Goal: Task Accomplishment & Management: Complete application form

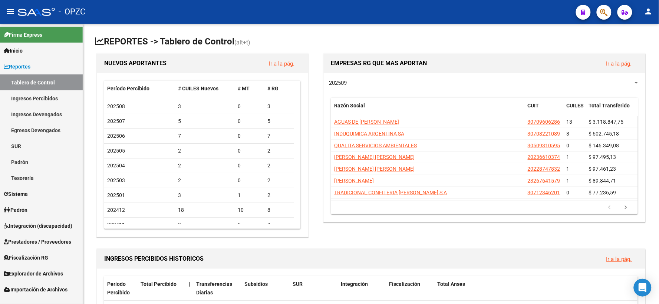
click at [53, 220] on link "Integración (discapacidad)" at bounding box center [41, 226] width 83 height 16
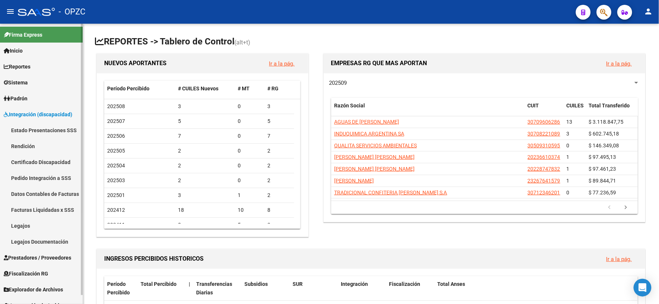
click at [39, 255] on span "Prestadores / Proveedores" at bounding box center [37, 258] width 67 height 8
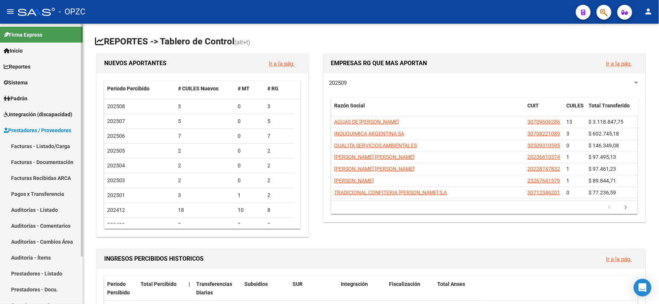
click at [40, 146] on link "Facturas - Listado/Carga" at bounding box center [41, 146] width 83 height 16
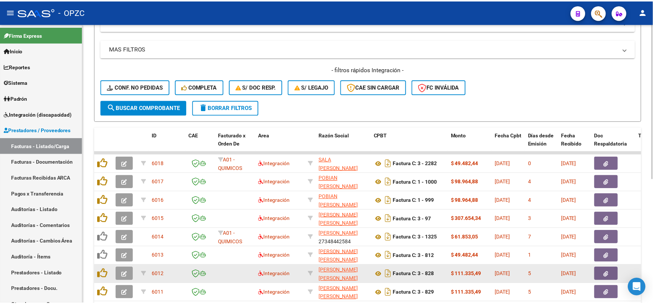
scroll to position [102, 0]
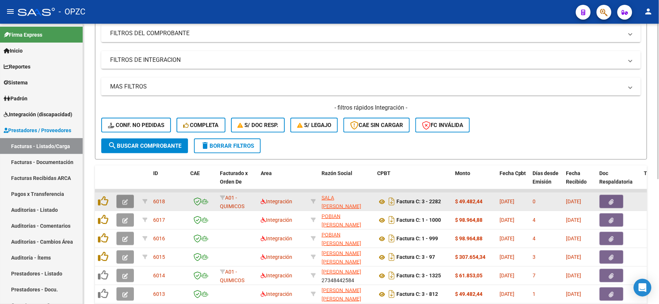
click at [122, 200] on icon "button" at bounding box center [125, 202] width 6 height 6
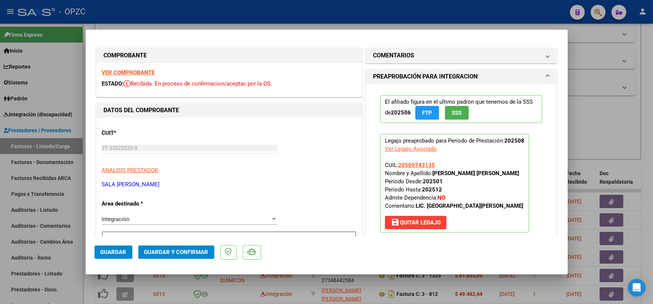
scroll to position [0, 0]
click at [131, 72] on strong "VER COMPROBANTE" at bounding box center [128, 73] width 53 height 7
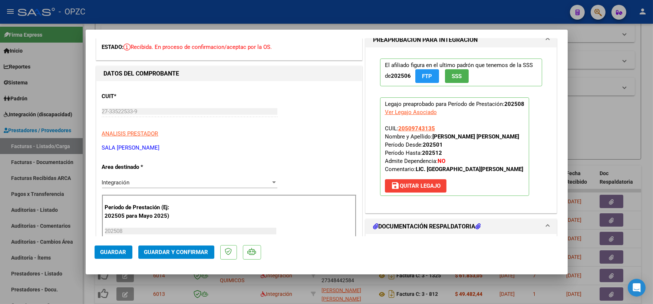
scroll to position [123, 0]
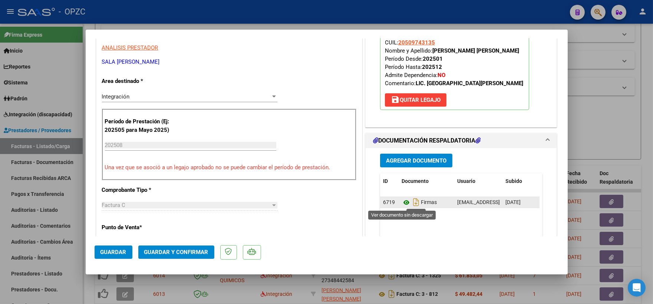
click at [402, 201] on icon at bounding box center [406, 202] width 10 height 9
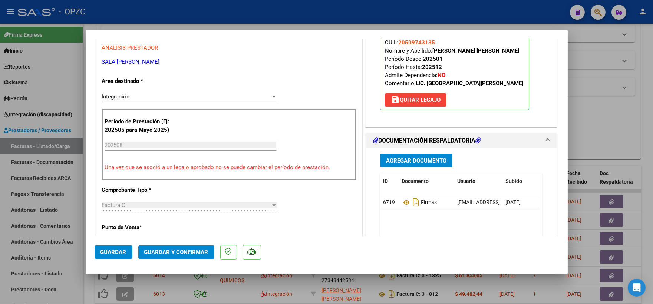
click at [177, 252] on span "Guardar y Confirmar" at bounding box center [176, 252] width 64 height 7
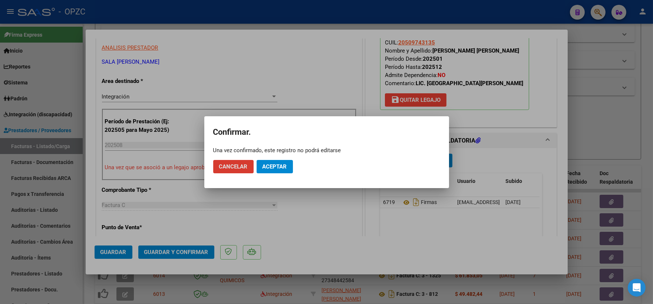
click at [275, 166] on span "Aceptar" at bounding box center [274, 166] width 24 height 7
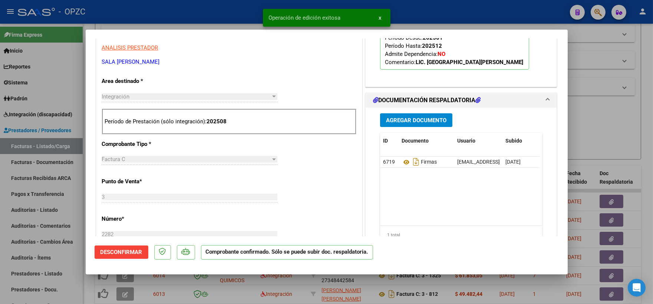
click at [631, 137] on div at bounding box center [326, 152] width 653 height 304
type input "$ 0,00"
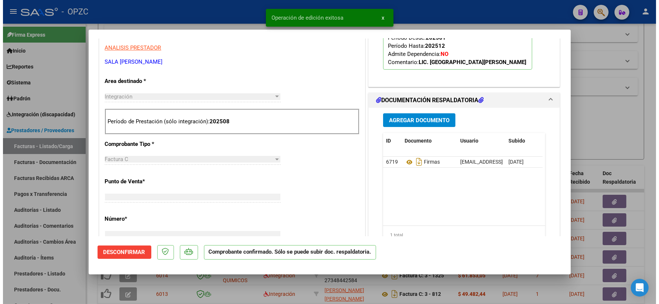
scroll to position [127, 0]
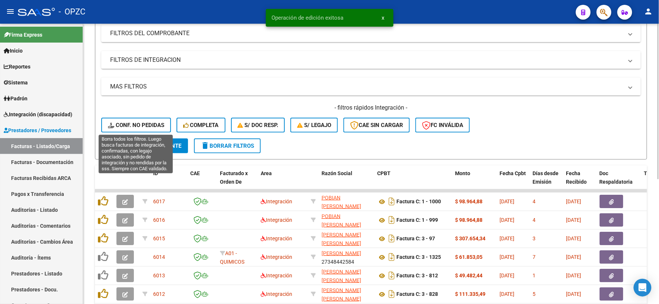
click at [136, 122] on span "Conf. no pedidas" at bounding box center [136, 125] width 56 height 7
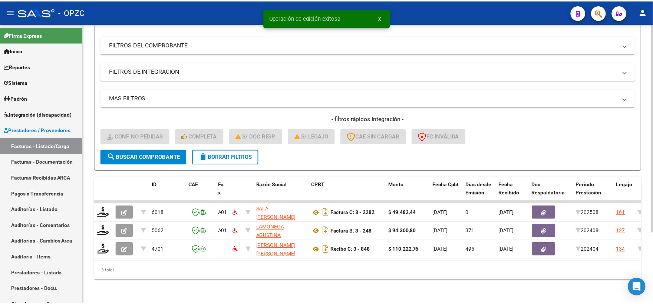
scroll to position [96, 0]
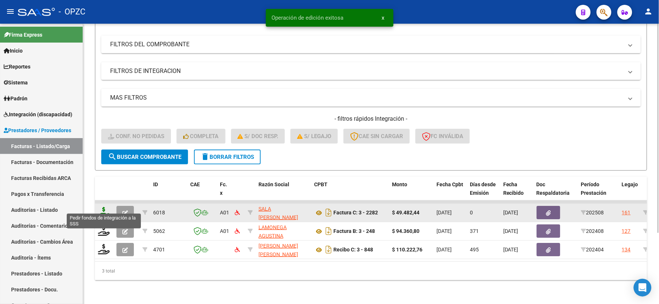
click at [102, 207] on icon at bounding box center [104, 212] width 12 height 10
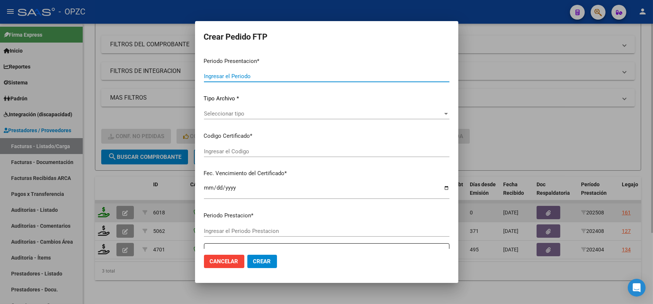
type input "202508"
type input "$ 49.482,44"
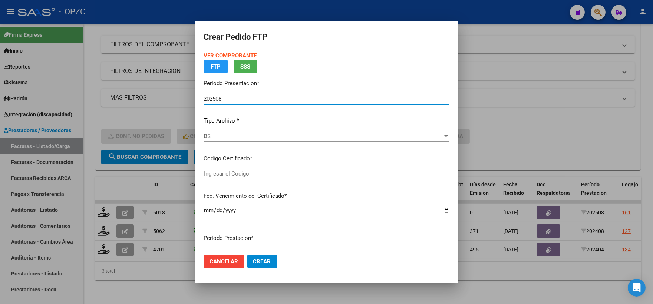
type input "ARG02000509743132023122220281222BUE455"
type input "[DATE]"
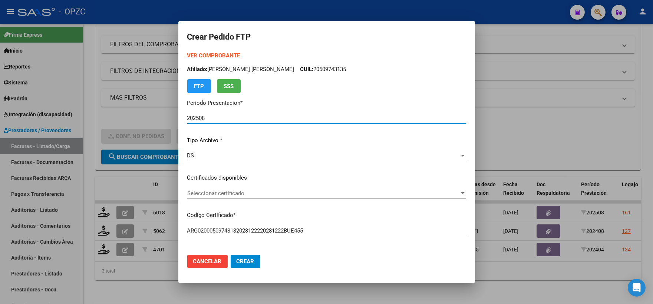
click at [459, 190] on div at bounding box center [462, 193] width 7 height 6
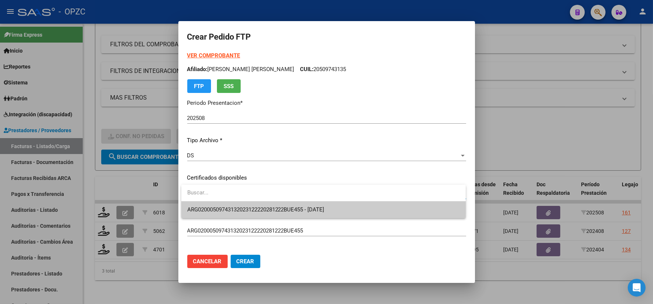
click at [367, 206] on span "ARG02000509743132023122220281222BUE455 - [DATE]" at bounding box center [323, 210] width 272 height 17
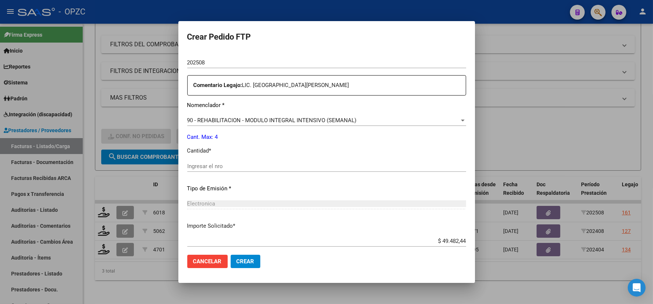
scroll to position [288, 0]
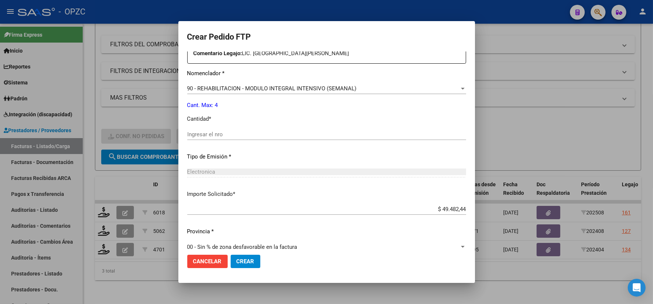
click at [227, 132] on input "Ingresar el nro" at bounding box center [326, 134] width 279 height 7
type input "4"
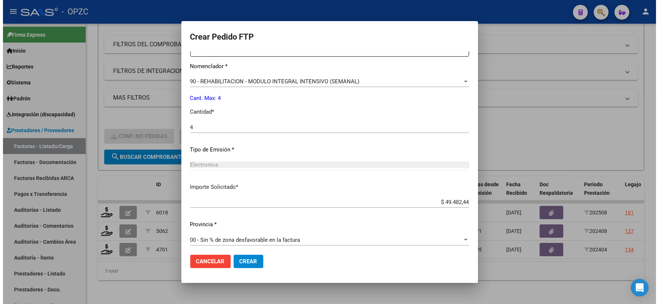
scroll to position [298, 0]
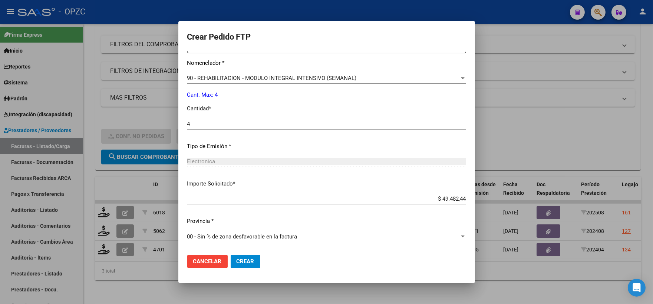
click at [238, 261] on span "Crear" at bounding box center [245, 261] width 18 height 7
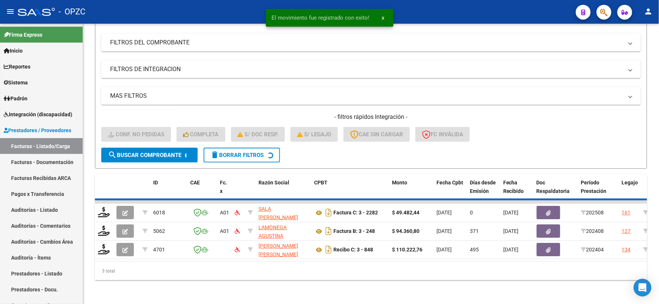
scroll to position [77, 0]
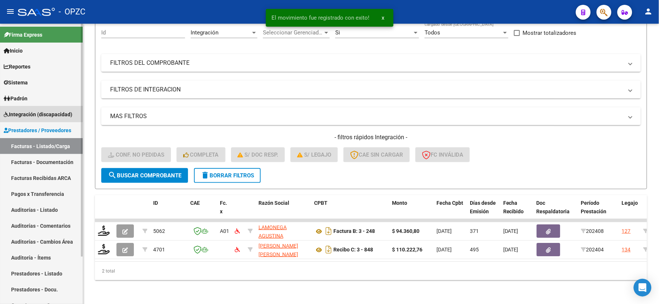
click at [38, 112] on span "Integración (discapacidad)" at bounding box center [38, 114] width 69 height 8
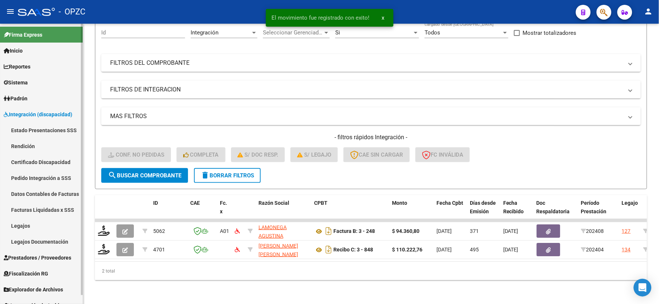
click at [39, 178] on link "Pedido Integración a SSS" at bounding box center [41, 178] width 83 height 16
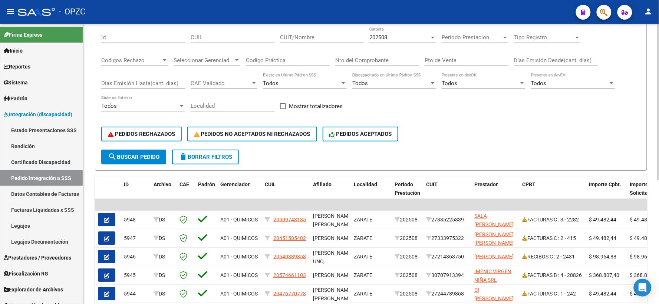
scroll to position [82, 0]
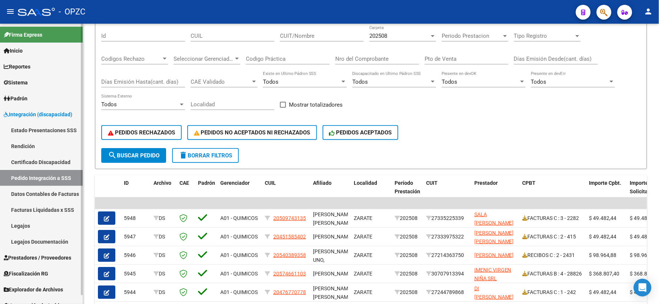
click at [35, 254] on span "Prestadores / Proveedores" at bounding box center [37, 258] width 67 height 8
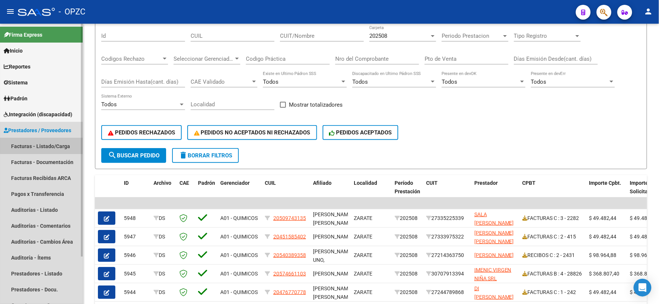
click at [49, 139] on link "Facturas - Listado/Carga" at bounding box center [41, 146] width 83 height 16
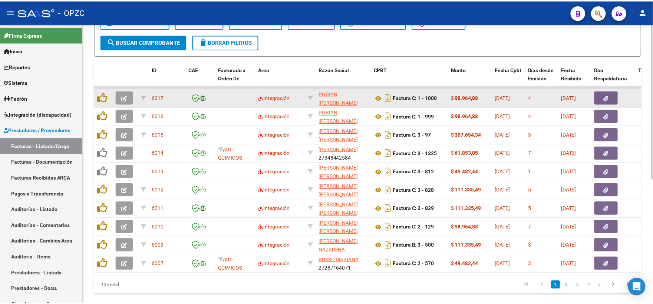
scroll to position [165, 0]
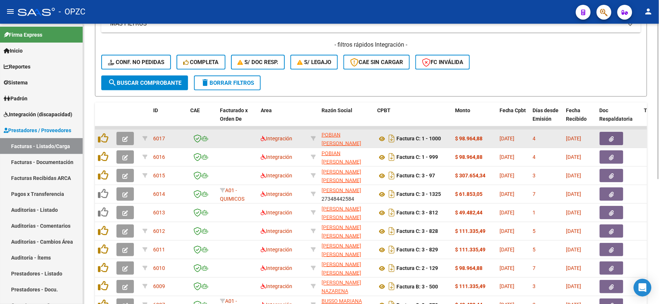
click at [123, 138] on icon "button" at bounding box center [125, 139] width 6 height 6
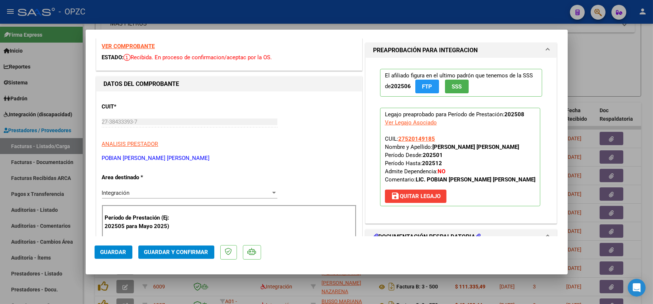
scroll to position [0, 0]
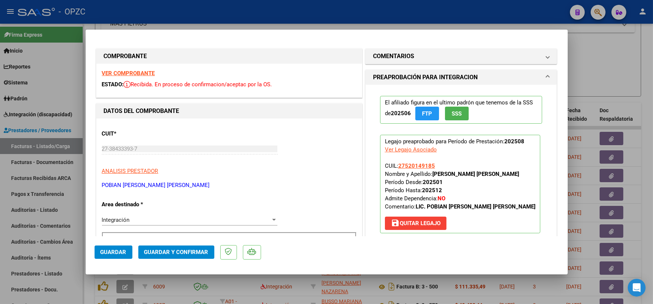
click at [140, 69] on div "VER COMPROBANTE ESTADO: Recibida. En proceso de confirmacion/aceptac por la OS." at bounding box center [228, 81] width 265 height 34
click at [140, 70] on strong "VER COMPROBANTE" at bounding box center [128, 73] width 53 height 7
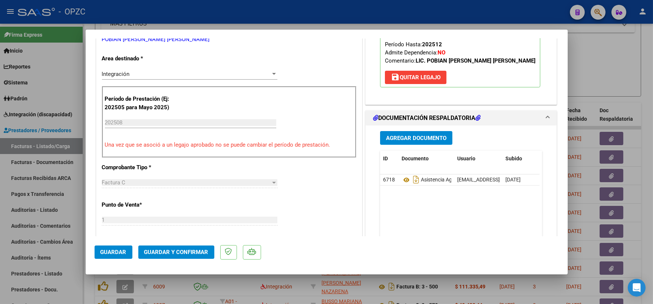
scroll to position [206, 0]
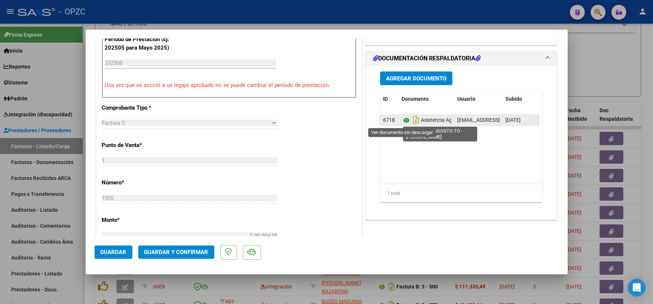
click at [402, 119] on icon at bounding box center [406, 120] width 10 height 9
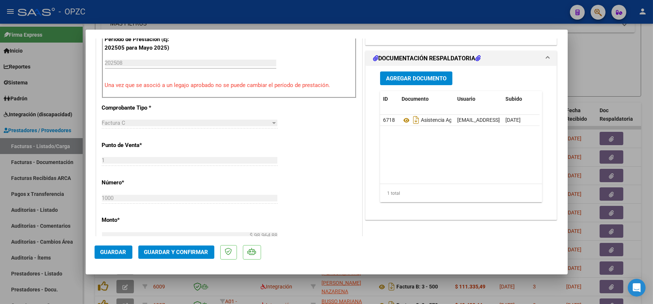
click at [180, 255] on span "Guardar y Confirmar" at bounding box center [176, 252] width 64 height 7
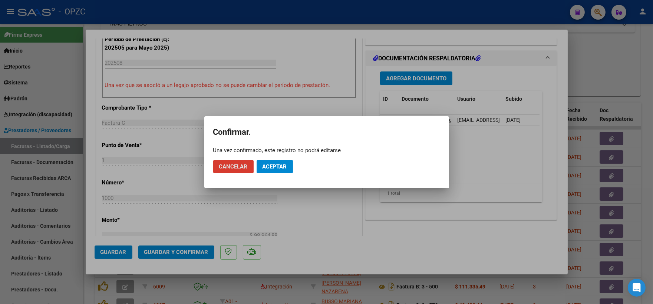
click at [276, 167] on span "Aceptar" at bounding box center [274, 166] width 24 height 7
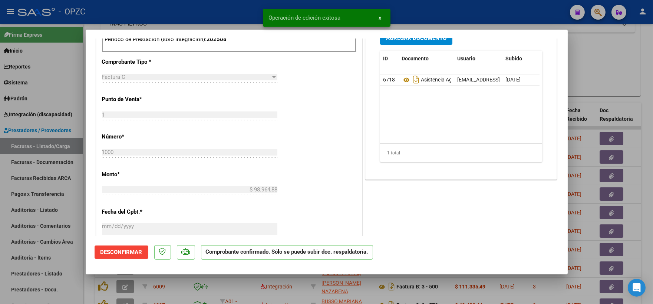
click at [590, 63] on div at bounding box center [326, 152] width 653 height 304
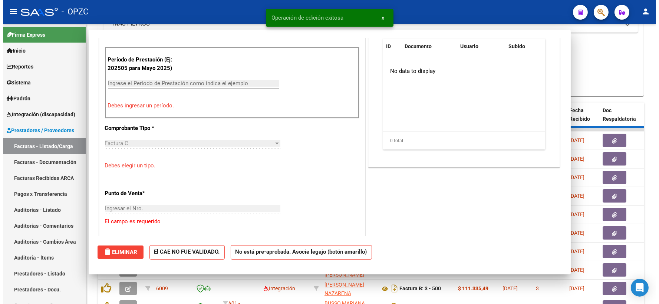
scroll to position [0, 0]
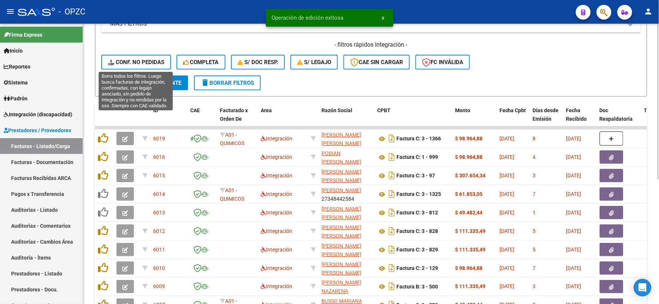
click at [146, 62] on span "Conf. no pedidas" at bounding box center [136, 62] width 56 height 7
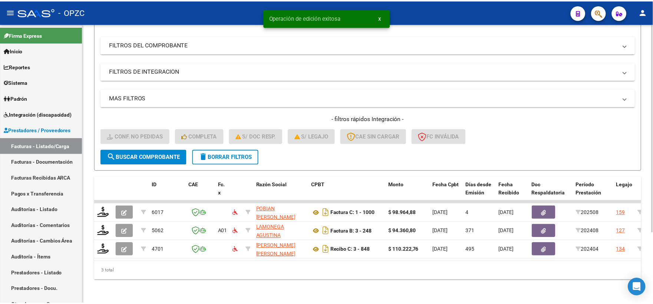
scroll to position [96, 0]
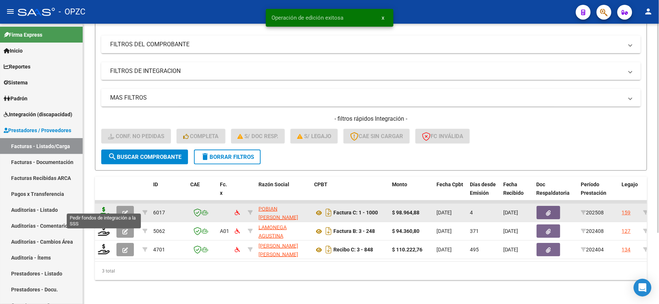
click at [107, 207] on icon at bounding box center [104, 212] width 12 height 10
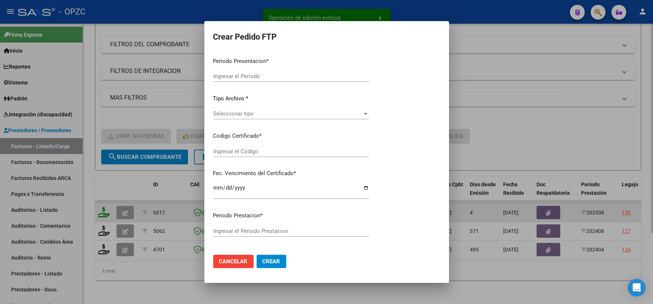
type input "202508"
type input "$ 98.964,88"
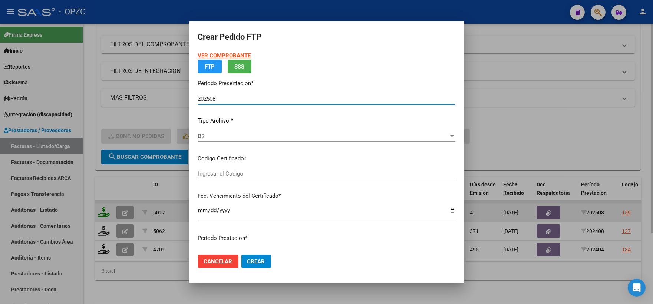
type input "ARG01000520149182017101920251019BSAS455"
type input "[DATE]"
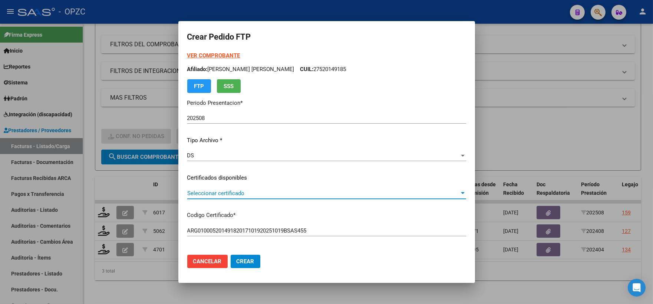
click at [459, 192] on div at bounding box center [462, 193] width 7 height 6
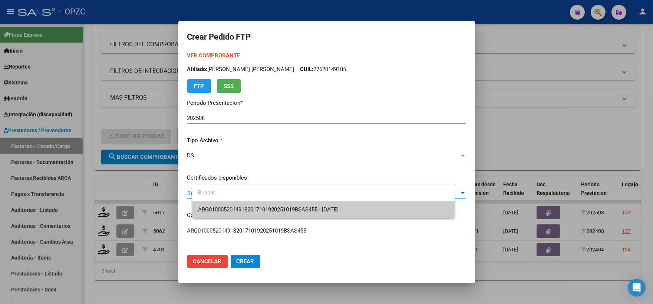
click at [356, 206] on span "ARG01000520149182017101920251019BSAS455 - [DATE]" at bounding box center [323, 210] width 251 height 17
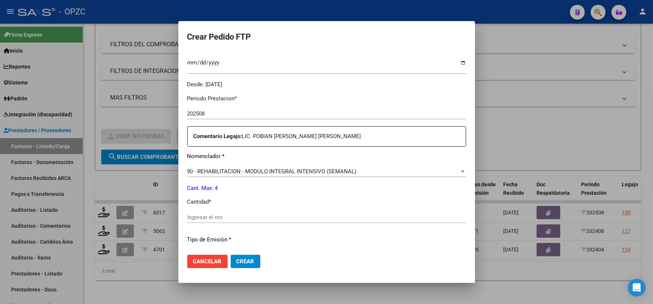
scroll to position [206, 0]
click at [210, 217] on input "Ingresar el nro" at bounding box center [326, 216] width 279 height 7
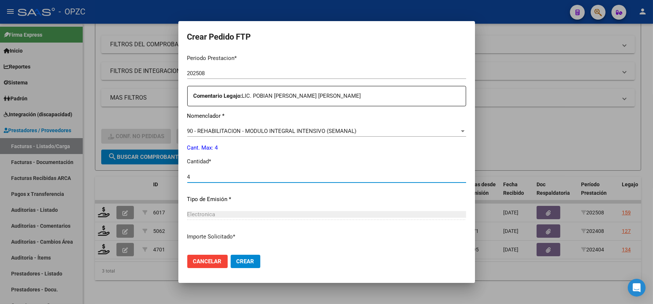
scroll to position [298, 0]
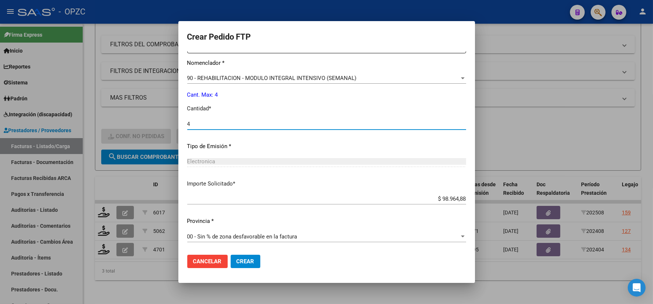
type input "4"
click at [254, 264] on span "Crear" at bounding box center [245, 261] width 18 height 7
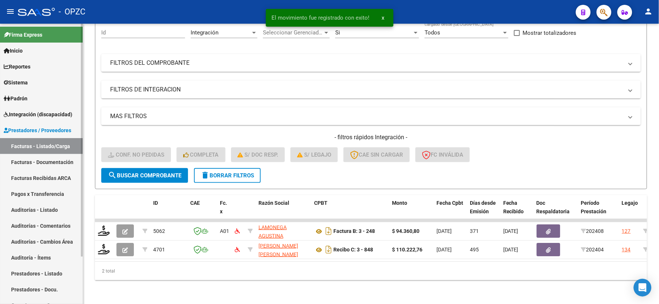
scroll to position [77, 0]
click at [42, 114] on span "Integración (discapacidad)" at bounding box center [38, 114] width 69 height 8
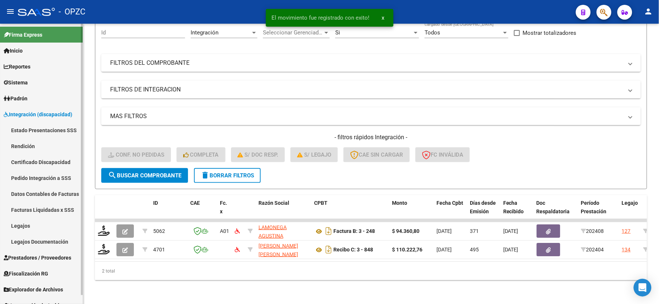
click at [42, 178] on link "Pedido Integración a SSS" at bounding box center [41, 178] width 83 height 16
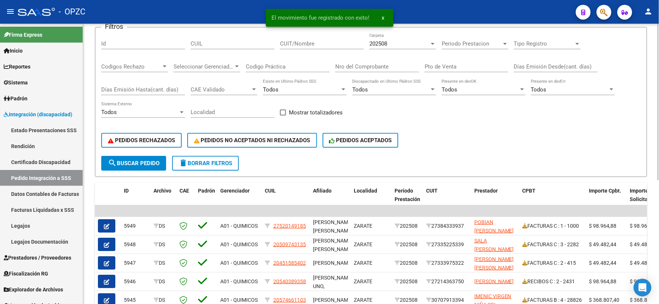
scroll to position [82, 0]
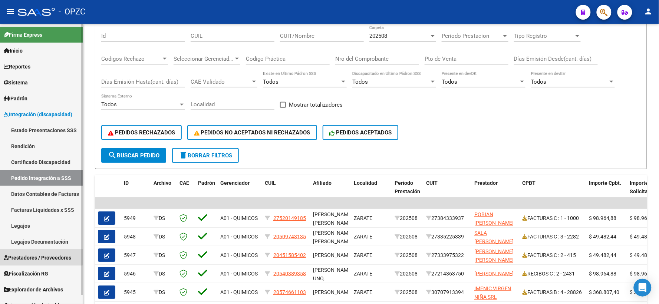
click at [41, 253] on link "Prestadores / Proveedores" at bounding box center [41, 258] width 83 height 16
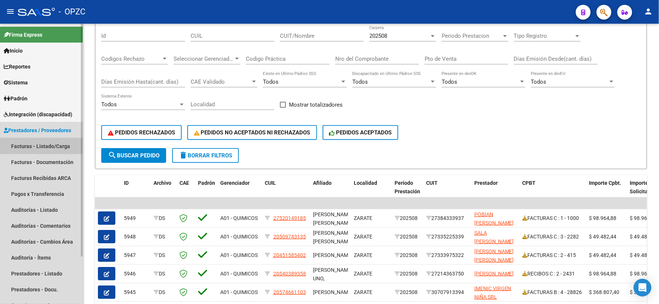
click at [46, 145] on link "Facturas - Listado/Carga" at bounding box center [41, 146] width 83 height 16
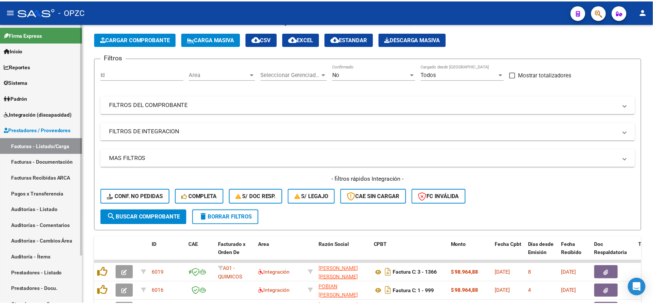
scroll to position [82, 0]
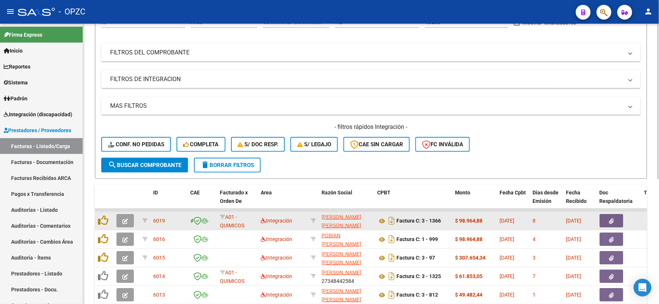
click at [134, 219] on div at bounding box center [126, 220] width 20 height 13
click at [125, 219] on icon "button" at bounding box center [125, 222] width 6 height 6
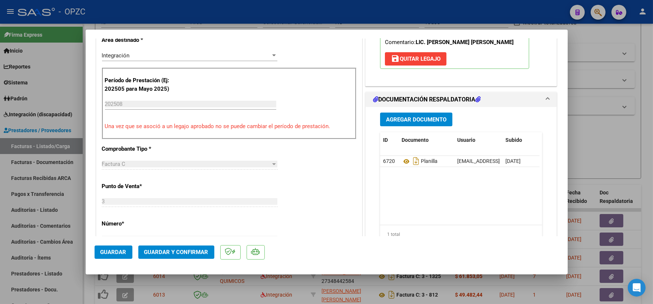
scroll to position [0, 0]
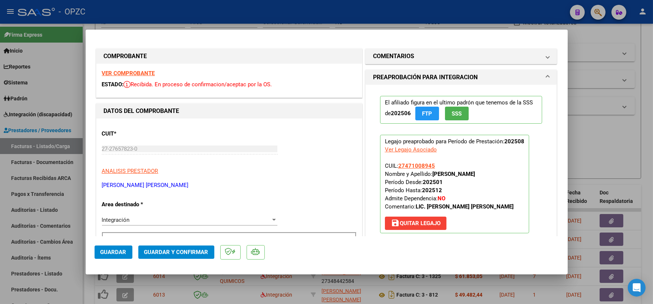
click at [132, 72] on strong "VER COMPROBANTE" at bounding box center [128, 73] width 53 height 7
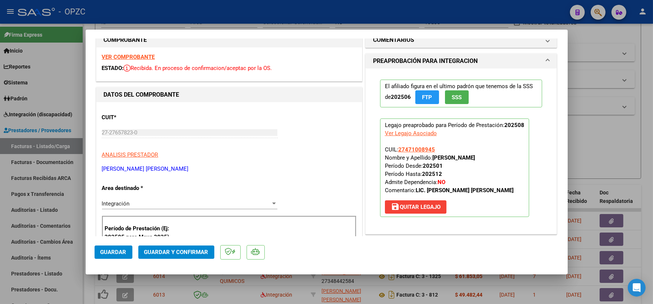
scroll to position [123, 0]
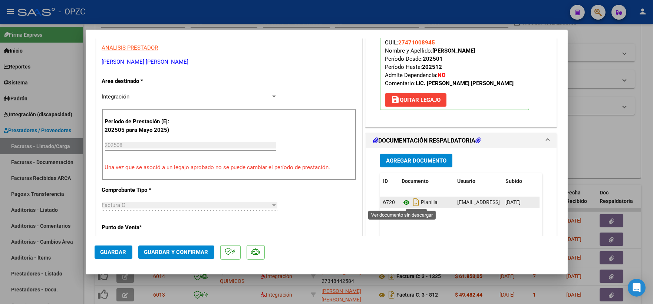
click at [402, 202] on icon at bounding box center [406, 202] width 10 height 9
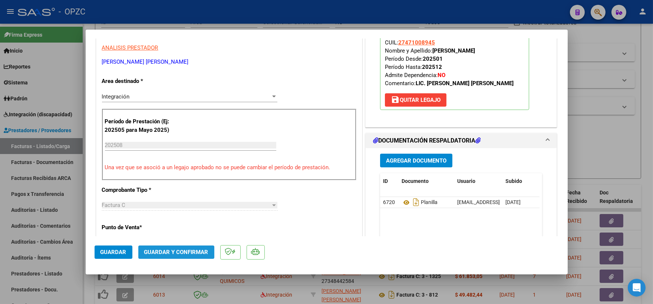
click at [183, 251] on span "Guardar y Confirmar" at bounding box center [176, 252] width 64 height 7
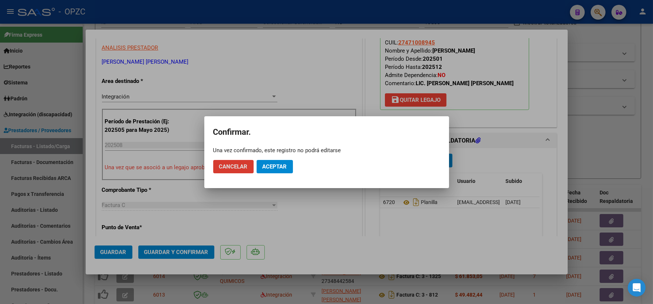
click at [275, 165] on span "Aceptar" at bounding box center [274, 166] width 24 height 7
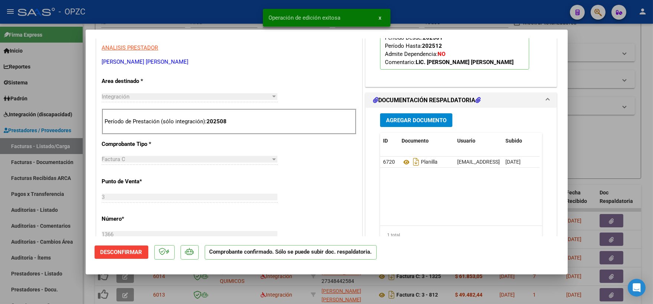
click at [625, 141] on div at bounding box center [326, 152] width 653 height 304
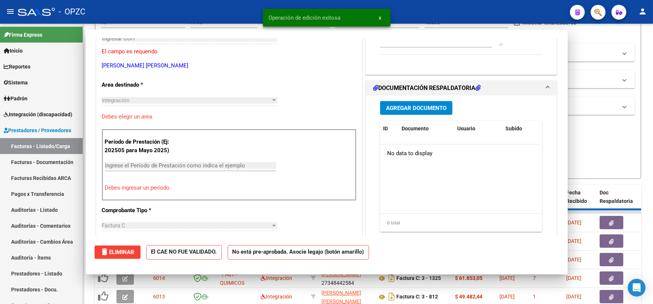
scroll to position [0, 0]
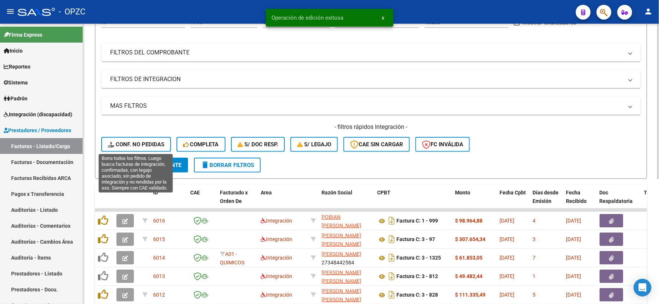
click at [147, 144] on span "Conf. no pedidas" at bounding box center [136, 144] width 56 height 7
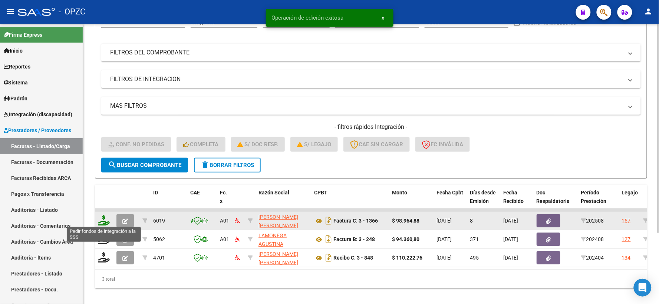
click at [101, 219] on icon at bounding box center [104, 220] width 12 height 10
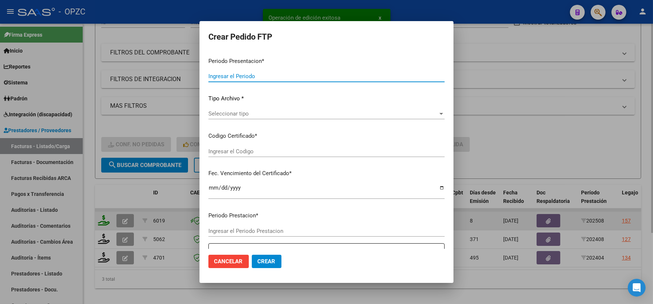
type input "202508"
type input "$ 98.964,88"
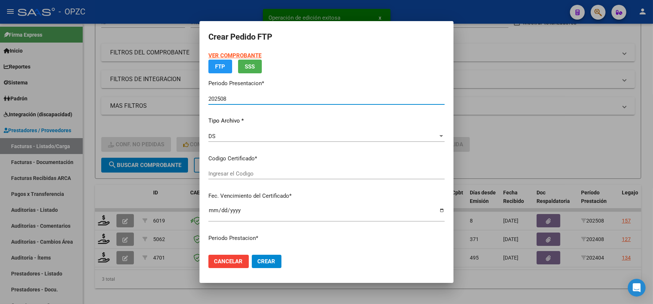
type input "ARG01000471008942024060420290604BS455"
type input "[DATE]"
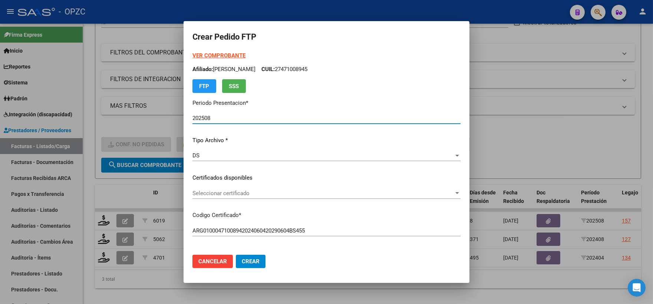
click at [454, 193] on div at bounding box center [457, 193] width 7 height 6
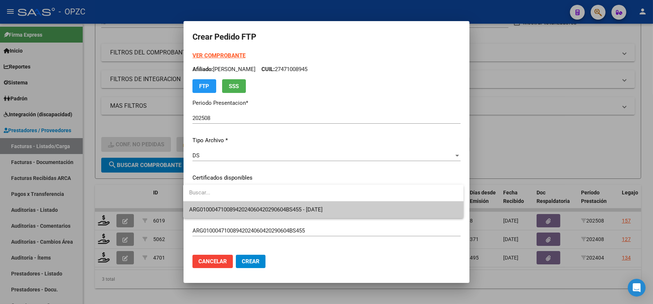
click at [351, 208] on span "ARG01000471008942024060420290604BS455 - [DATE]" at bounding box center [323, 210] width 268 height 17
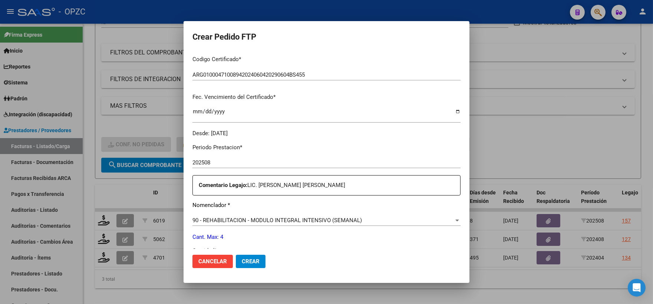
scroll to position [206, 0]
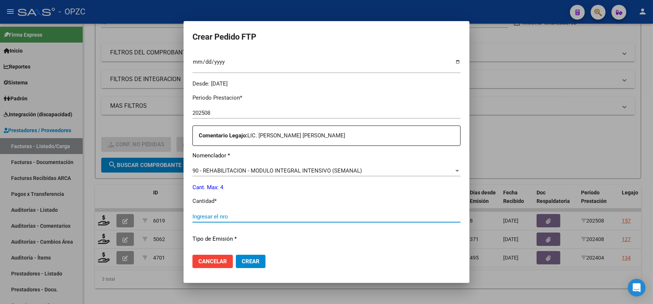
click at [227, 215] on input "Ingresar el nro" at bounding box center [326, 216] width 268 height 7
type input "4"
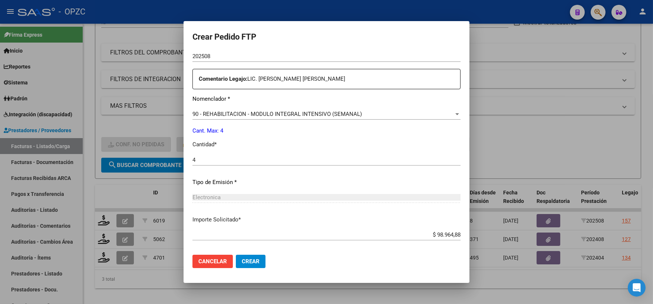
scroll to position [298, 0]
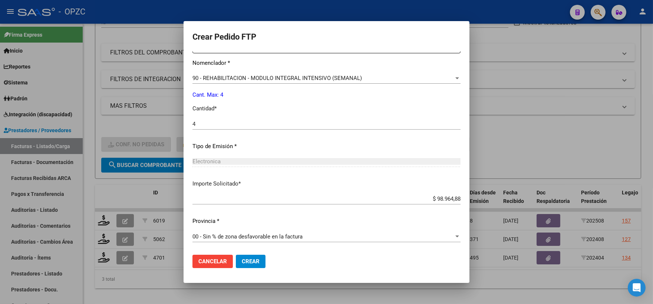
click at [250, 257] on button "Crear" at bounding box center [251, 261] width 30 height 13
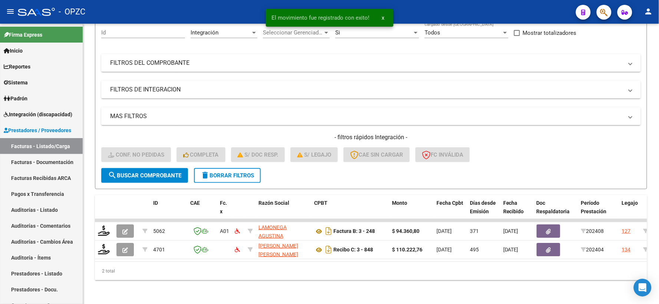
scroll to position [77, 0]
click at [53, 113] on span "Integración (discapacidad)" at bounding box center [38, 114] width 69 height 8
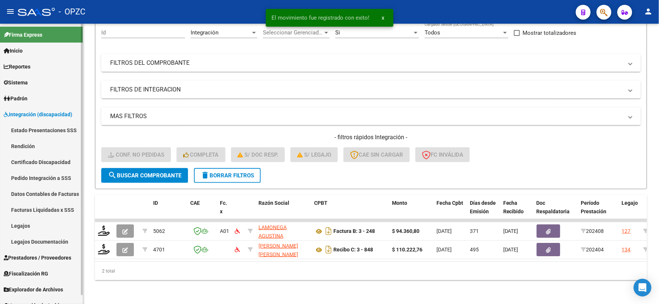
click at [38, 176] on link "Pedido Integración a SSS" at bounding box center [41, 178] width 83 height 16
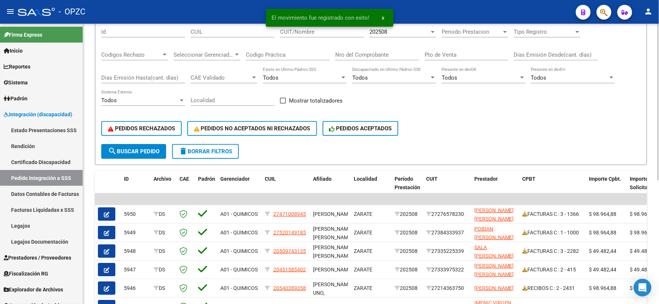
scroll to position [123, 0]
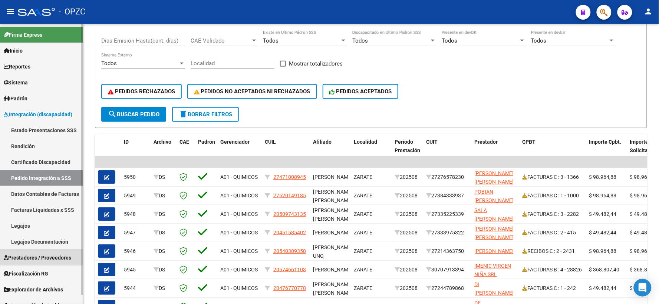
click at [39, 254] on span "Prestadores / Proveedores" at bounding box center [37, 258] width 67 height 8
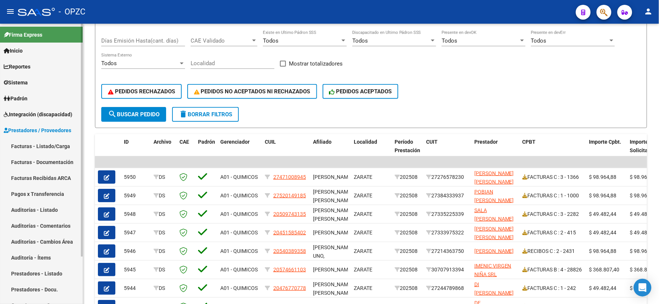
click at [52, 143] on link "Facturas - Listado/Carga" at bounding box center [41, 146] width 83 height 16
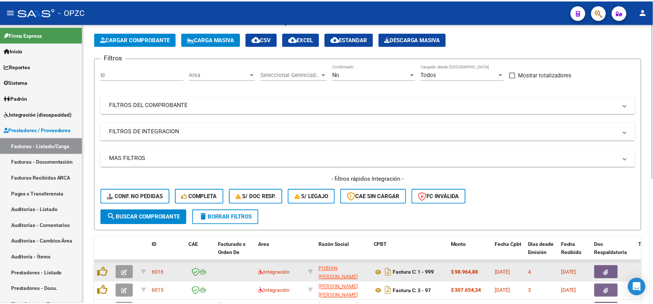
scroll to position [123, 0]
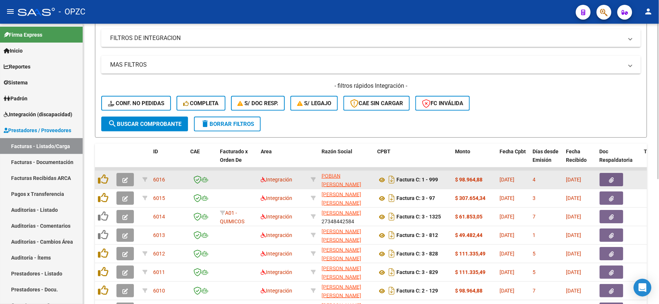
click at [120, 180] on button "button" at bounding box center [124, 179] width 17 height 13
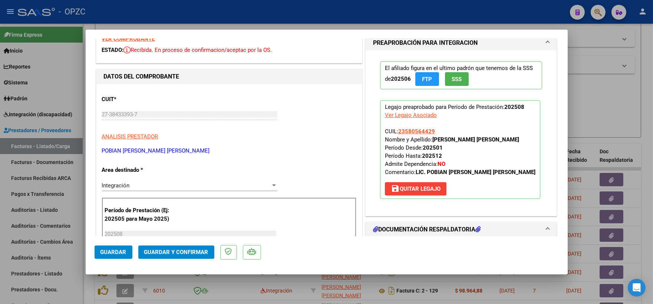
scroll to position [0, 0]
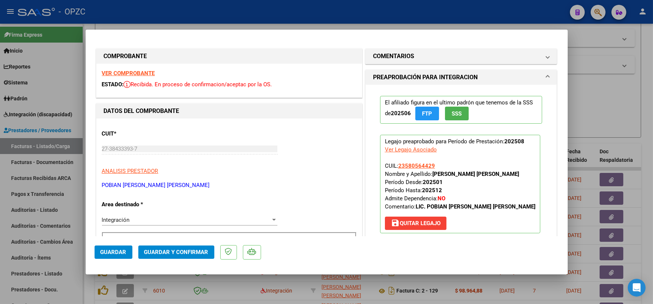
click at [142, 73] on strong "VER COMPROBANTE" at bounding box center [128, 73] width 53 height 7
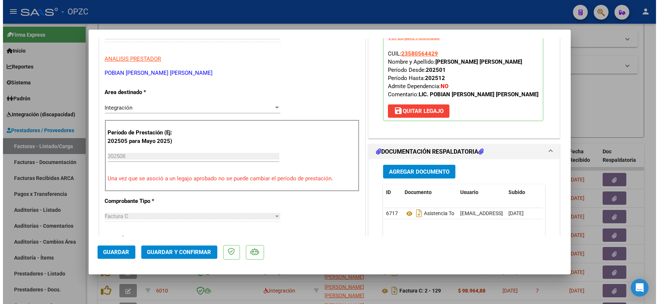
scroll to position [123, 0]
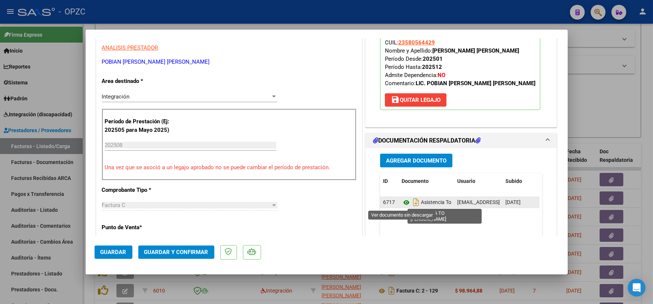
click at [405, 203] on icon at bounding box center [406, 202] width 10 height 9
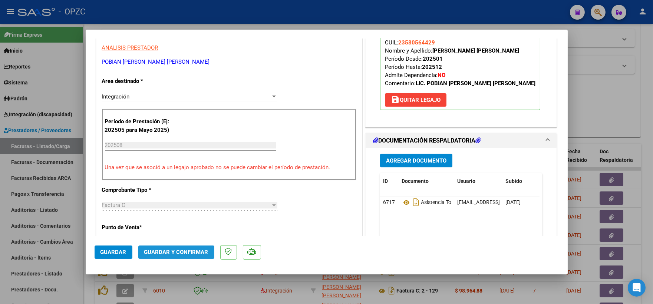
click at [186, 250] on span "Guardar y Confirmar" at bounding box center [176, 252] width 64 height 7
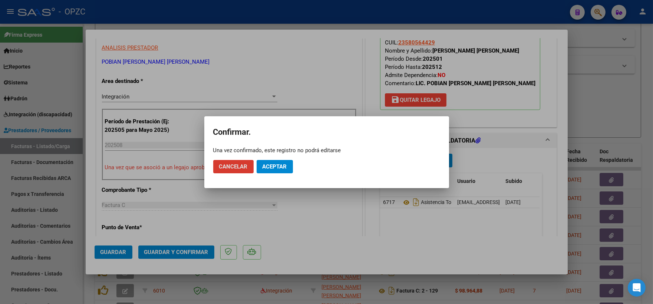
click at [275, 165] on span "Aceptar" at bounding box center [274, 166] width 24 height 7
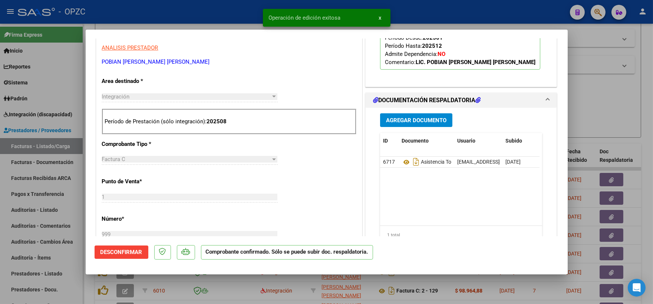
click at [613, 88] on div at bounding box center [326, 152] width 653 height 304
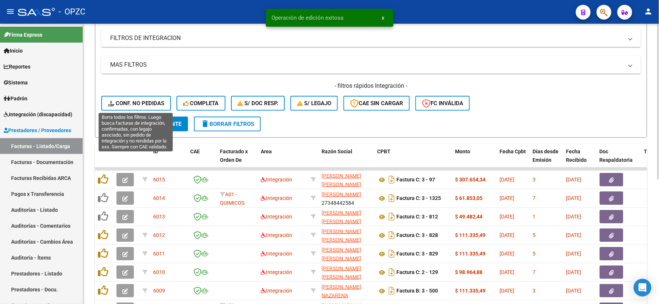
click at [143, 102] on span "Conf. no pedidas" at bounding box center [136, 103] width 56 height 7
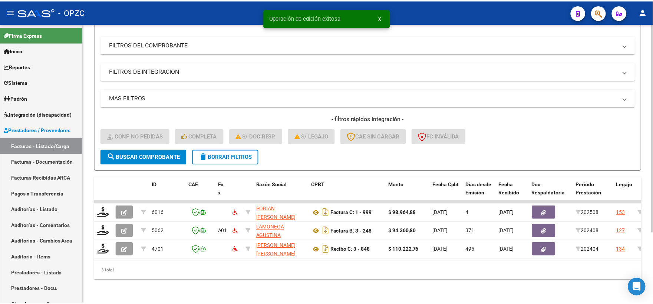
scroll to position [96, 0]
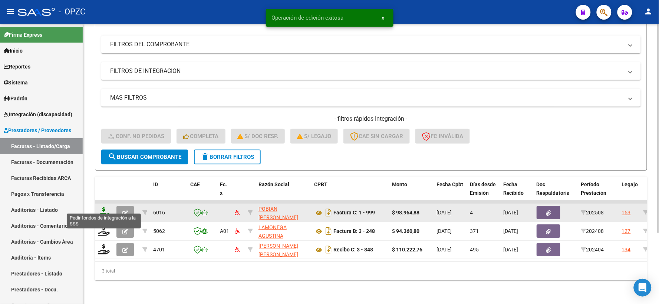
click at [107, 207] on icon at bounding box center [104, 212] width 12 height 10
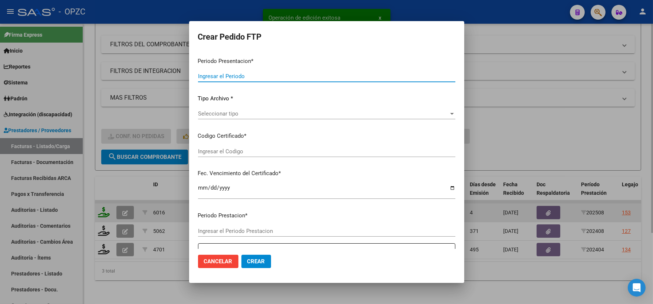
type input "202508"
type input "$ 98.964,88"
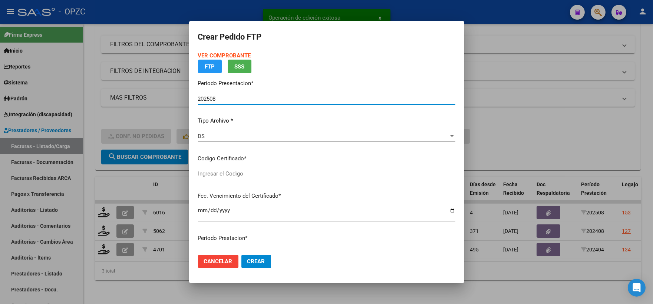
type input "ARG02000580564422023051620280516BS455"
type input "[DATE]"
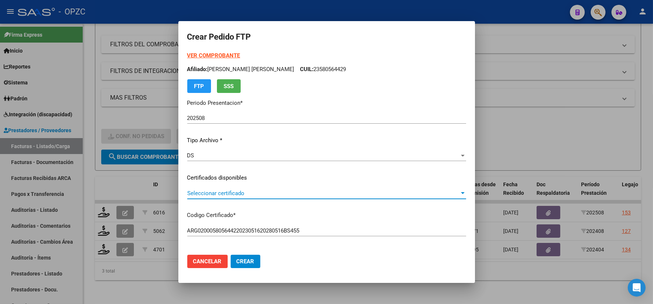
click at [461, 192] on div at bounding box center [463, 193] width 4 height 2
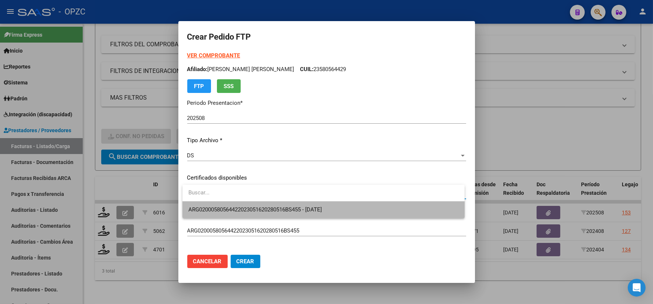
click at [342, 206] on span "ARG02000580564422023051620280516BS455 - [DATE]" at bounding box center [323, 210] width 270 height 17
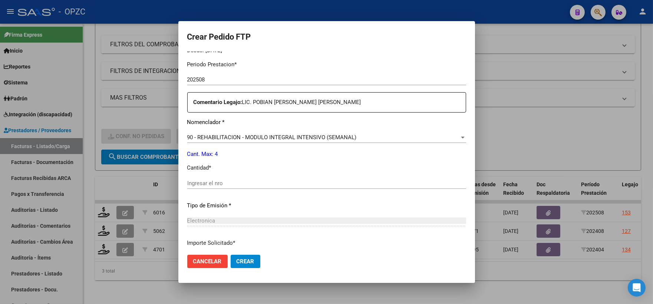
scroll to position [247, 0]
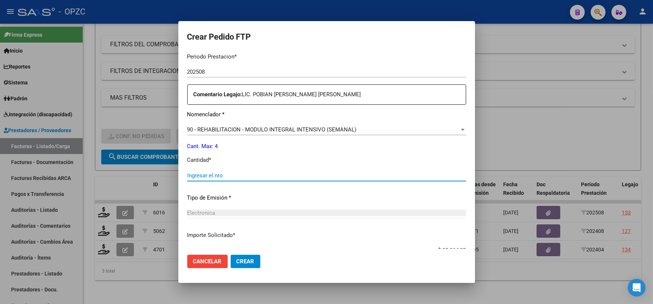
click at [229, 176] on input "Ingresar el nro" at bounding box center [326, 175] width 279 height 7
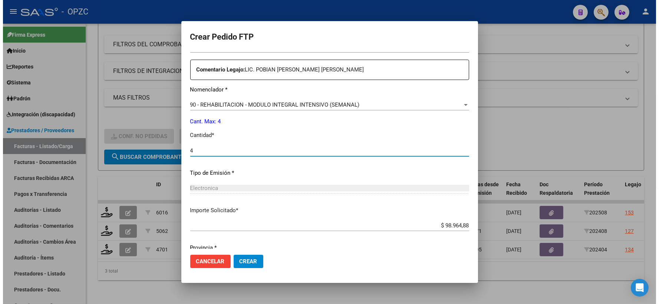
scroll to position [298, 0]
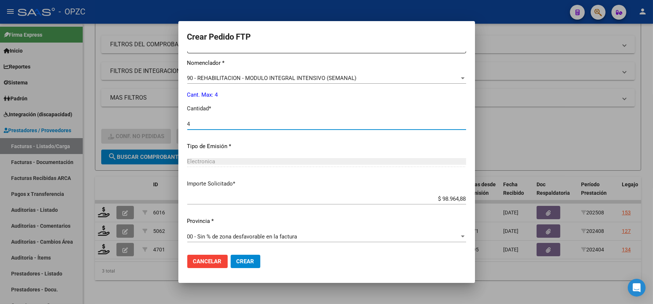
type input "4"
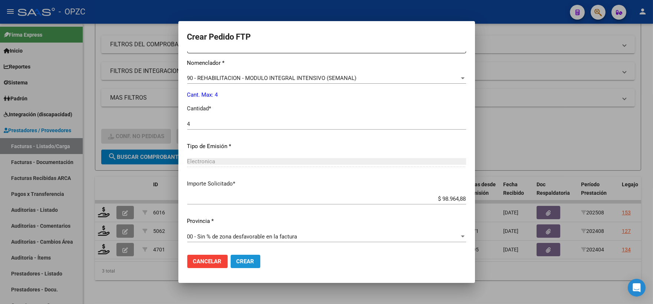
click at [246, 261] on span "Crear" at bounding box center [245, 261] width 18 height 7
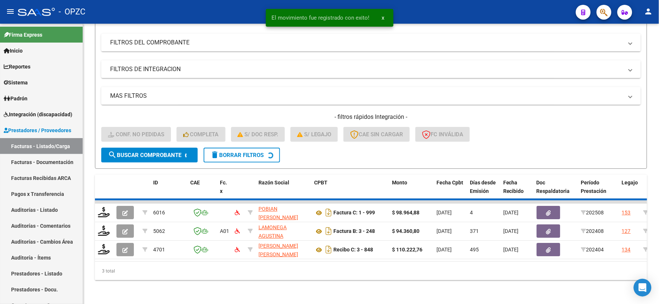
scroll to position [77, 0]
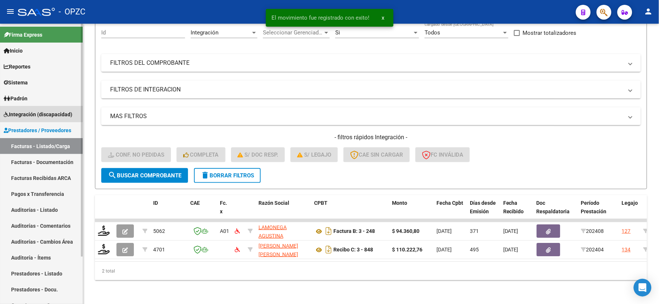
click at [36, 112] on span "Integración (discapacidad)" at bounding box center [38, 114] width 69 height 8
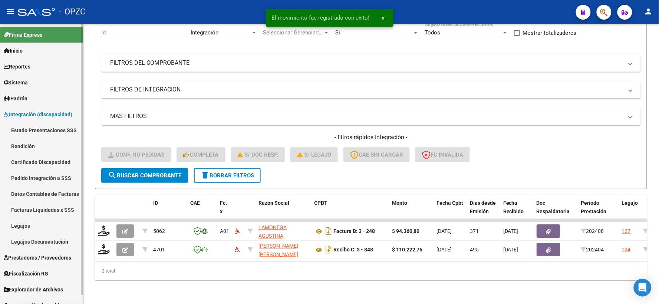
click at [45, 180] on link "Pedido Integración a SSS" at bounding box center [41, 178] width 83 height 16
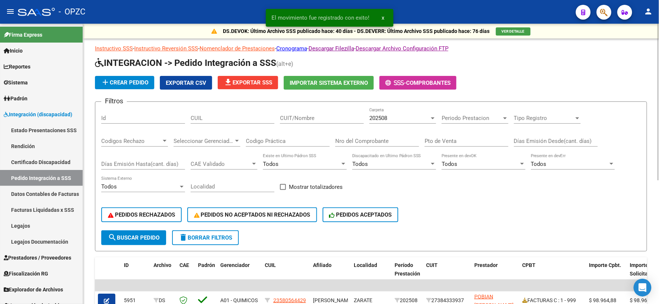
scroll to position [82, 0]
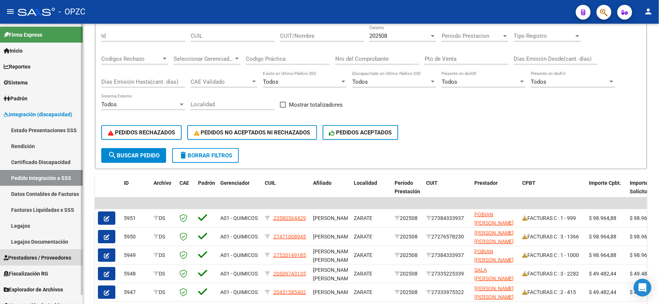
click at [36, 252] on link "Prestadores / Proveedores" at bounding box center [41, 258] width 83 height 16
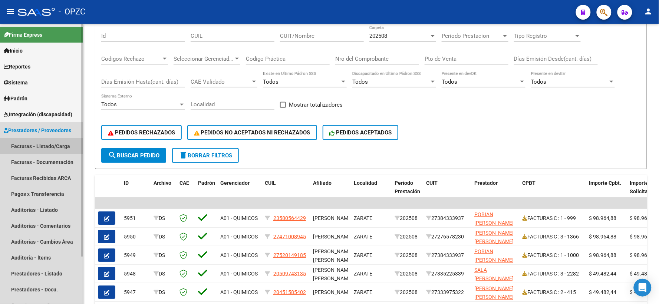
click at [53, 146] on link "Facturas - Listado/Carga" at bounding box center [41, 146] width 83 height 16
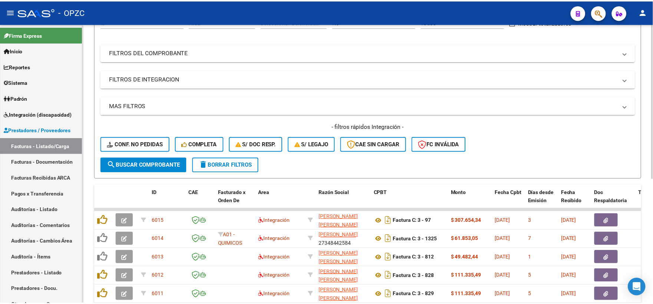
scroll to position [123, 0]
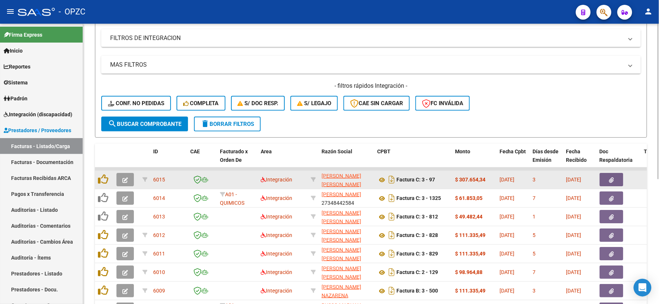
click at [126, 180] on icon "button" at bounding box center [125, 181] width 6 height 6
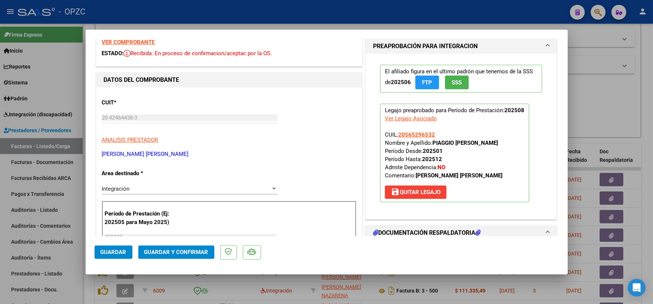
scroll to position [0, 0]
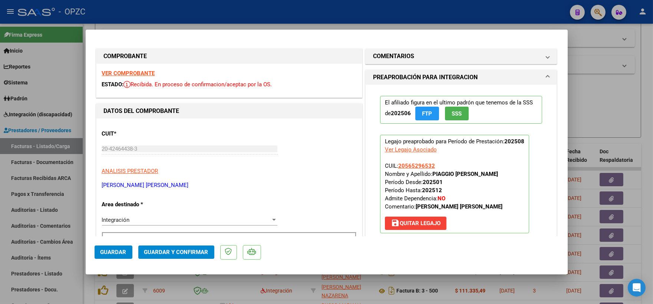
click at [132, 74] on strong "VER COMPROBANTE" at bounding box center [128, 73] width 53 height 7
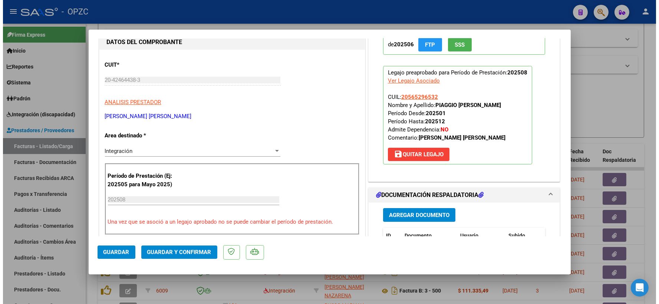
scroll to position [206, 0]
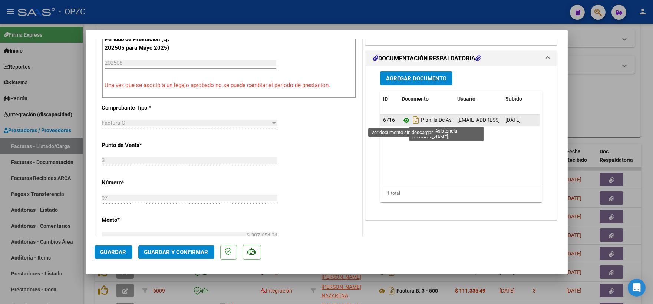
click at [401, 121] on icon at bounding box center [406, 120] width 10 height 9
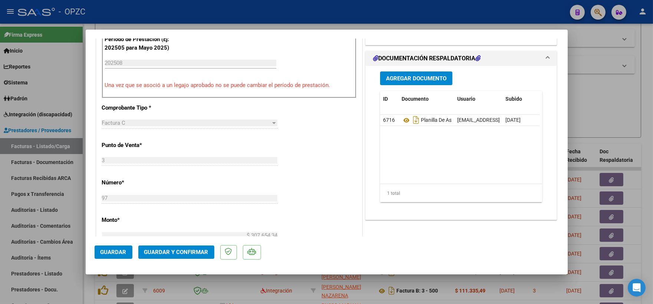
click at [171, 253] on span "Guardar y Confirmar" at bounding box center [176, 252] width 64 height 7
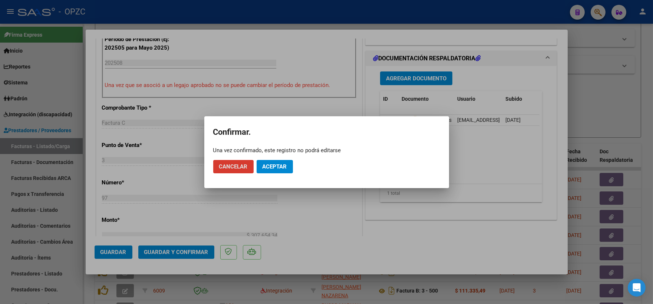
click at [278, 165] on span "Aceptar" at bounding box center [274, 166] width 24 height 7
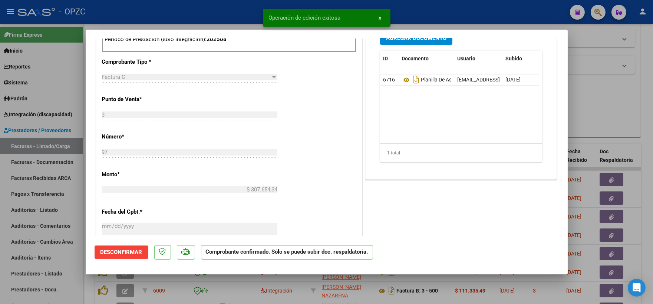
click at [612, 94] on div at bounding box center [326, 152] width 653 height 304
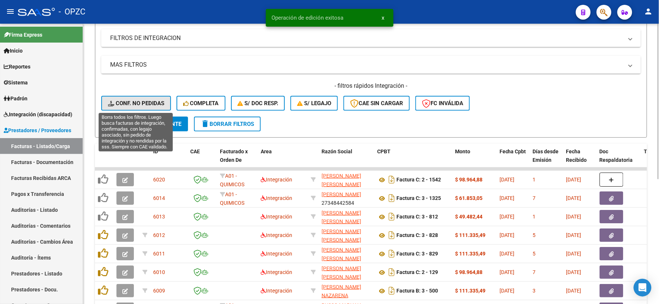
click at [143, 102] on span "Conf. no pedidas" at bounding box center [136, 103] width 56 height 7
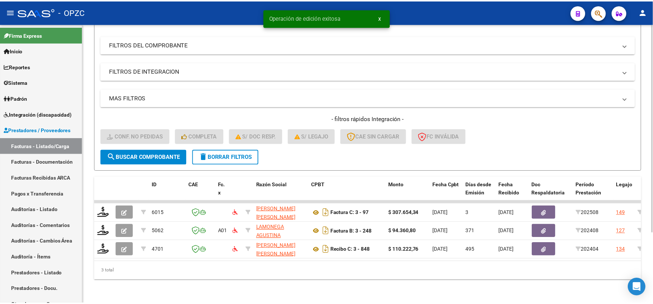
scroll to position [96, 0]
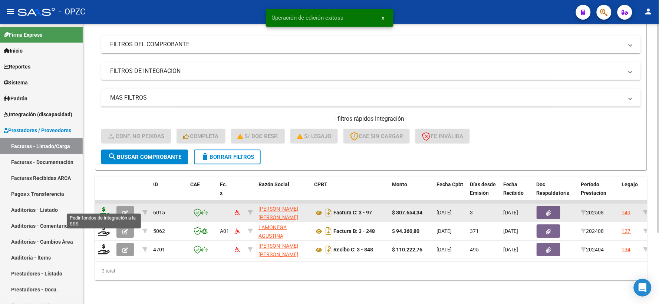
click at [106, 207] on icon at bounding box center [104, 212] width 12 height 10
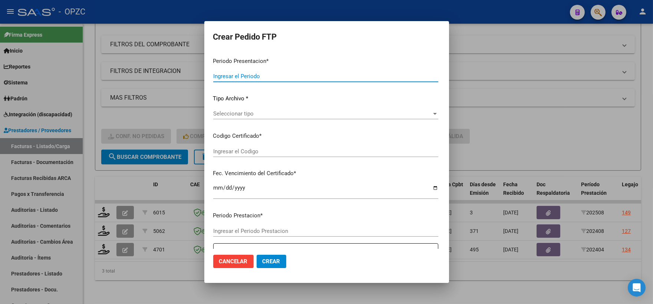
type input "202508"
type input "$ 307.654,34"
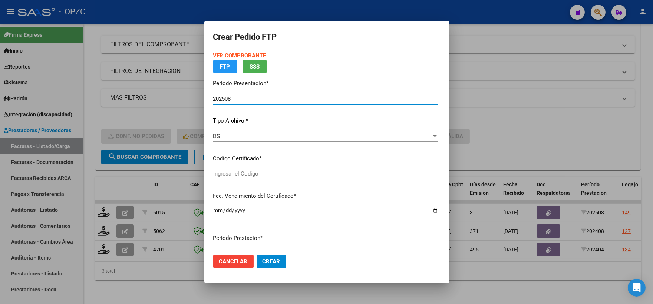
type input "arg02000565296532022112320271123"
type input "[DATE]"
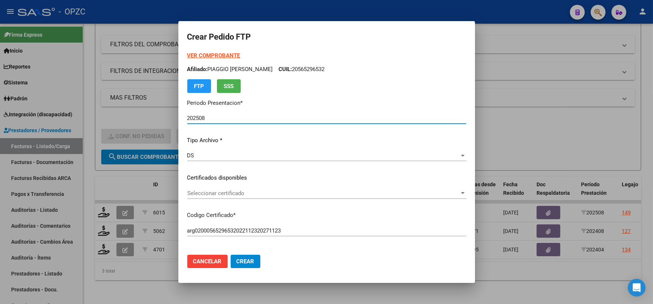
click at [459, 191] on div at bounding box center [462, 193] width 7 height 6
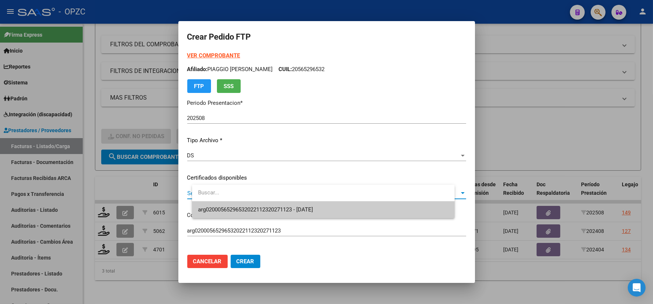
click at [338, 210] on span "arg02000565296532022112320271123 - [DATE]" at bounding box center [323, 210] width 251 height 17
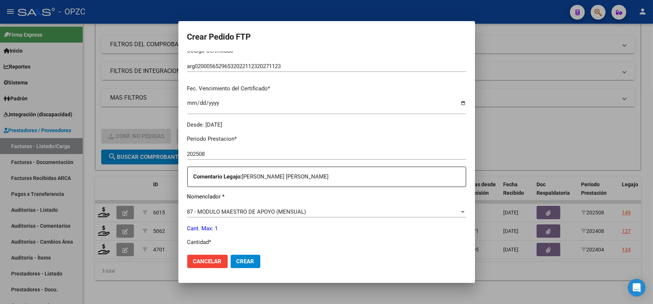
scroll to position [288, 0]
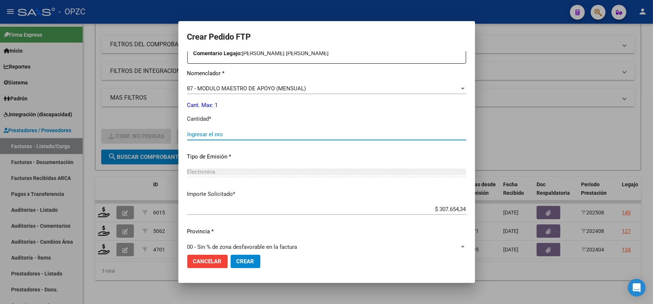
click at [230, 135] on input "Ingresar el nro" at bounding box center [326, 134] width 279 height 7
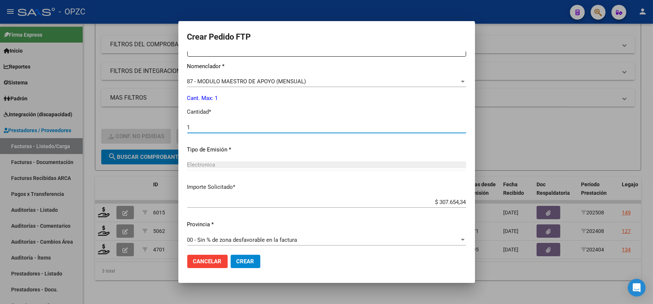
scroll to position [298, 0]
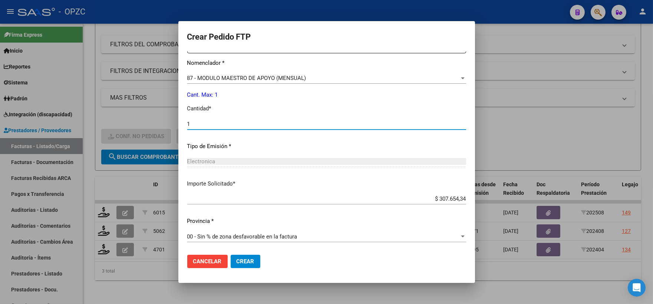
type input "1"
click at [254, 265] on span "Crear" at bounding box center [245, 261] width 18 height 7
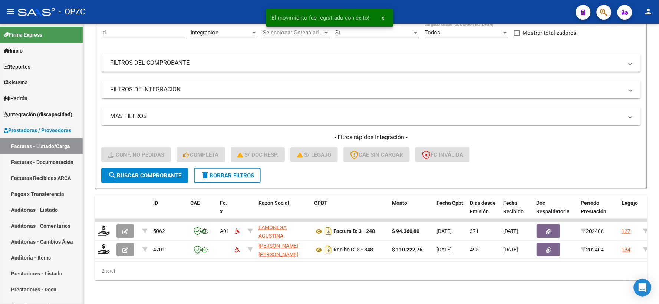
scroll to position [77, 0]
click at [48, 116] on span "Integración (discapacidad)" at bounding box center [38, 114] width 69 height 8
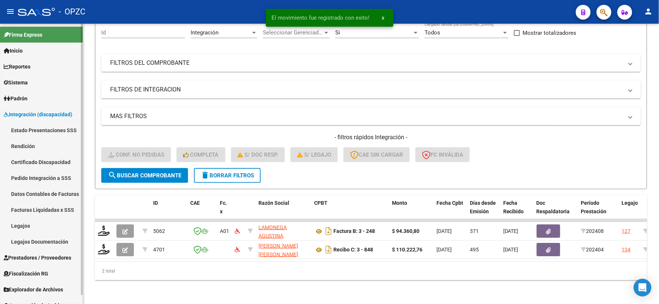
click at [47, 176] on link "Pedido Integración a SSS" at bounding box center [41, 178] width 83 height 16
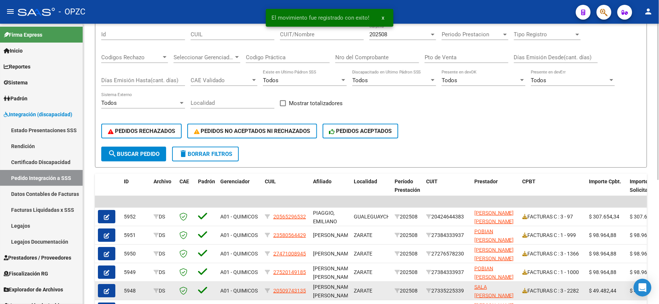
scroll to position [123, 0]
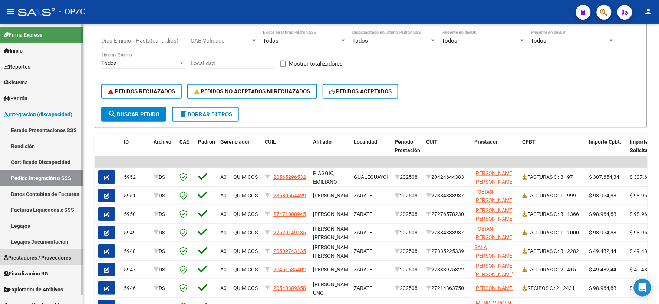
click at [42, 254] on span "Prestadores / Proveedores" at bounding box center [37, 258] width 67 height 8
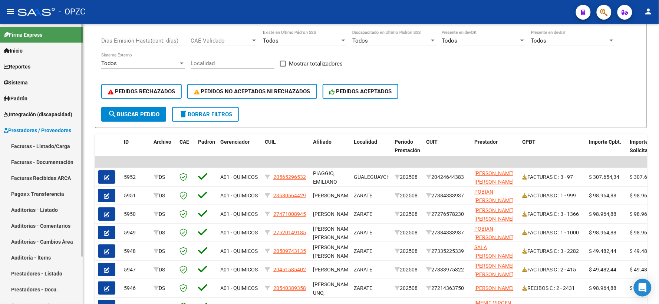
click at [44, 144] on link "Facturas - Listado/Carga" at bounding box center [41, 146] width 83 height 16
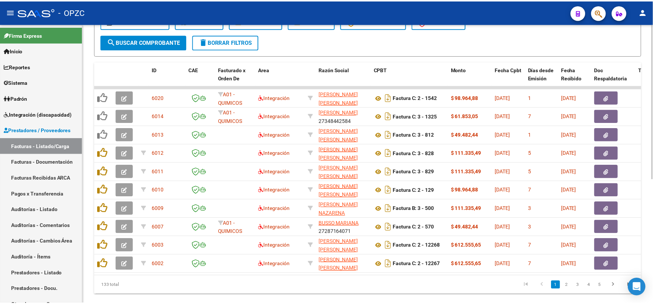
scroll to position [165, 0]
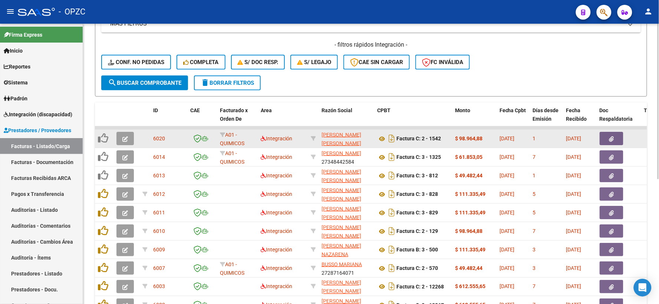
click at [130, 136] on button "button" at bounding box center [124, 138] width 17 height 13
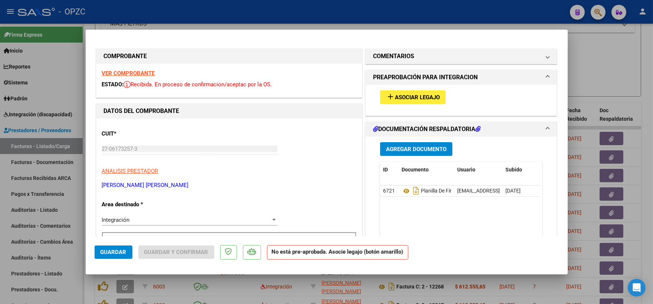
click at [132, 73] on strong "VER COMPROBANTE" at bounding box center [128, 73] width 53 height 7
click at [405, 95] on span "Asociar Legajo" at bounding box center [417, 97] width 45 height 7
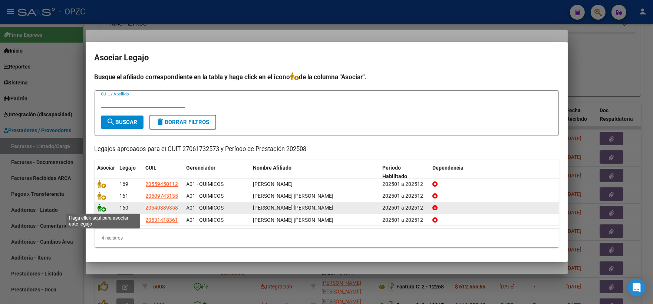
click at [100, 208] on icon at bounding box center [101, 208] width 9 height 8
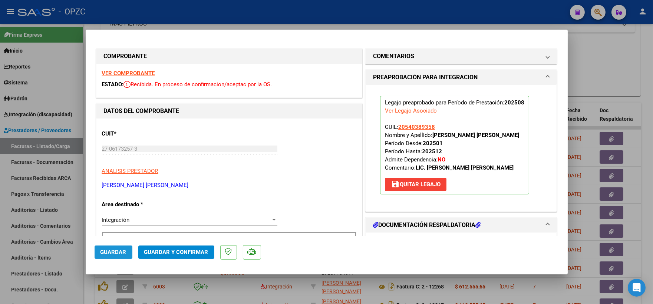
click at [121, 250] on span "Guardar" at bounding box center [113, 252] width 26 height 7
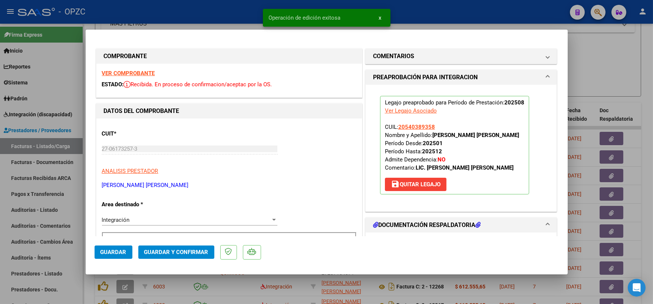
click at [598, 80] on div at bounding box center [326, 152] width 653 height 304
type input "$ 0,00"
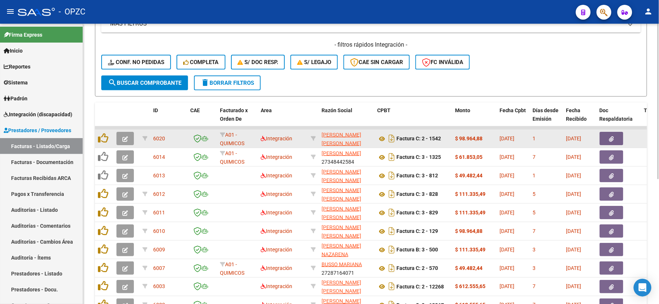
click at [130, 135] on button "button" at bounding box center [124, 138] width 17 height 13
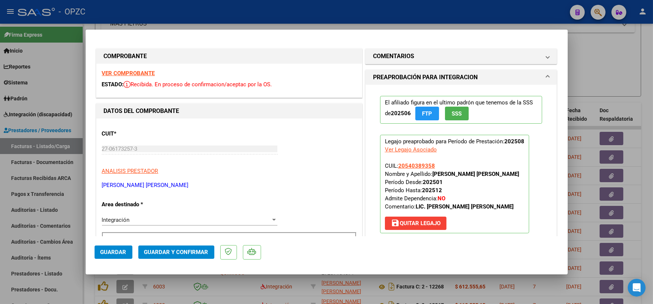
click at [142, 75] on strong "VER COMPROBANTE" at bounding box center [128, 73] width 53 height 7
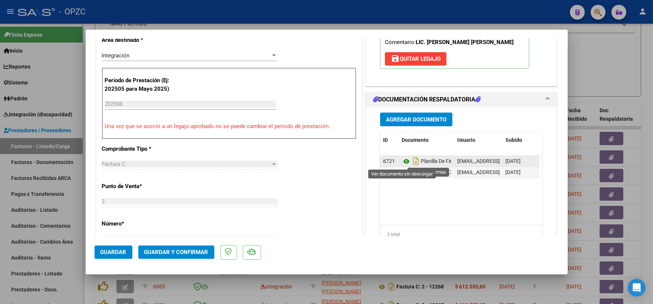
click at [401, 159] on icon at bounding box center [406, 161] width 10 height 9
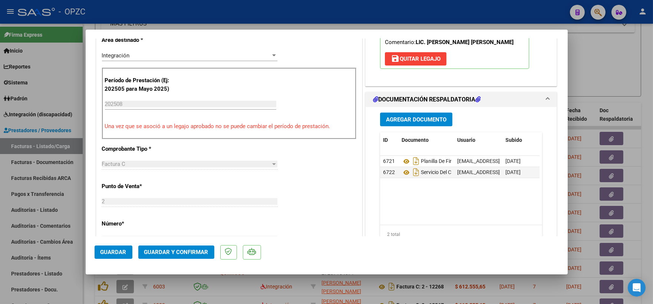
click at [180, 251] on span "Guardar y Confirmar" at bounding box center [176, 252] width 64 height 7
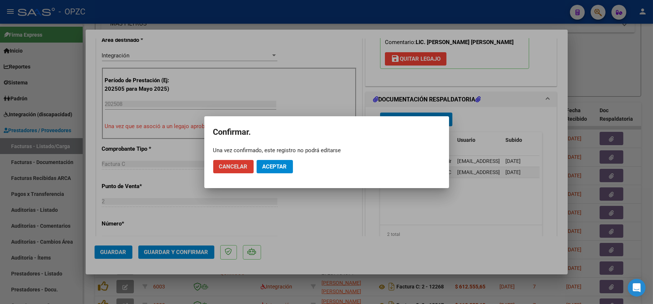
click at [269, 165] on span "Aceptar" at bounding box center [274, 166] width 24 height 7
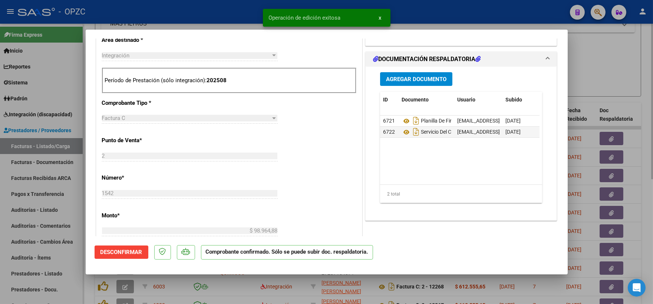
click at [624, 69] on div at bounding box center [326, 152] width 653 height 304
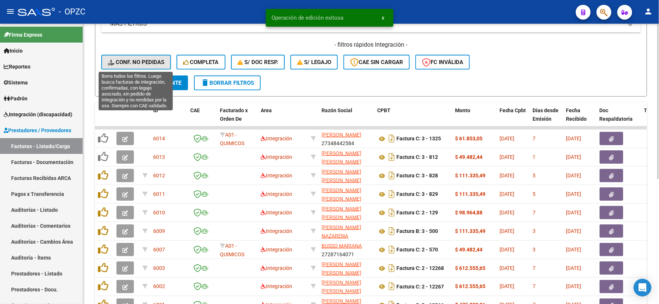
click at [151, 61] on span "Conf. no pedidas" at bounding box center [136, 62] width 56 height 7
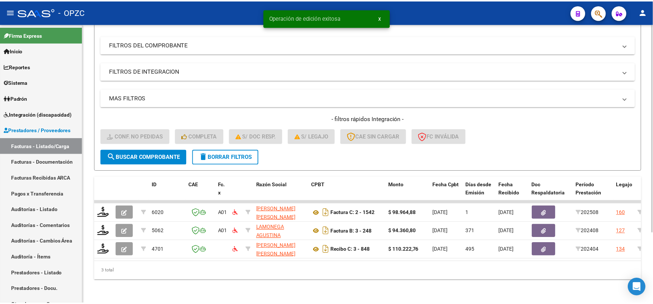
scroll to position [96, 0]
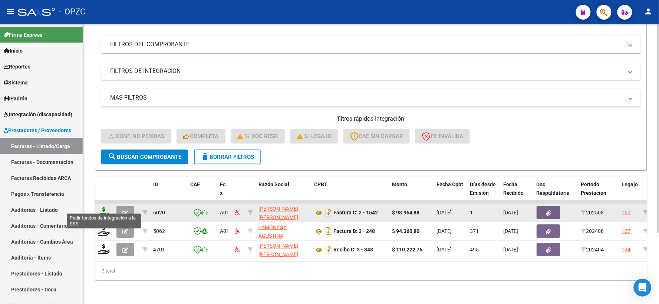
click at [105, 209] on icon at bounding box center [104, 212] width 12 height 10
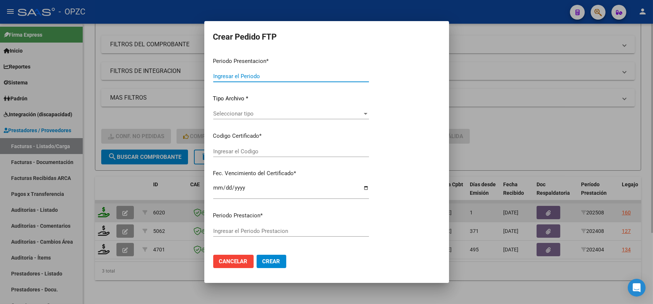
type input "202508"
type input "$ 98.964,88"
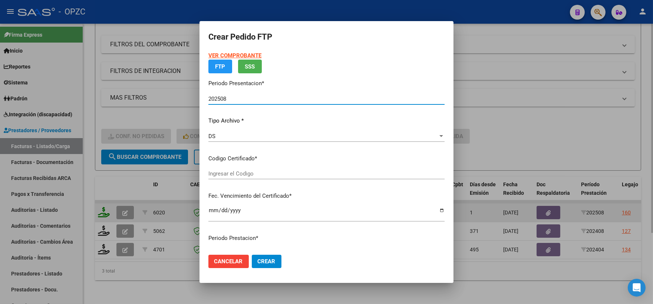
type input "ARG02000540389352019100920251009BS455"
type input "[DATE]"
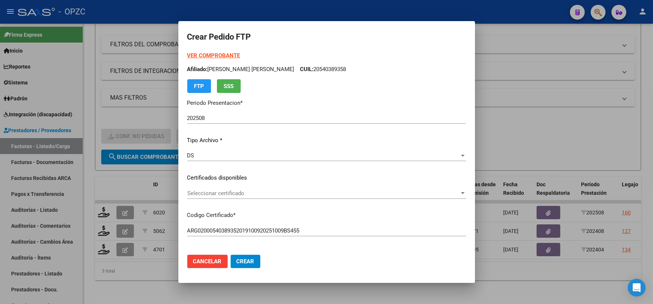
click at [460, 192] on app-drop-down-list "Certificados disponibles Seleccionar certificado Seleccionar certificado" at bounding box center [329, 185] width 285 height 23
click at [461, 192] on div at bounding box center [463, 193] width 4 height 2
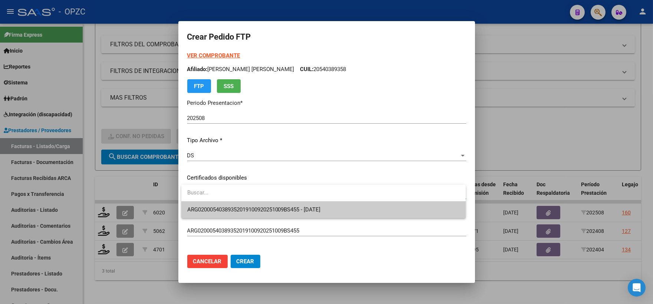
click at [382, 204] on span "ARG02000540389352019100920251009BS455 - [DATE]" at bounding box center [323, 210] width 272 height 17
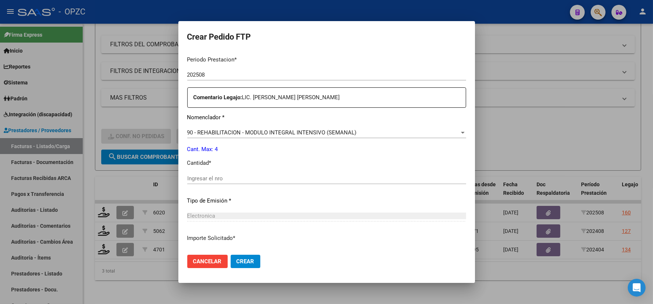
scroll to position [247, 0]
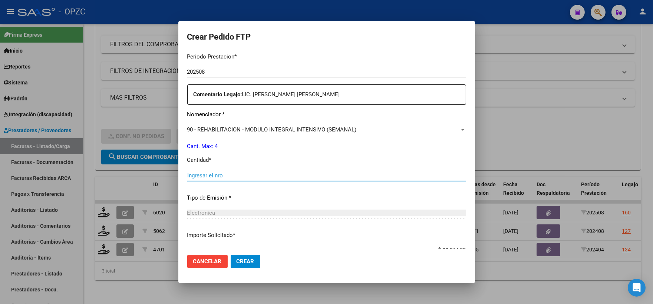
click at [246, 176] on input "Ingresar el nro" at bounding box center [326, 175] width 279 height 7
type input "4"
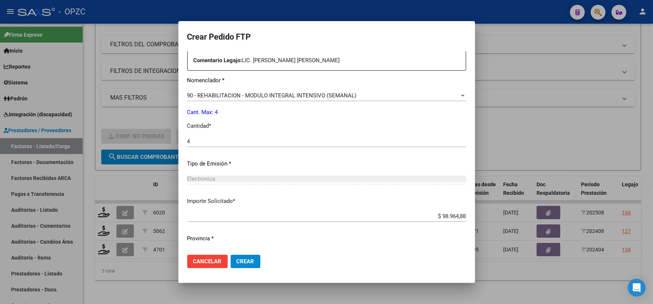
scroll to position [298, 0]
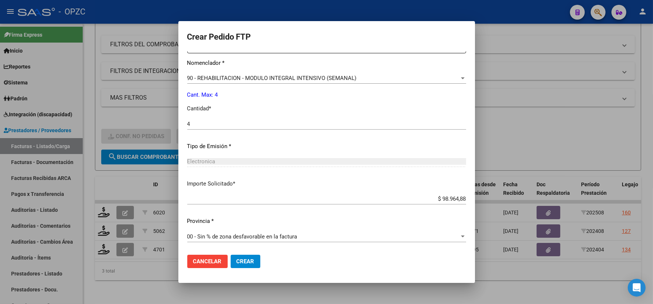
click at [251, 261] on span "Crear" at bounding box center [245, 261] width 18 height 7
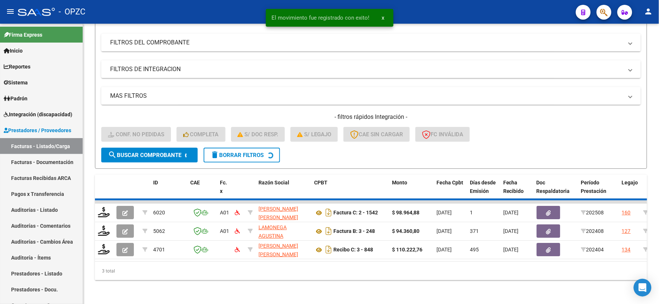
scroll to position [77, 0]
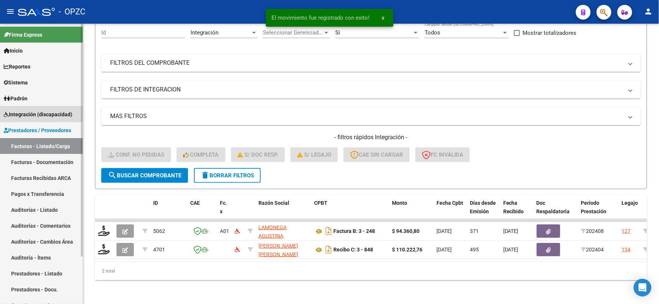
click at [35, 114] on span "Integración (discapacidad)" at bounding box center [38, 114] width 69 height 8
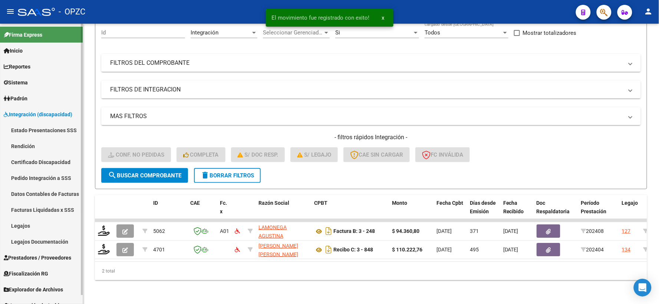
click at [34, 175] on link "Pedido Integración a SSS" at bounding box center [41, 178] width 83 height 16
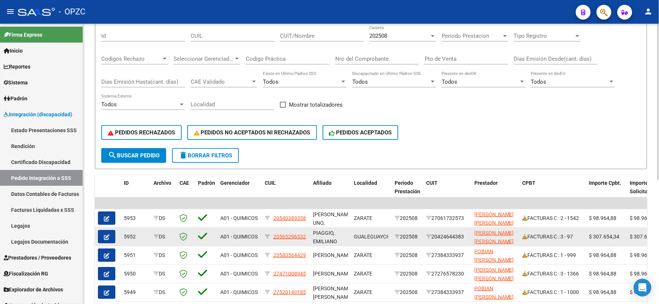
scroll to position [1, 0]
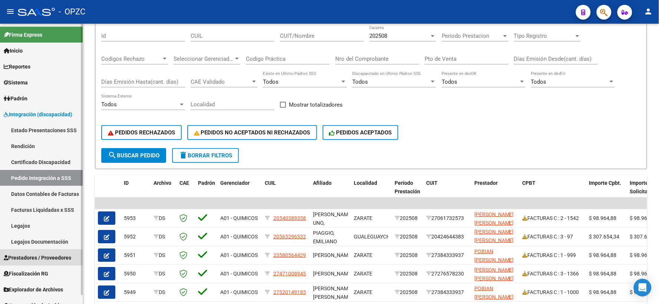
click at [53, 259] on span "Prestadores / Proveedores" at bounding box center [37, 258] width 67 height 8
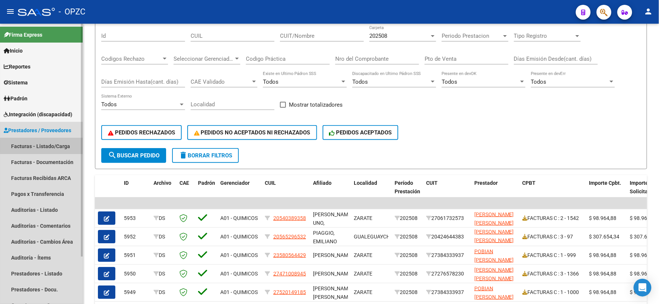
click at [57, 146] on link "Facturas - Listado/Carga" at bounding box center [41, 146] width 83 height 16
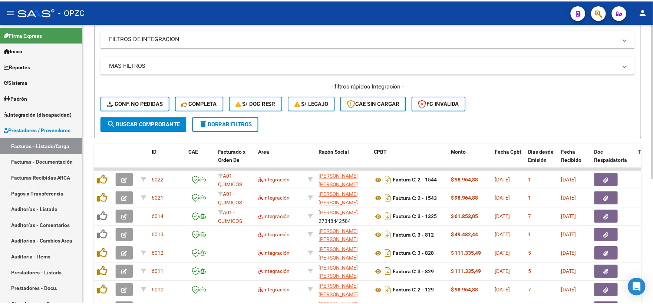
scroll to position [165, 0]
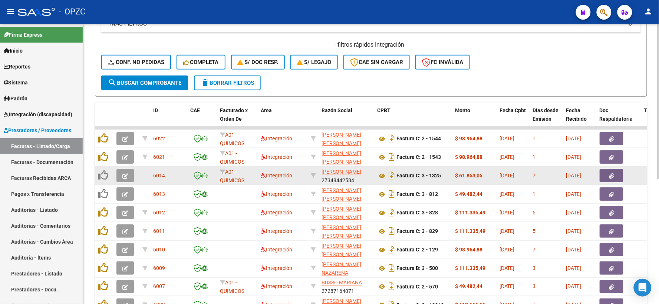
click at [127, 175] on icon "button" at bounding box center [125, 176] width 6 height 6
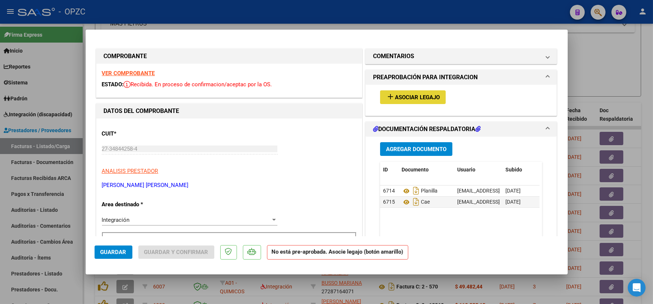
click at [413, 94] on span "Asociar Legajo" at bounding box center [417, 97] width 45 height 7
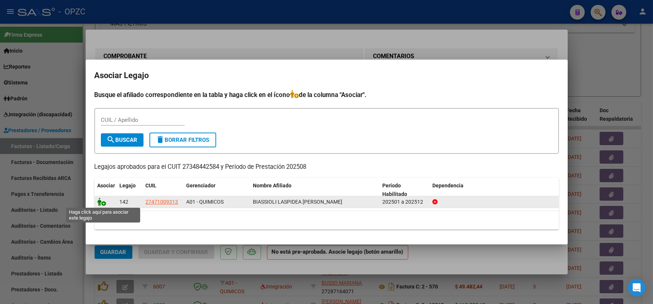
click at [99, 201] on icon at bounding box center [101, 202] width 9 height 8
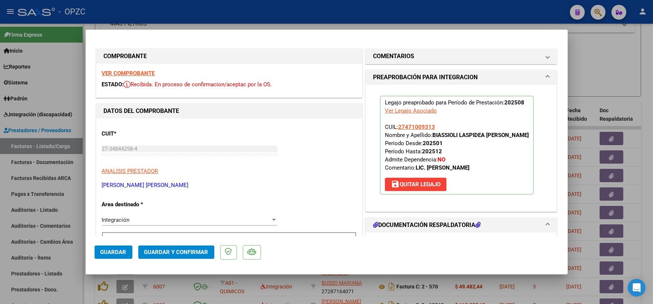
click at [117, 254] on span "Guardar" at bounding box center [113, 252] width 26 height 7
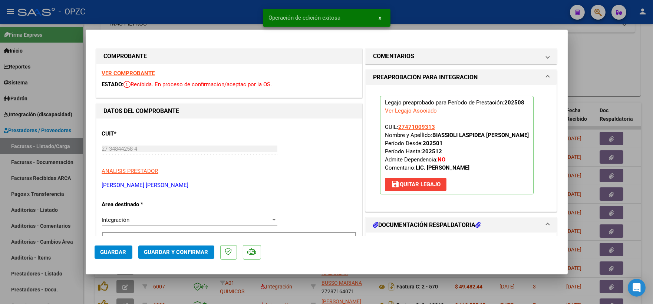
click at [597, 56] on div at bounding box center [326, 152] width 653 height 304
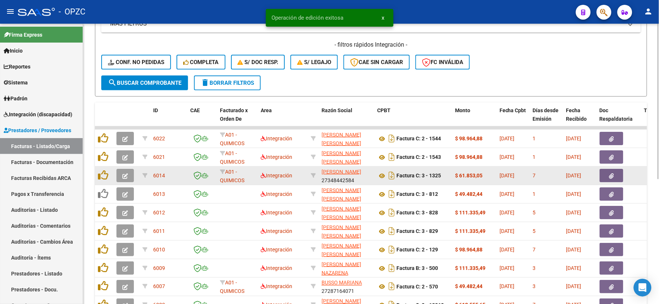
click at [120, 175] on button "button" at bounding box center [124, 175] width 17 height 13
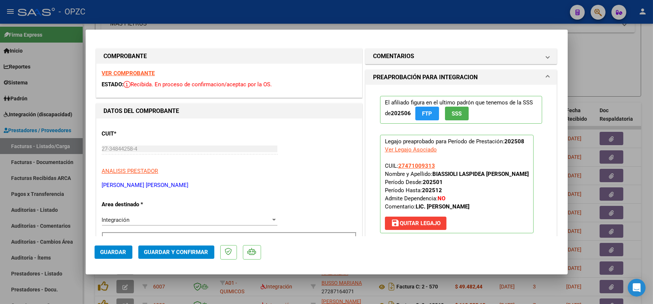
click at [138, 74] on strong "VER COMPROBANTE" at bounding box center [128, 73] width 53 height 7
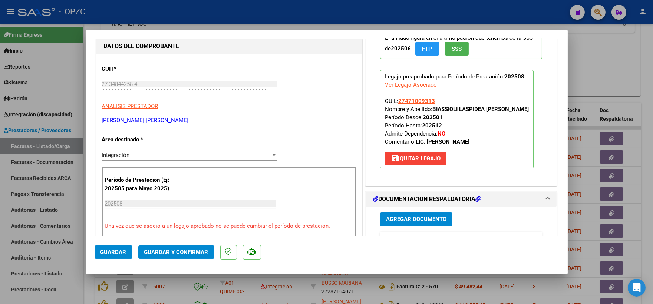
scroll to position [123, 0]
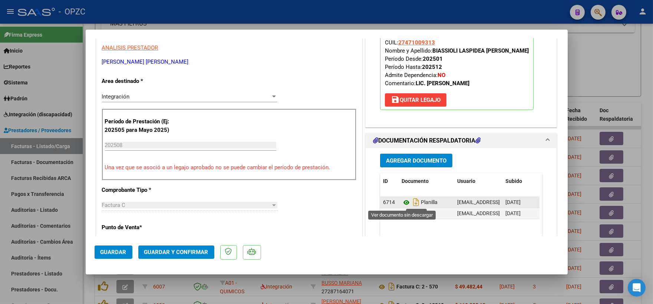
click at [401, 203] on icon at bounding box center [406, 202] width 10 height 9
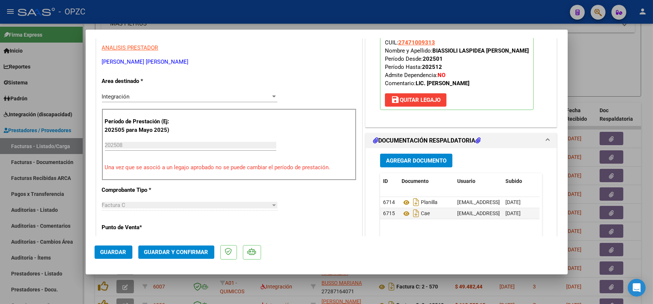
click at [187, 252] on span "Guardar y Confirmar" at bounding box center [176, 252] width 64 height 7
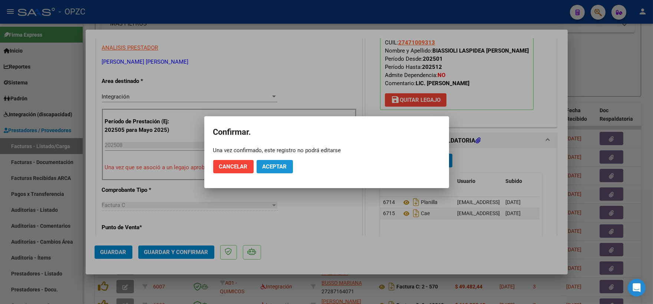
click at [272, 164] on span "Aceptar" at bounding box center [274, 166] width 24 height 7
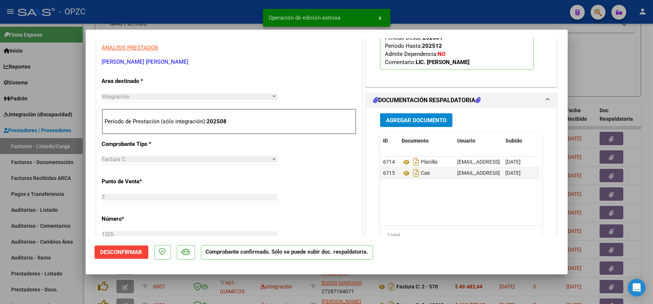
click at [629, 78] on div at bounding box center [326, 152] width 653 height 304
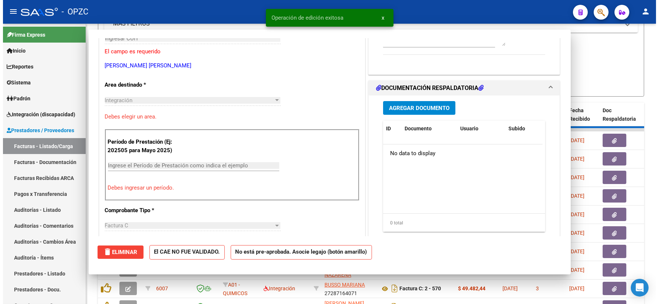
scroll to position [0, 0]
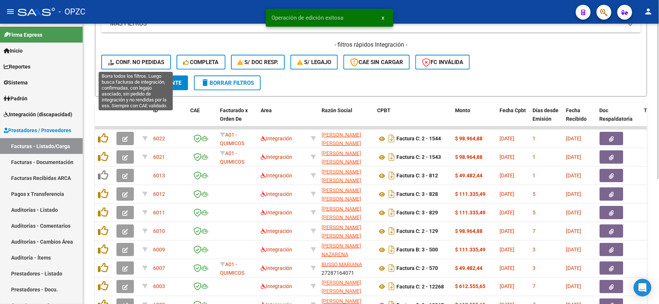
click at [136, 60] on span "Conf. no pedidas" at bounding box center [136, 62] width 56 height 7
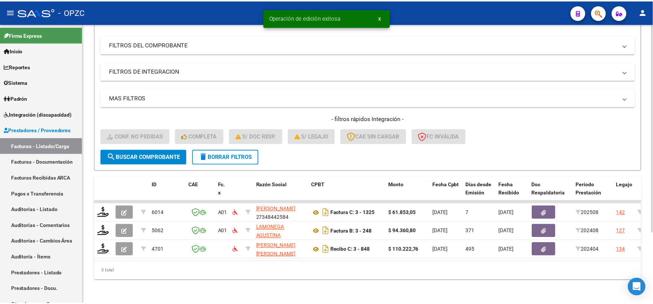
scroll to position [96, 0]
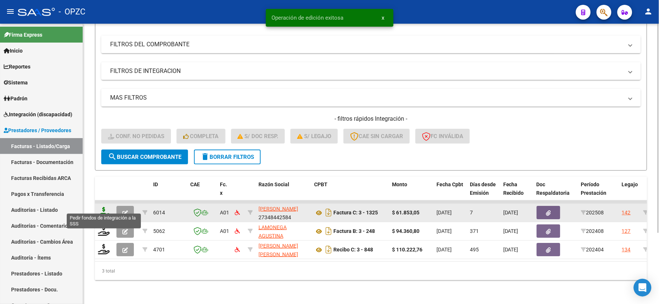
click at [102, 207] on icon at bounding box center [104, 212] width 12 height 10
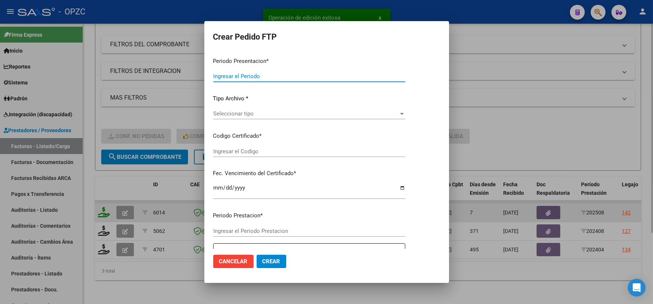
type input "202508"
type input "$ 61.853,05"
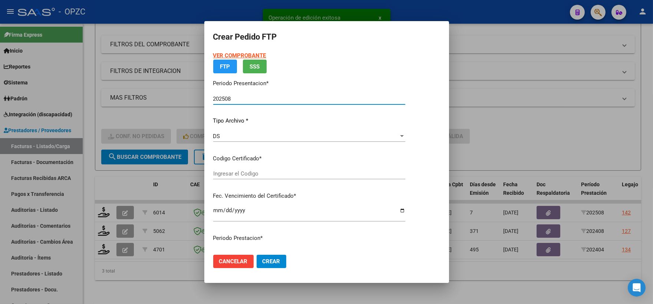
type input "ARG01000471009312023032320280323BS455"
type input "[DATE]"
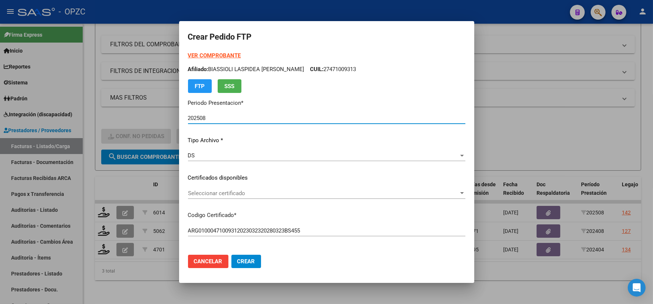
click at [458, 195] on div at bounding box center [461, 193] width 7 height 6
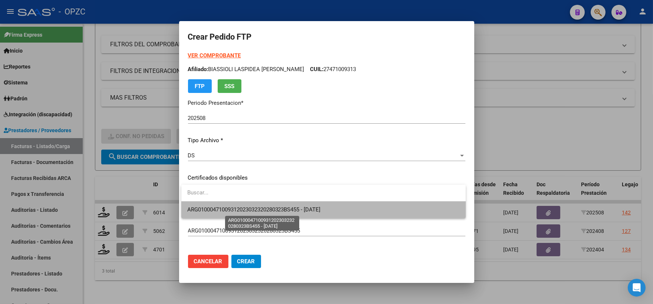
click at [321, 210] on span "ARG01000471009312023032320280323BS455 - [DATE]" at bounding box center [253, 209] width 133 height 7
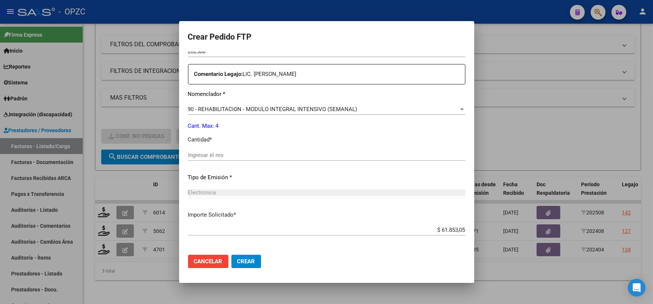
scroll to position [288, 0]
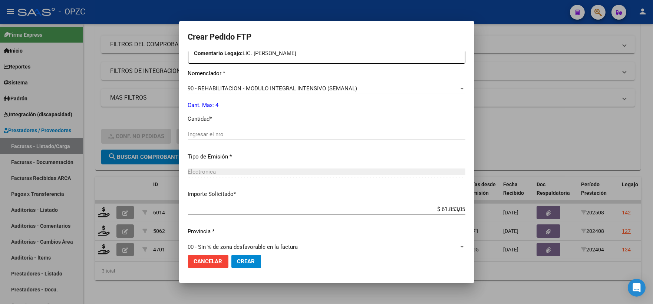
click at [227, 130] on div "Ingresar el nro" at bounding box center [326, 134] width 277 height 11
type input "4"
click at [245, 262] on span "Crear" at bounding box center [246, 261] width 18 height 7
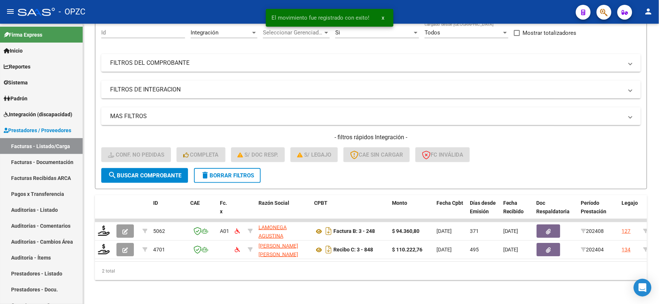
scroll to position [77, 0]
click at [54, 113] on span "Integración (discapacidad)" at bounding box center [38, 114] width 69 height 8
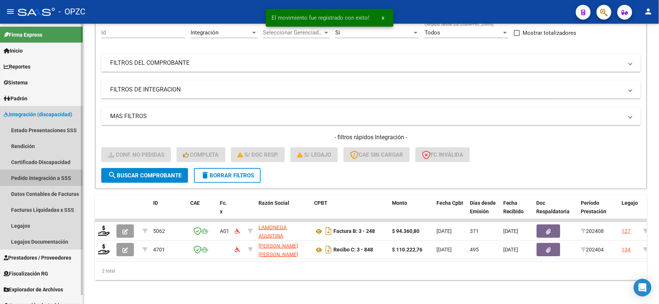
click at [45, 172] on link "Pedido Integración a SSS" at bounding box center [41, 178] width 83 height 16
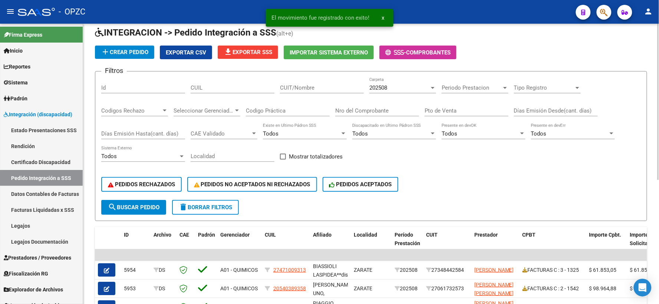
scroll to position [82, 0]
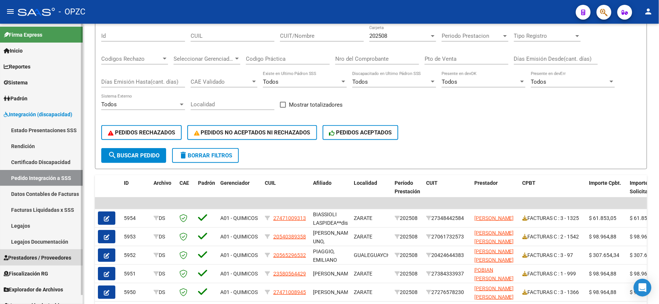
click at [41, 256] on span "Prestadores / Proveedores" at bounding box center [37, 258] width 67 height 8
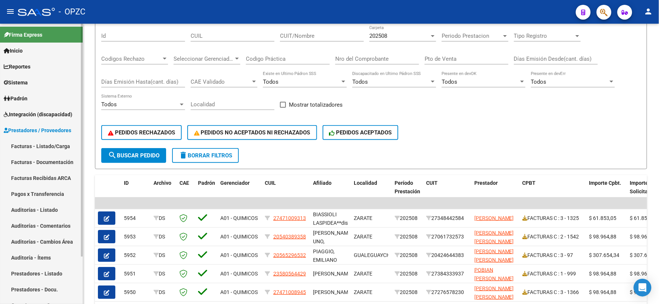
click at [41, 146] on link "Facturas - Listado/Carga" at bounding box center [41, 146] width 83 height 16
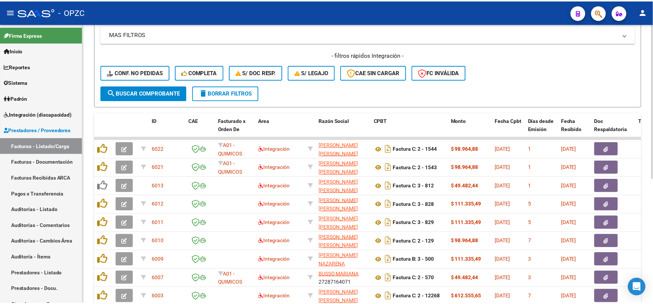
scroll to position [165, 0]
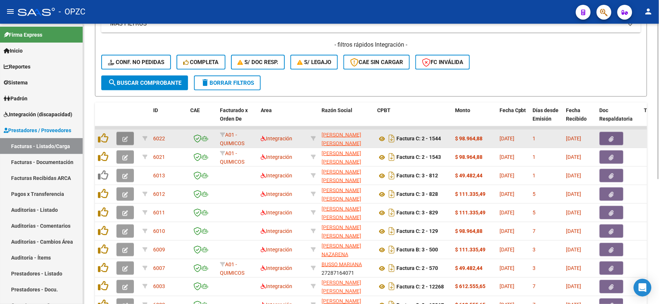
click at [124, 139] on icon "button" at bounding box center [125, 139] width 6 height 6
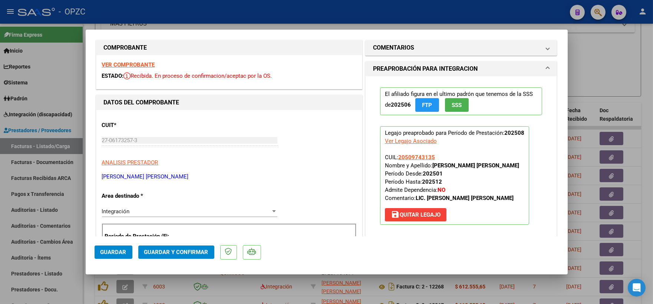
scroll to position [0, 0]
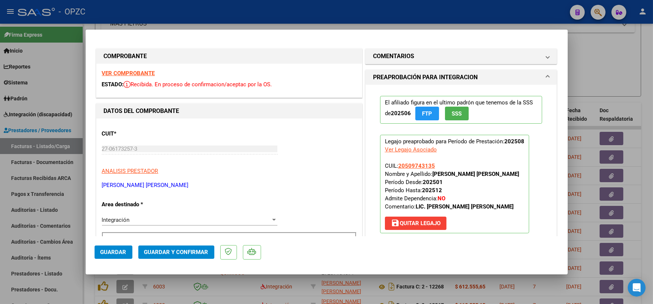
click at [131, 71] on strong "VER COMPROBANTE" at bounding box center [128, 73] width 53 height 7
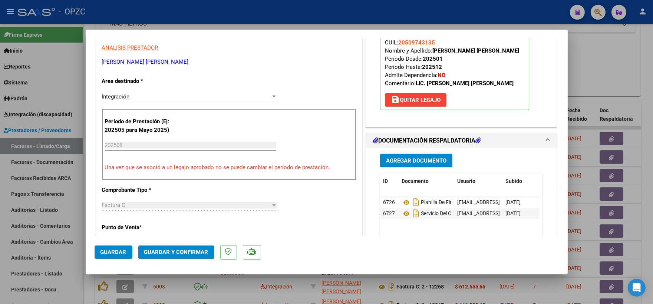
scroll to position [165, 0]
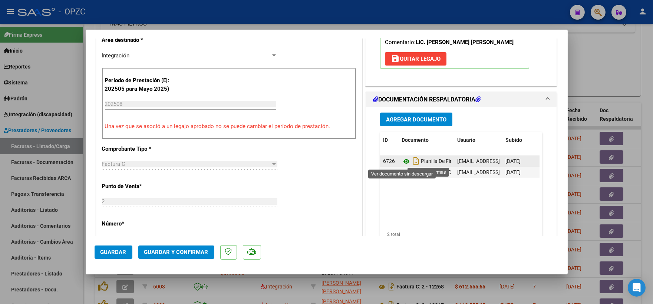
click at [402, 160] on icon at bounding box center [406, 161] width 10 height 9
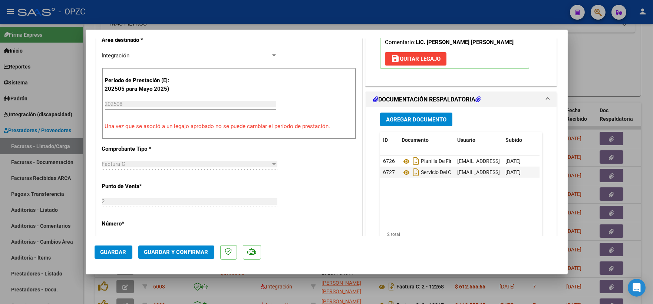
click at [172, 253] on span "Guardar y Confirmar" at bounding box center [176, 252] width 64 height 7
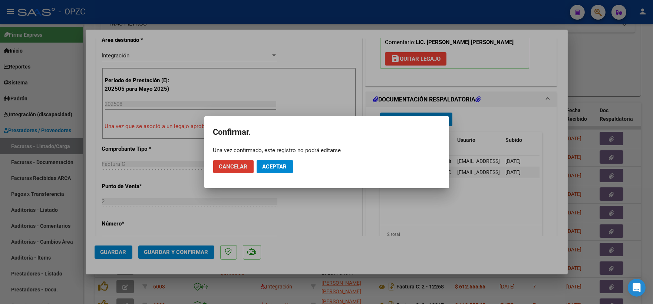
click at [274, 164] on span "Aceptar" at bounding box center [274, 166] width 24 height 7
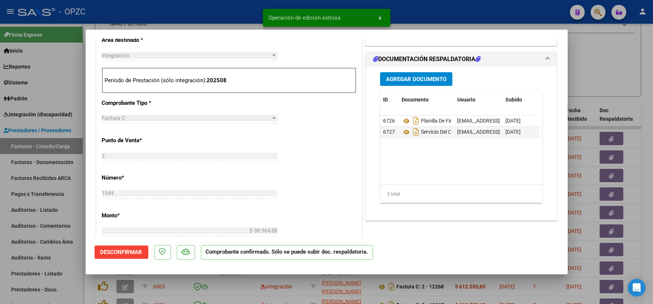
click at [601, 45] on div at bounding box center [326, 152] width 653 height 304
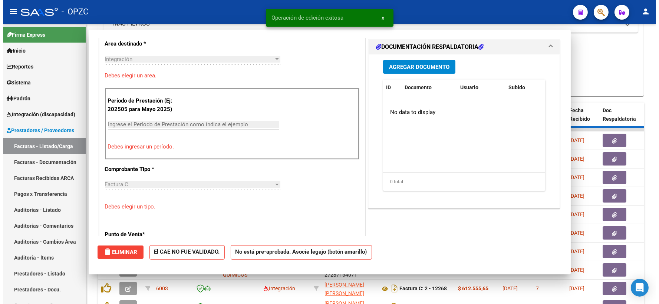
scroll to position [0, 0]
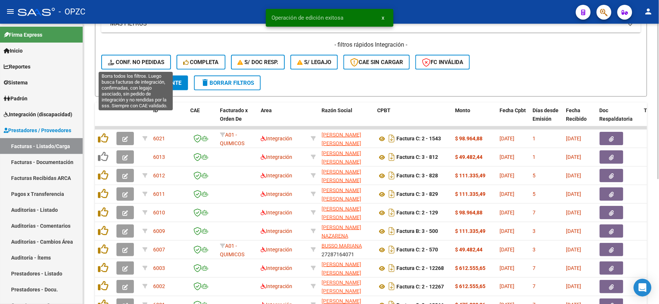
click at [150, 63] on span "Conf. no pedidas" at bounding box center [136, 62] width 56 height 7
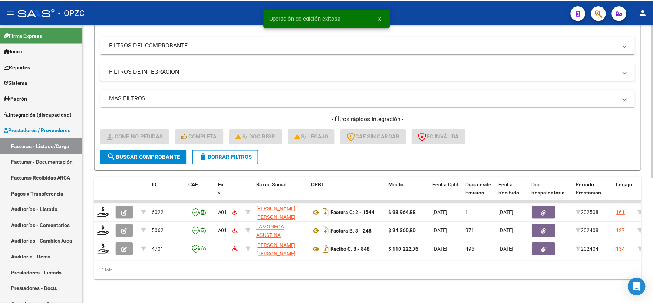
scroll to position [96, 0]
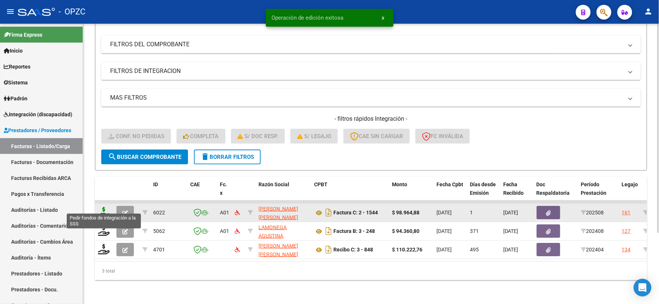
click at [102, 207] on icon at bounding box center [104, 212] width 12 height 10
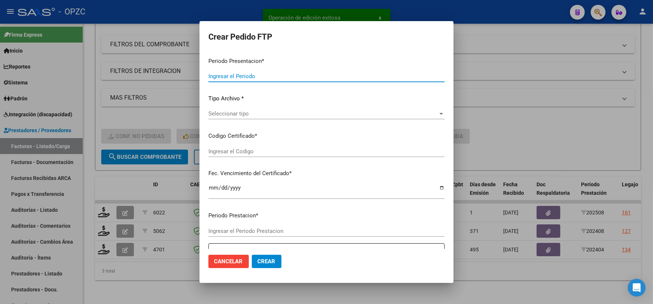
type input "202508"
type input "$ 98.964,88"
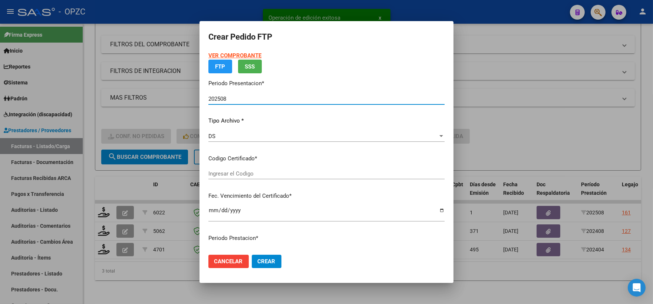
type input "ARG02000509743132023122220281222BUE455"
type input "[DATE]"
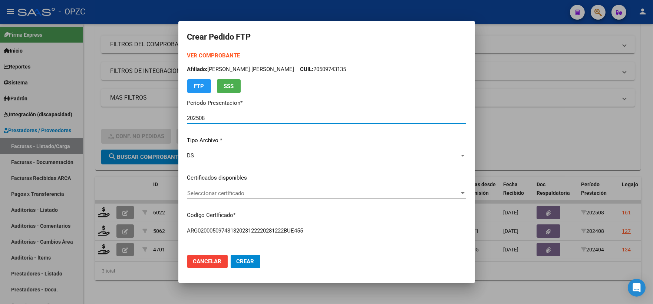
click at [451, 190] on span "Seleccionar certificado" at bounding box center [323, 193] width 272 height 7
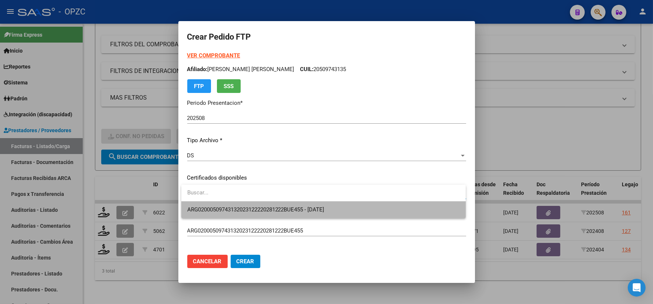
click at [354, 209] on span "ARG02000509743132023122220281222BUE455 - [DATE]" at bounding box center [323, 210] width 272 height 17
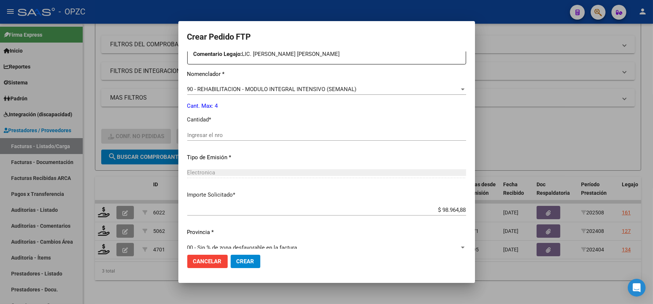
scroll to position [288, 0]
click at [230, 130] on div "Ingresar el nro" at bounding box center [326, 134] width 279 height 11
type input "4"
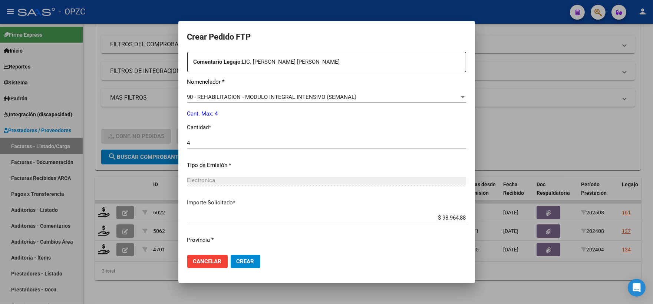
scroll to position [298, 0]
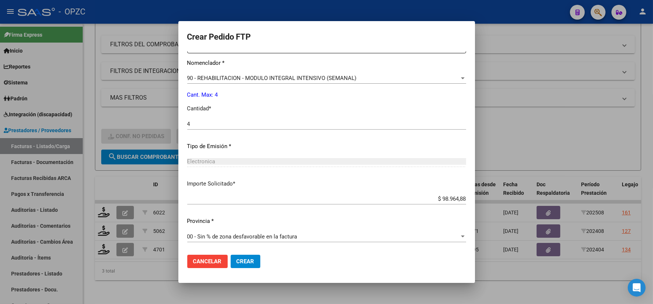
click at [249, 261] on span "Crear" at bounding box center [245, 261] width 18 height 7
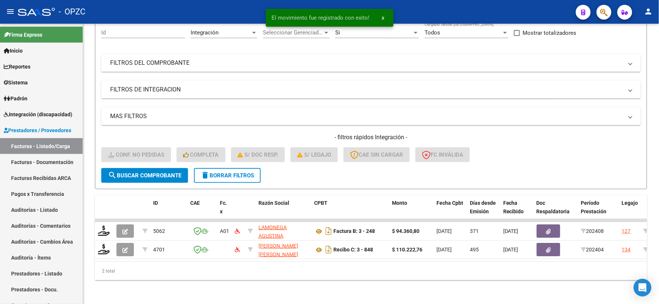
scroll to position [77, 0]
click at [53, 116] on span "Integración (discapacidad)" at bounding box center [38, 114] width 69 height 8
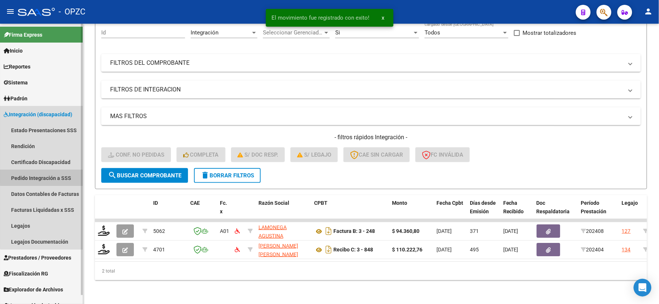
click at [47, 173] on link "Pedido Integración a SSS" at bounding box center [41, 178] width 83 height 16
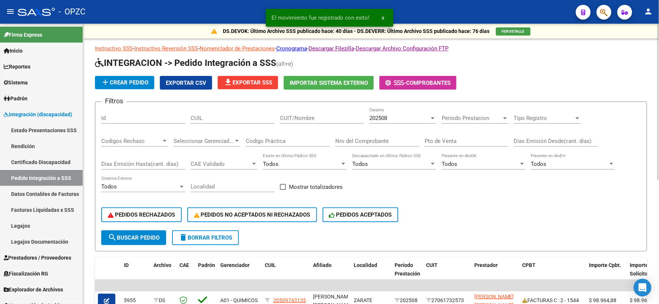
scroll to position [82, 0]
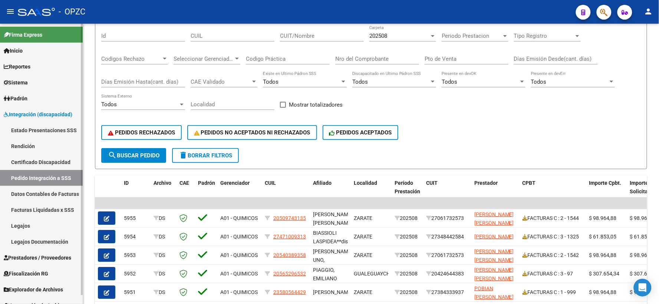
click at [40, 253] on link "Prestadores / Proveedores" at bounding box center [41, 258] width 83 height 16
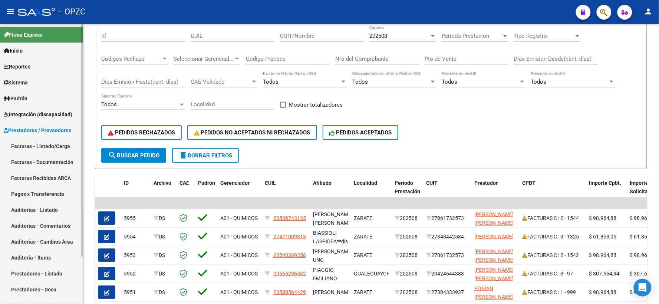
click at [47, 143] on link "Facturas - Listado/Carga" at bounding box center [41, 146] width 83 height 16
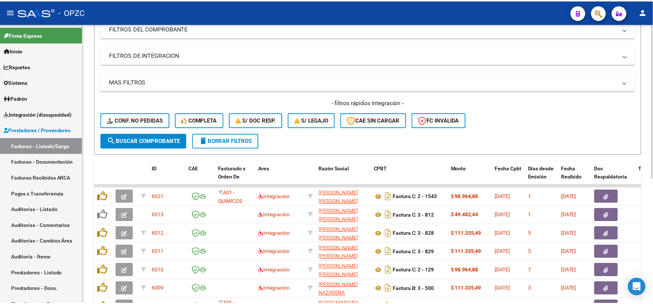
scroll to position [165, 0]
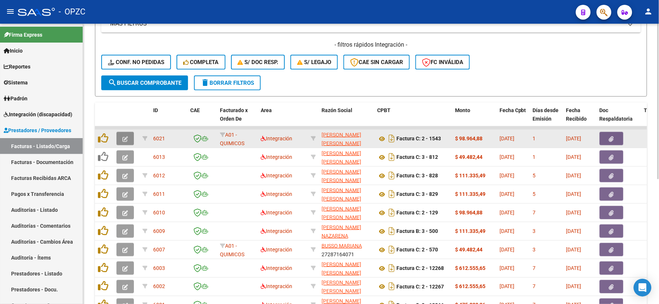
click at [124, 139] on icon "button" at bounding box center [125, 139] width 6 height 6
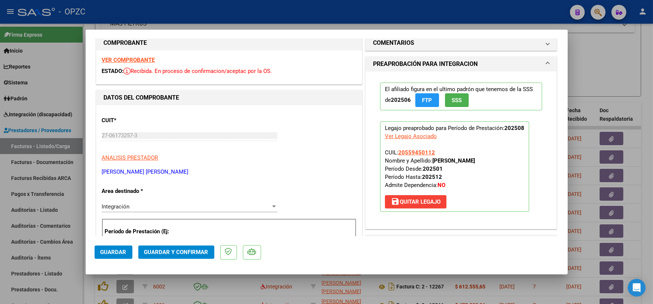
scroll to position [0, 0]
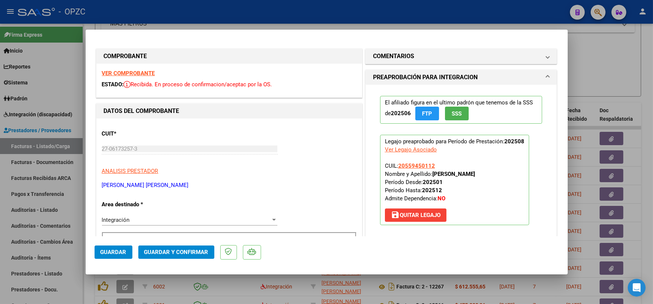
click at [136, 71] on strong "VER COMPROBANTE" at bounding box center [128, 73] width 53 height 7
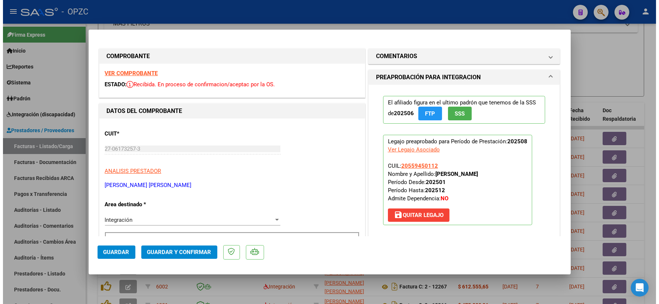
scroll to position [123, 0]
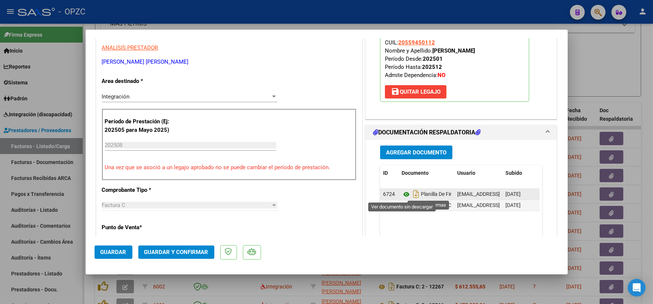
click at [402, 196] on icon at bounding box center [406, 194] width 10 height 9
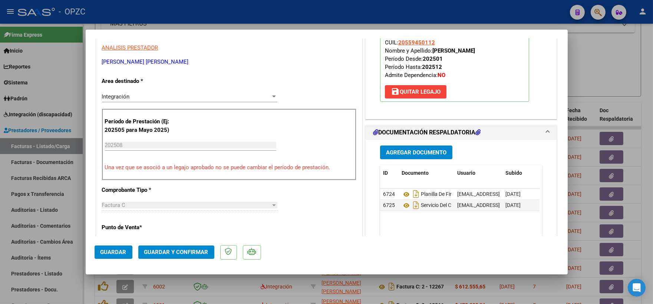
click at [183, 250] on span "Guardar y Confirmar" at bounding box center [176, 252] width 64 height 7
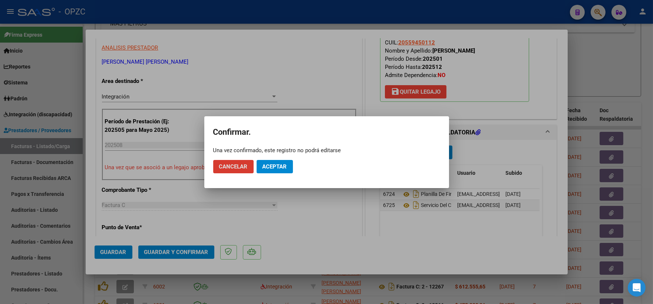
click at [272, 165] on span "Aceptar" at bounding box center [274, 166] width 24 height 7
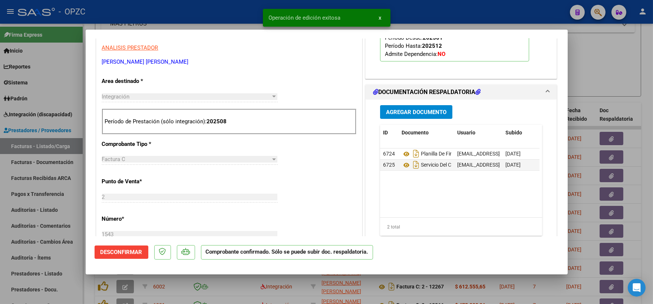
click at [604, 83] on div at bounding box center [326, 152] width 653 height 304
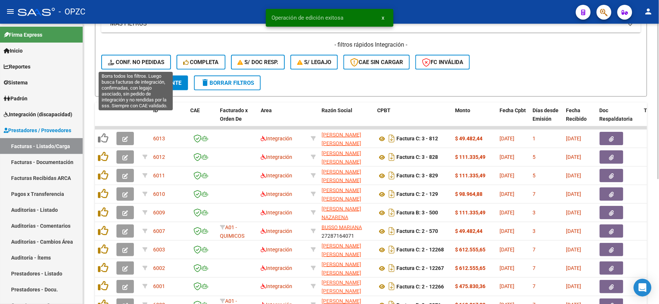
click at [142, 60] on span "Conf. no pedidas" at bounding box center [136, 62] width 56 height 7
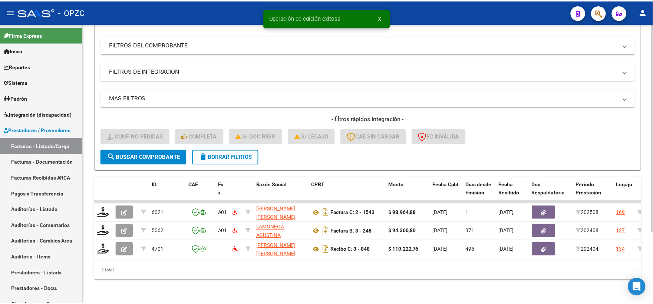
scroll to position [96, 0]
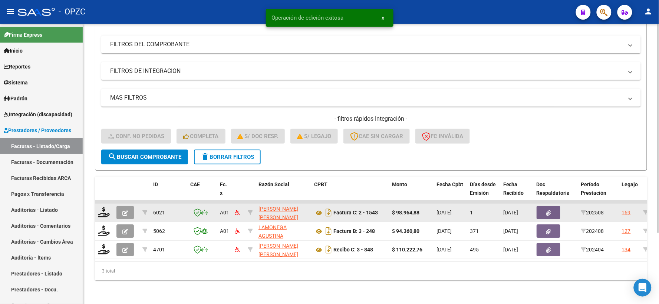
click at [102, 213] on datatable-body-cell at bounding box center [104, 213] width 19 height 18
click at [102, 208] on icon at bounding box center [104, 212] width 12 height 10
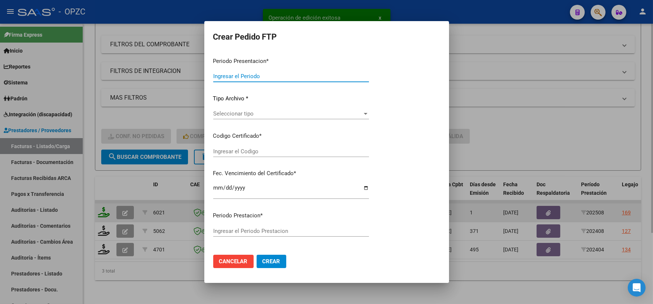
type input "202508"
type input "$ 98.964,88"
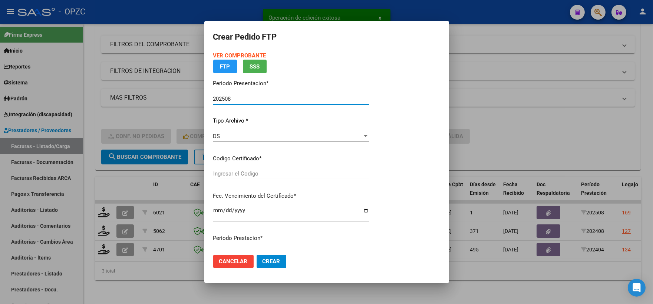
type input "ARG02000559450112025041620300416"
type input "[DATE]"
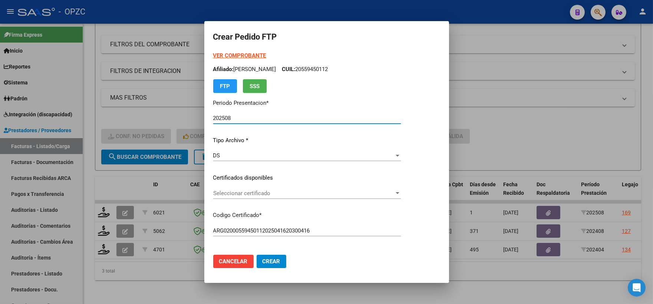
click at [399, 193] on div at bounding box center [397, 193] width 4 height 2
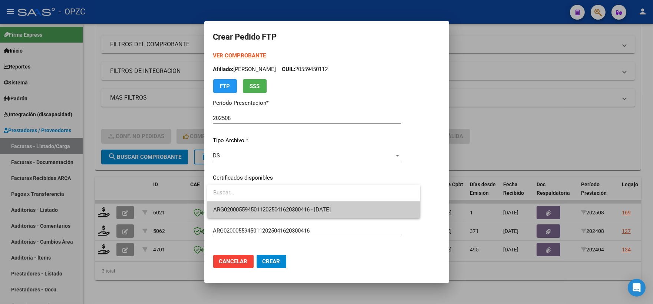
click at [348, 210] on span "ARG02000559450112025041620300416 - [DATE]" at bounding box center [313, 210] width 201 height 17
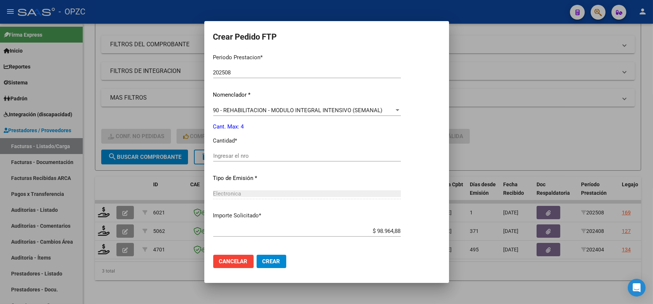
scroll to position [247, 0]
click at [240, 156] on input "Ingresar el nro" at bounding box center [307, 155] width 188 height 7
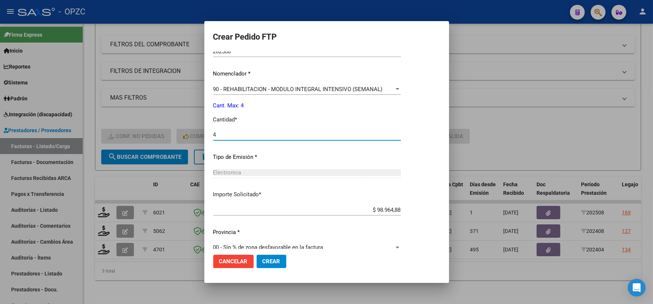
scroll to position [278, 0]
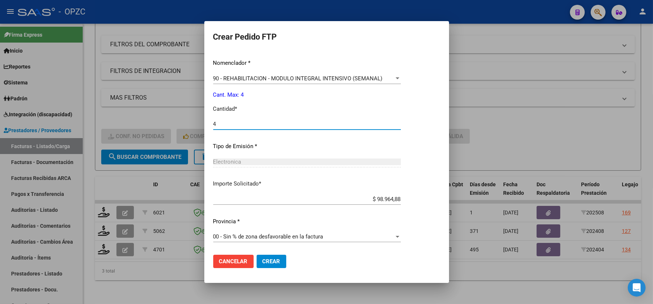
type input "4"
click at [273, 261] on span "Crear" at bounding box center [271, 261] width 18 height 7
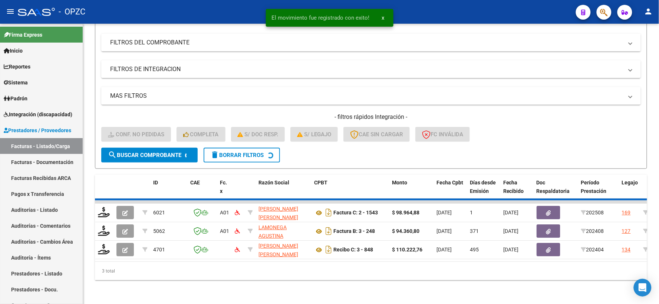
scroll to position [77, 0]
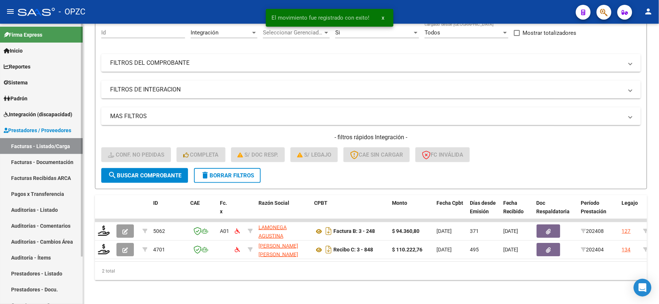
click at [49, 115] on span "Integración (discapacidad)" at bounding box center [38, 114] width 69 height 8
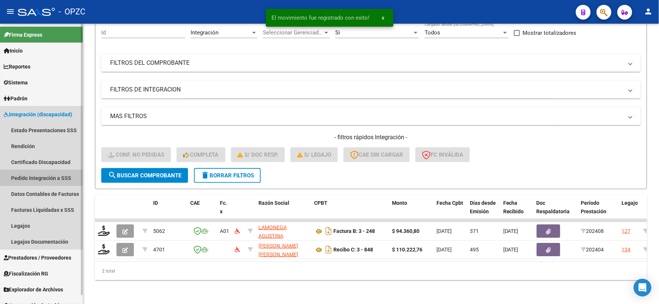
click at [49, 175] on link "Pedido Integración a SSS" at bounding box center [41, 178] width 83 height 16
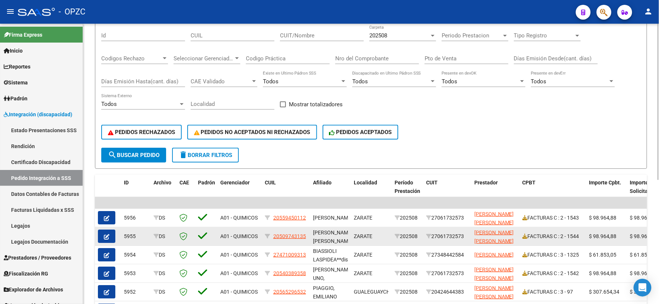
scroll to position [82, 0]
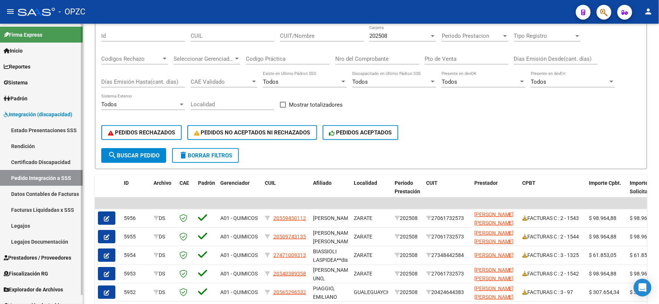
click at [51, 258] on span "Prestadores / Proveedores" at bounding box center [37, 258] width 67 height 8
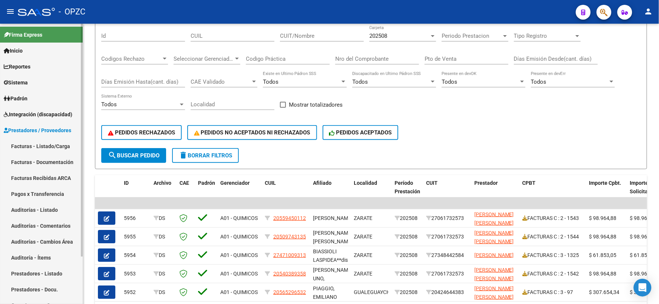
click at [52, 147] on link "Facturas - Listado/Carga" at bounding box center [41, 146] width 83 height 16
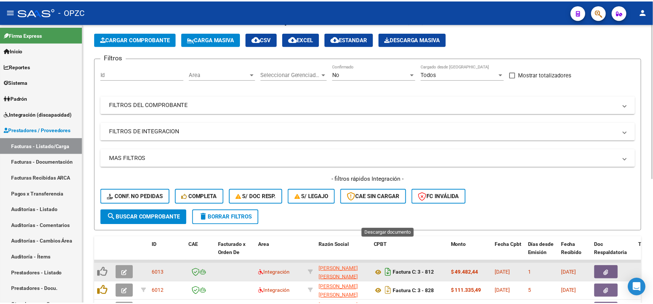
scroll to position [82, 0]
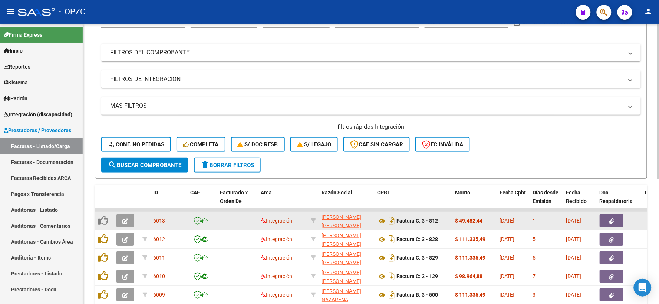
click at [124, 219] on icon "button" at bounding box center [125, 222] width 6 height 6
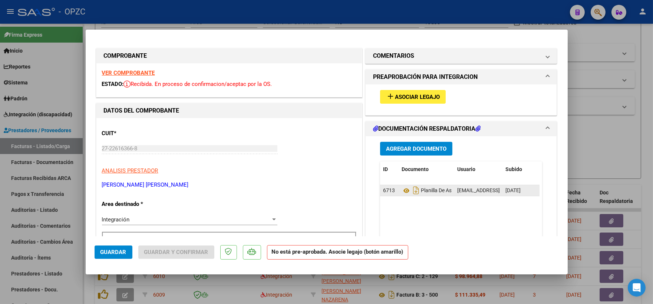
scroll to position [0, 0]
click at [414, 98] on span "Asociar Legajo" at bounding box center [417, 97] width 45 height 7
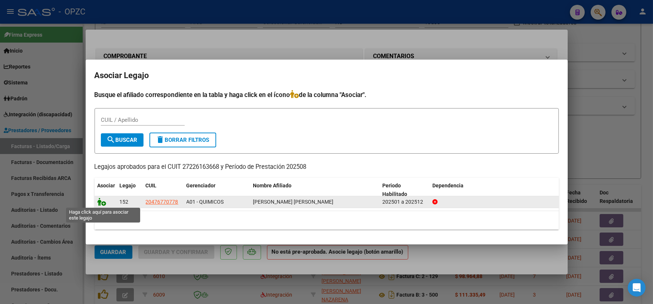
click at [100, 201] on icon at bounding box center [101, 202] width 9 height 8
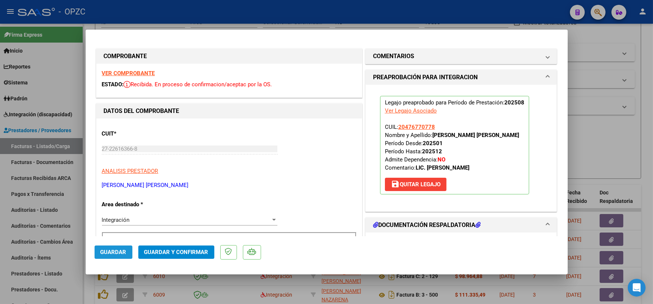
click at [121, 250] on span "Guardar" at bounding box center [113, 252] width 26 height 7
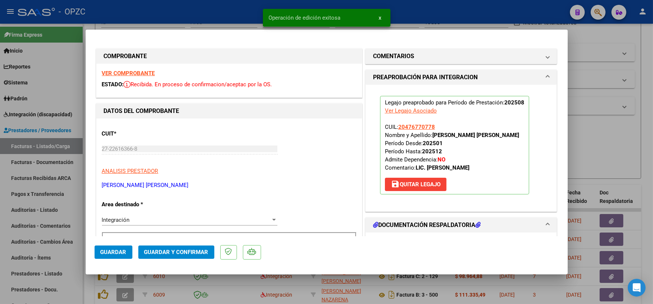
click at [593, 122] on div at bounding box center [326, 152] width 653 height 304
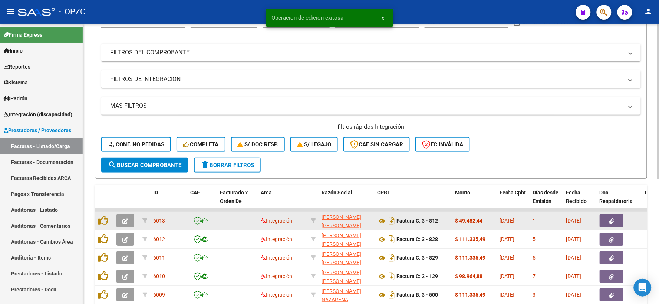
click at [126, 220] on icon "button" at bounding box center [125, 222] width 6 height 6
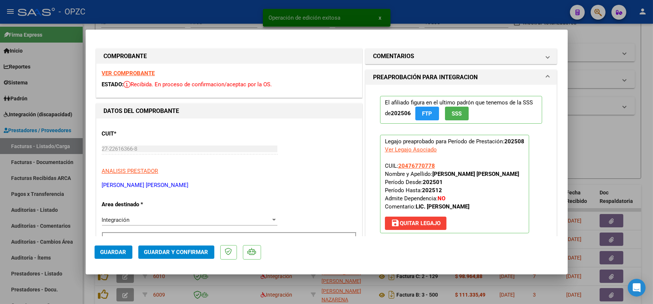
click at [129, 73] on strong "VER COMPROBANTE" at bounding box center [128, 73] width 53 height 7
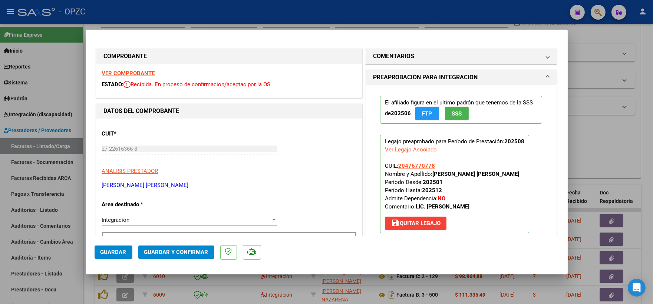
scroll to position [123, 0]
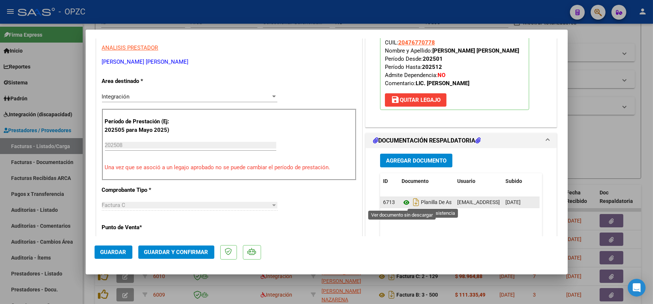
click at [403, 202] on icon at bounding box center [406, 202] width 10 height 9
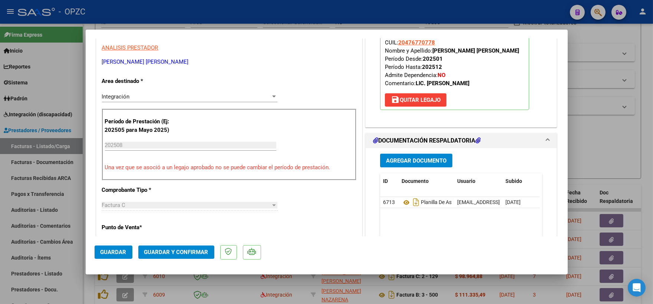
click at [174, 248] on button "Guardar y Confirmar" at bounding box center [176, 252] width 76 height 13
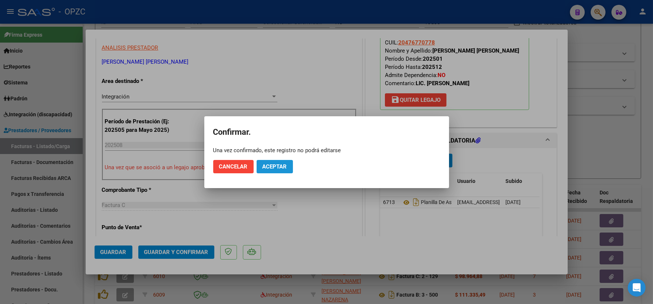
click at [276, 165] on span "Aceptar" at bounding box center [274, 166] width 24 height 7
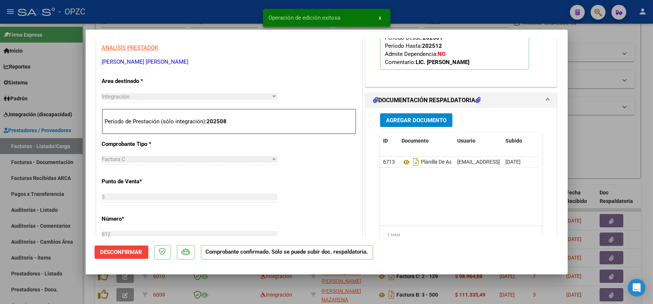
click at [605, 130] on div at bounding box center [326, 152] width 653 height 304
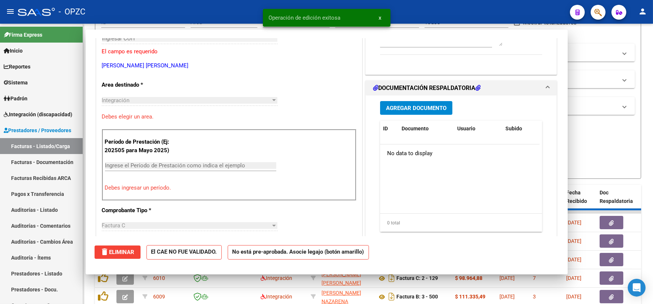
scroll to position [0, 0]
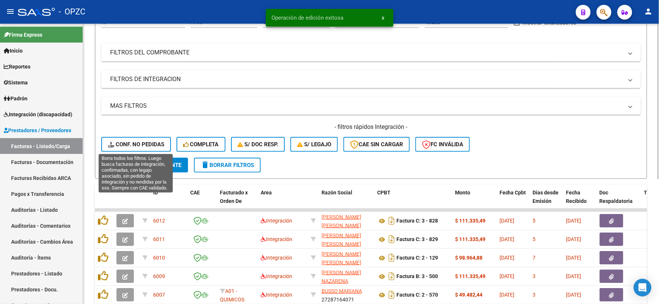
click at [146, 146] on span "Conf. no pedidas" at bounding box center [136, 144] width 56 height 7
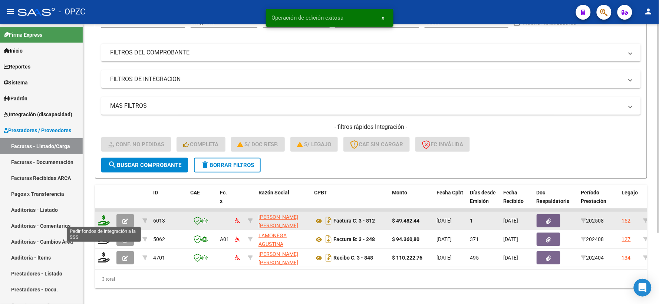
click at [107, 216] on icon at bounding box center [104, 220] width 12 height 10
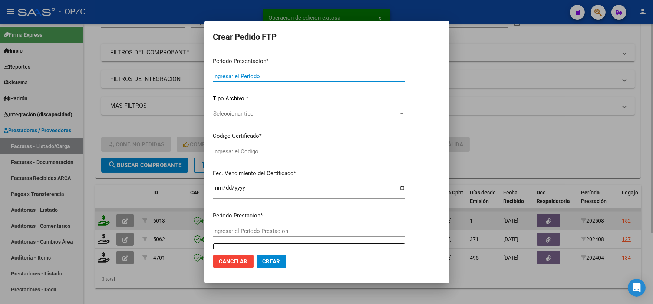
type input "202508"
type input "$ 49.482,44"
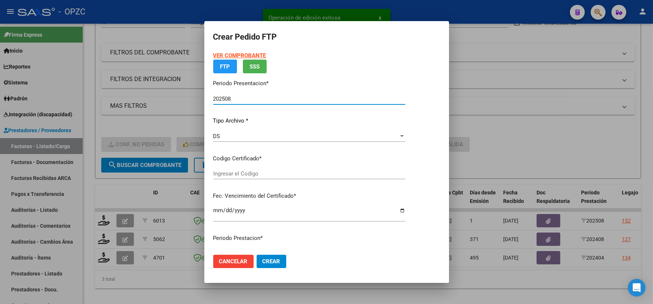
type input "ARG020004767707720170919-20250919-BS"
type input "[DATE]"
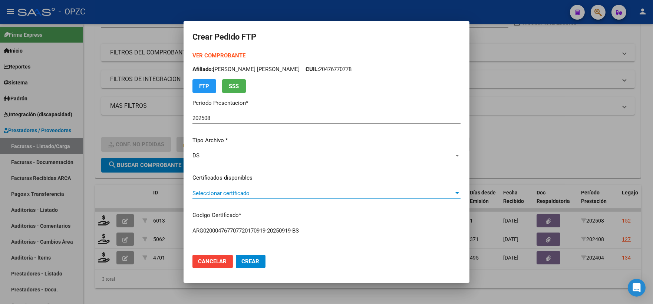
click at [454, 190] on div at bounding box center [457, 193] width 7 height 6
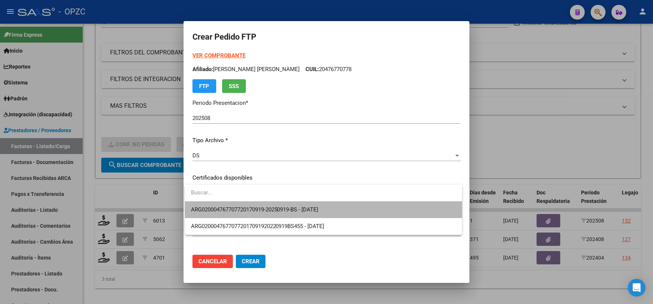
click at [364, 207] on span "ARG020004767707720170919-20250919-BS - [DATE]" at bounding box center [323, 210] width 265 height 17
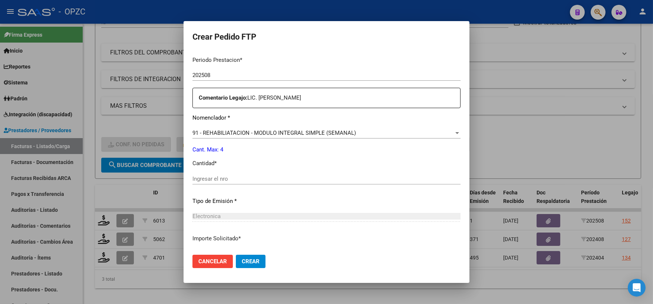
scroll to position [247, 0]
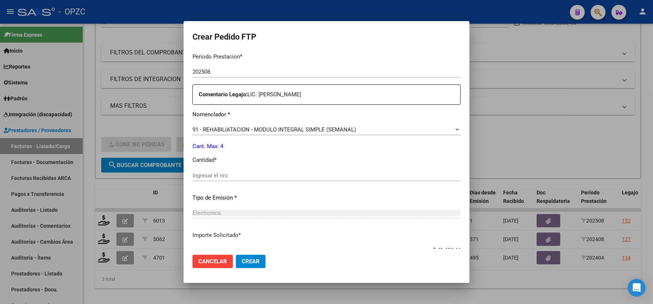
click at [231, 175] on input "Ingresar el nro" at bounding box center [326, 175] width 268 height 7
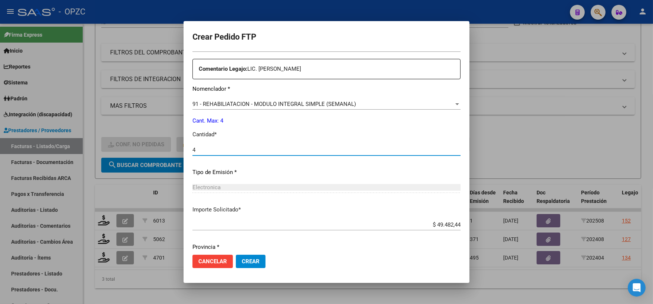
scroll to position [298, 0]
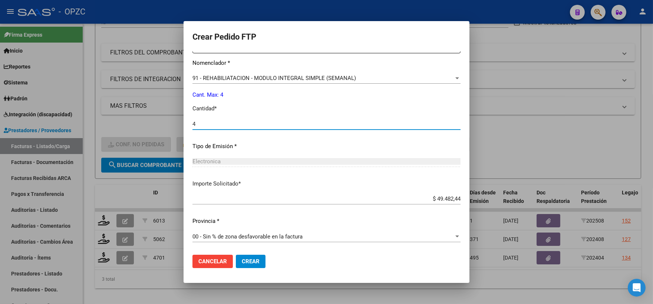
type input "4"
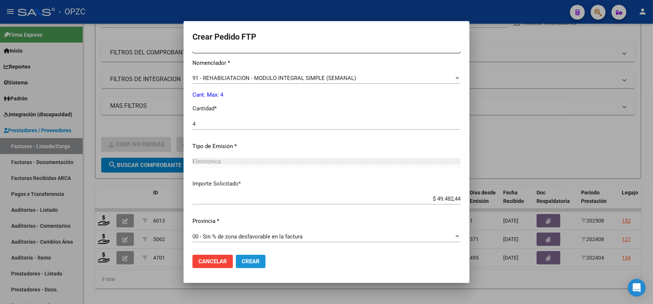
click at [258, 259] on button "Crear" at bounding box center [251, 261] width 30 height 13
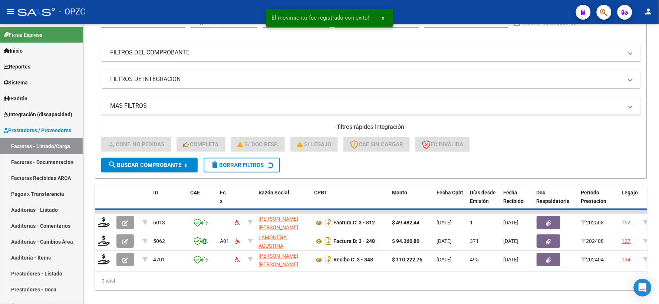
scroll to position [77, 0]
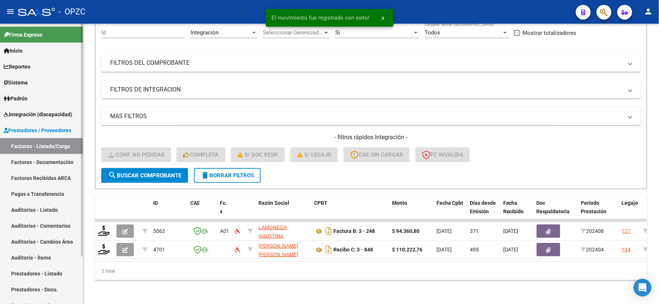
click at [41, 115] on span "Integración (discapacidad)" at bounding box center [38, 114] width 69 height 8
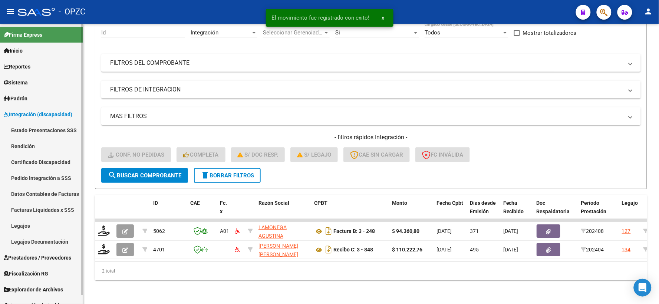
click at [45, 175] on link "Pedido Integración a SSS" at bounding box center [41, 178] width 83 height 16
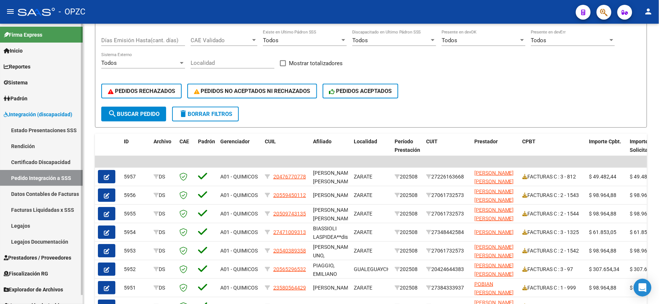
scroll to position [123, 0]
click at [35, 256] on span "Prestadores / Proveedores" at bounding box center [37, 258] width 67 height 8
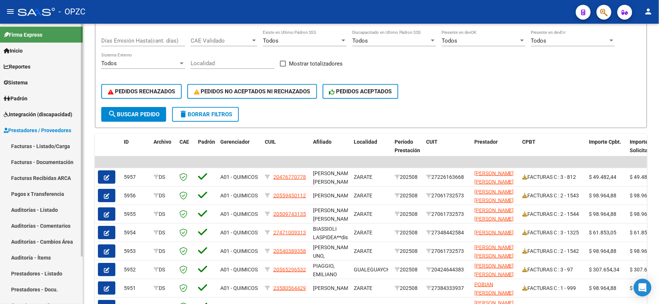
click at [49, 145] on link "Facturas - Listado/Carga" at bounding box center [41, 146] width 83 height 16
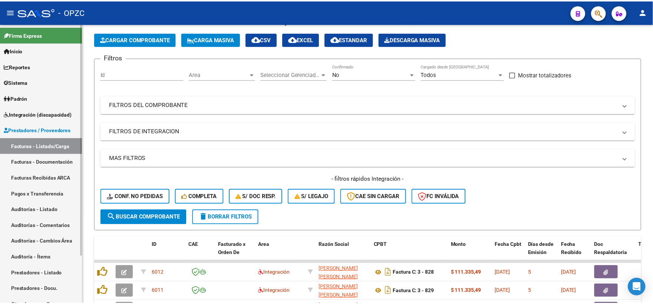
scroll to position [123, 0]
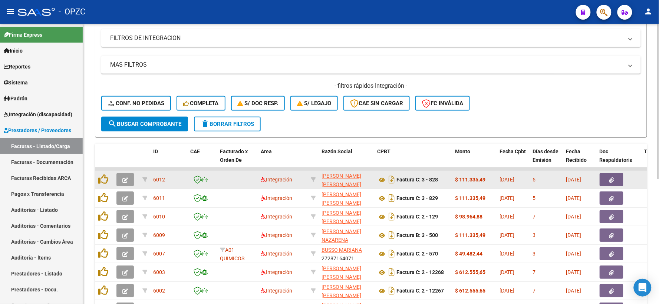
click at [127, 176] on span "button" at bounding box center [125, 179] width 6 height 7
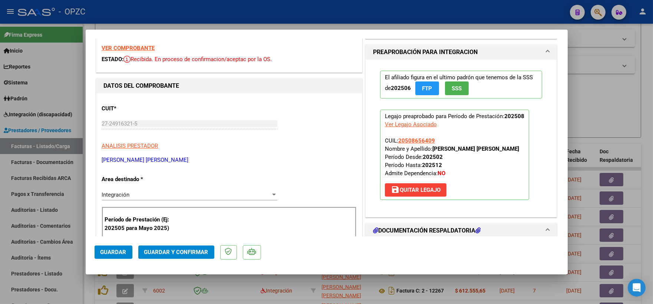
scroll to position [0, 0]
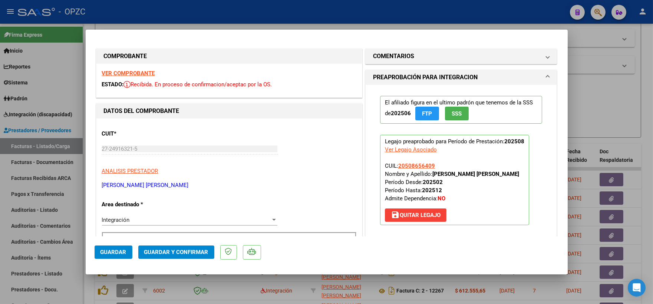
click at [129, 71] on strong "VER COMPROBANTE" at bounding box center [128, 73] width 53 height 7
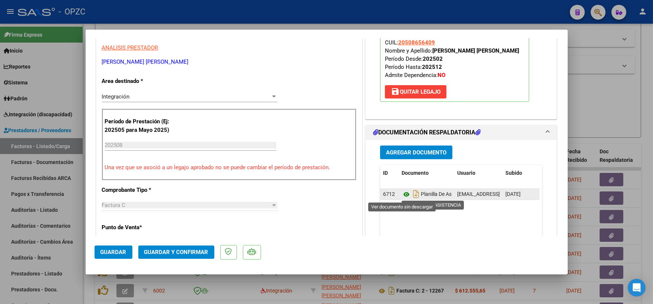
click at [401, 197] on icon at bounding box center [406, 194] width 10 height 9
click at [402, 197] on icon at bounding box center [406, 194] width 10 height 9
click at [411, 195] on icon "Descargar documento" at bounding box center [416, 194] width 10 height 12
click at [624, 108] on div at bounding box center [326, 152] width 653 height 304
type input "$ 0,00"
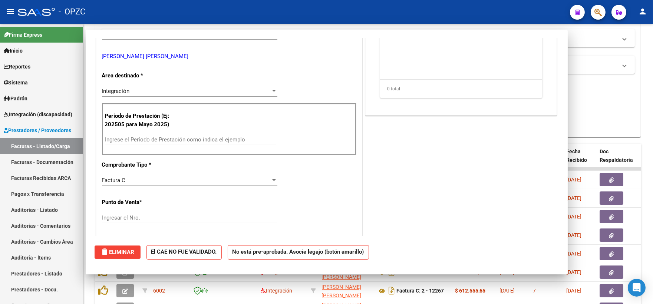
scroll to position [118, 0]
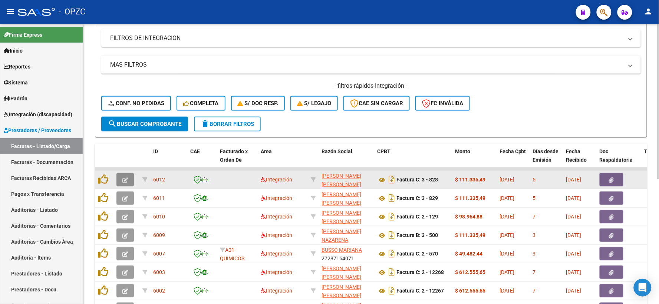
click at [123, 178] on icon "button" at bounding box center [125, 181] width 6 height 6
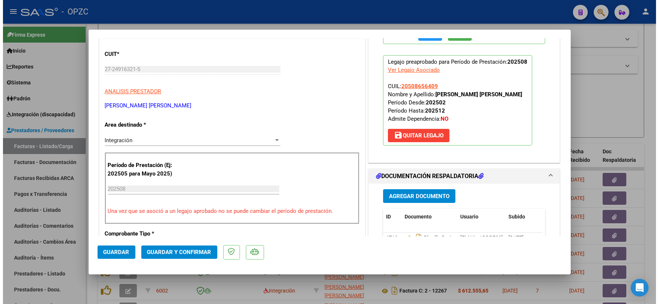
scroll to position [82, 0]
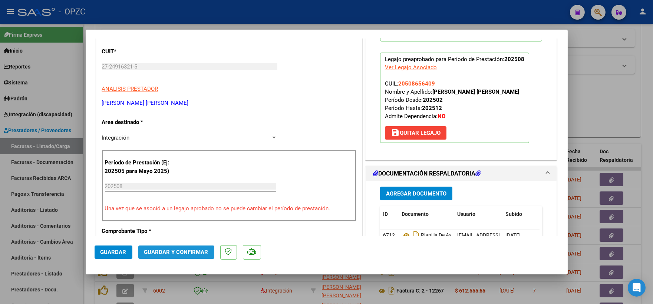
click at [176, 249] on span "Guardar y Confirmar" at bounding box center [176, 252] width 64 height 7
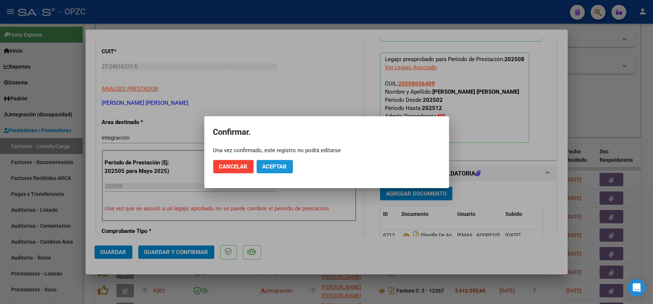
click at [273, 167] on span "Aceptar" at bounding box center [274, 166] width 24 height 7
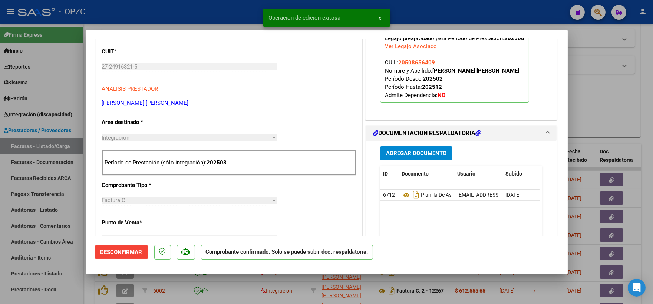
click at [603, 119] on div at bounding box center [326, 152] width 653 height 304
type input "$ 0,00"
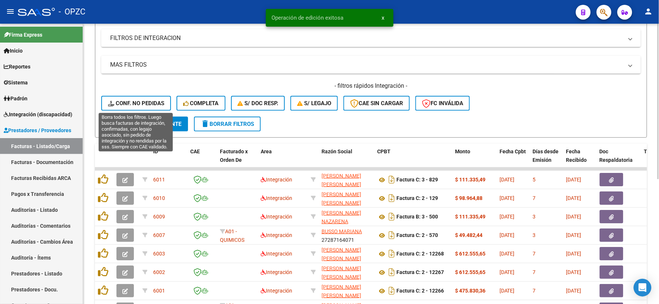
click at [143, 101] on span "Conf. no pedidas" at bounding box center [136, 103] width 56 height 7
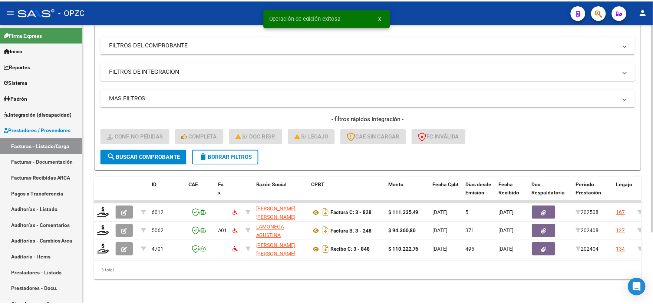
scroll to position [96, 0]
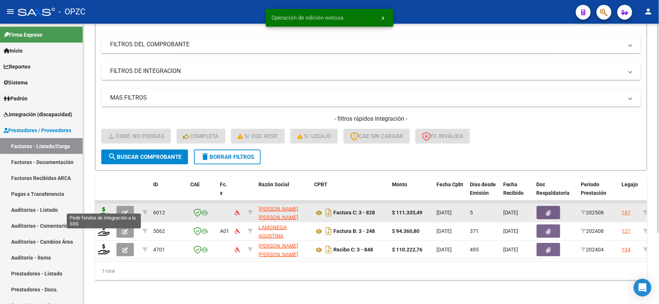
click at [104, 207] on icon at bounding box center [104, 212] width 12 height 10
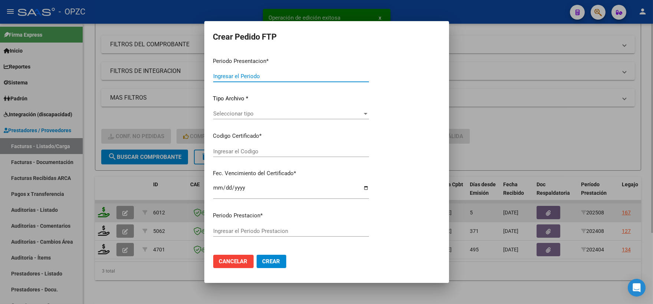
type input "202508"
type input "$ 111.335,49"
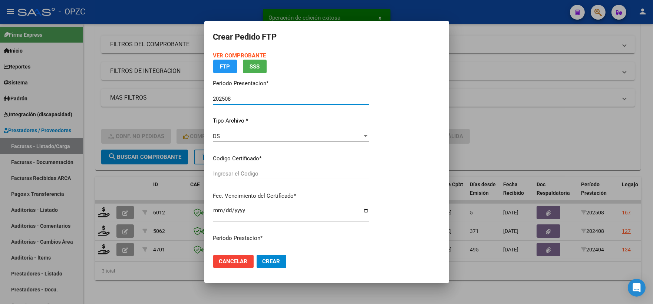
type input "ARG02000508656402022032220270322BS455"
type input "[DATE]"
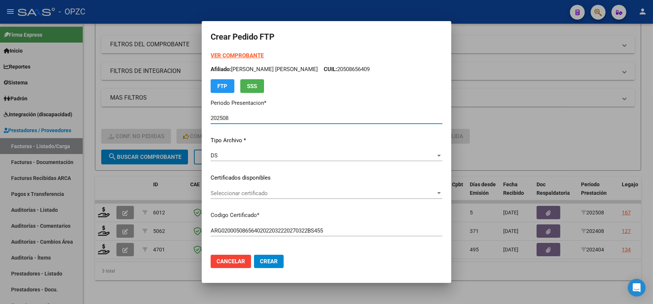
click at [437, 193] on div at bounding box center [439, 193] width 4 height 2
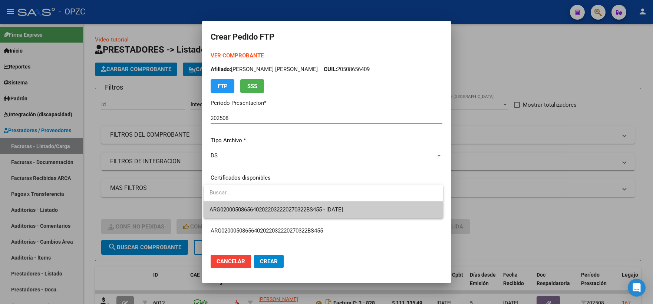
click at [375, 208] on span "ARG02000508656402022032220270322BS455 - [DATE]" at bounding box center [323, 210] width 228 height 17
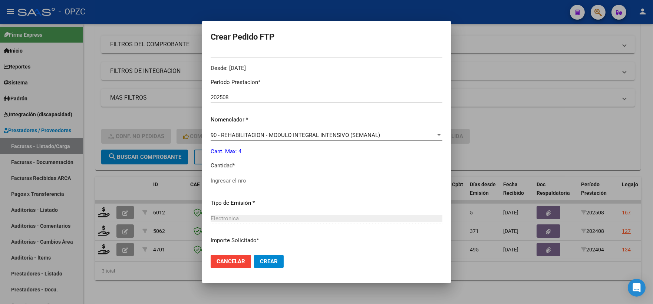
scroll to position [247, 0]
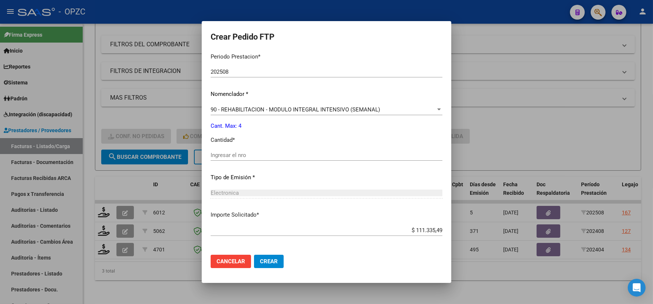
click at [252, 153] on input "Ingresar el nro" at bounding box center [326, 155] width 232 height 7
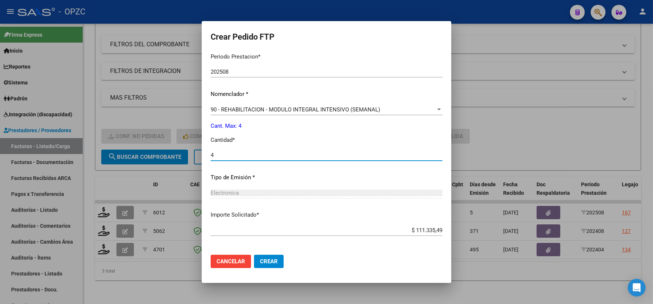
type input "4"
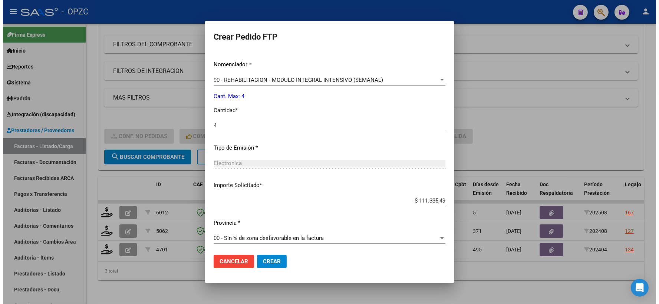
scroll to position [278, 0]
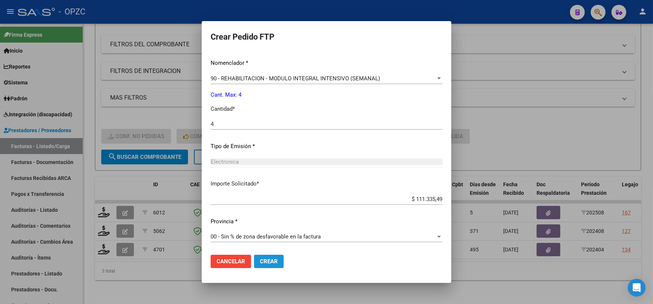
click at [272, 266] on button "Crear" at bounding box center [269, 261] width 30 height 13
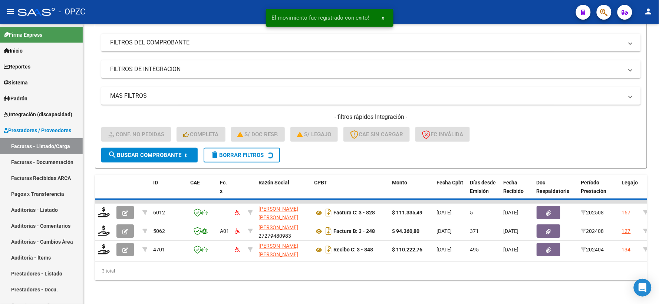
scroll to position [77, 0]
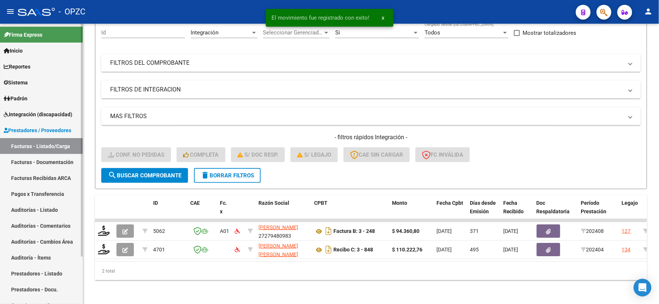
click at [35, 112] on span "Integración (discapacidad)" at bounding box center [38, 114] width 69 height 8
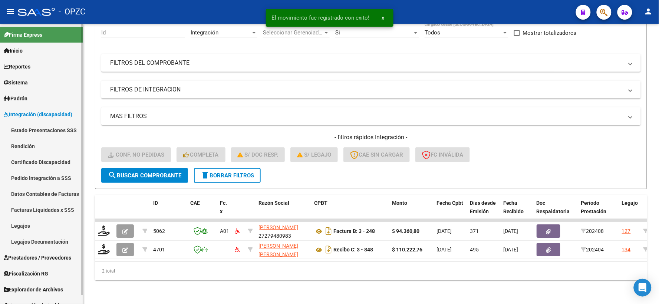
click at [49, 176] on link "Pedido Integración a SSS" at bounding box center [41, 178] width 83 height 16
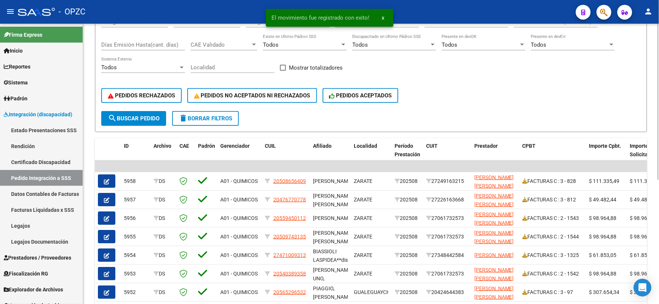
scroll to position [123, 0]
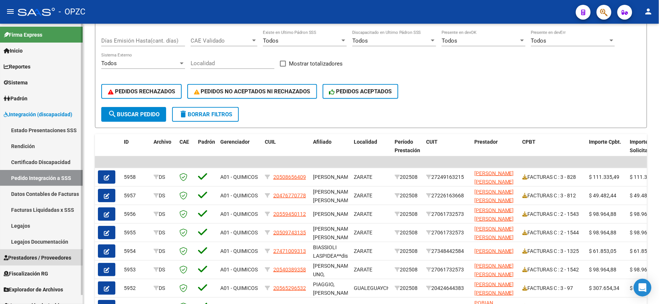
click at [44, 258] on span "Prestadores / Proveedores" at bounding box center [37, 258] width 67 height 8
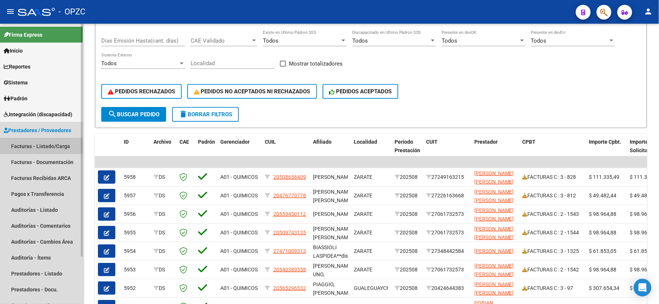
click at [50, 146] on link "Facturas - Listado/Carga" at bounding box center [41, 146] width 83 height 16
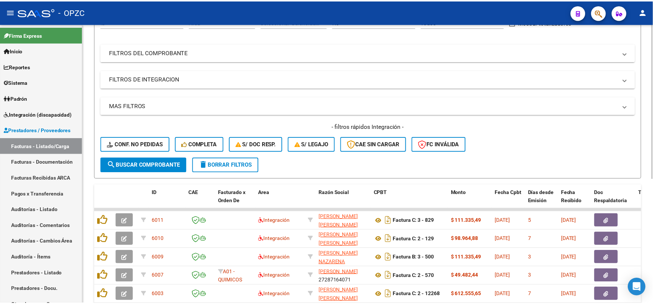
scroll to position [123, 0]
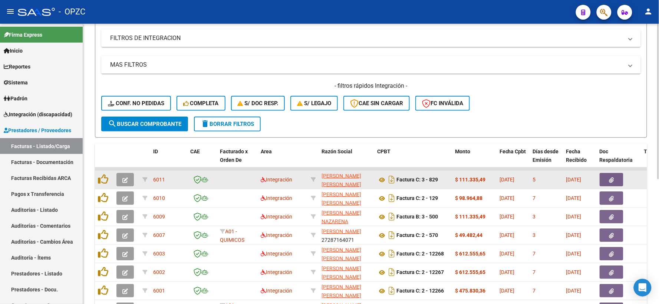
click at [127, 180] on icon "button" at bounding box center [125, 181] width 6 height 6
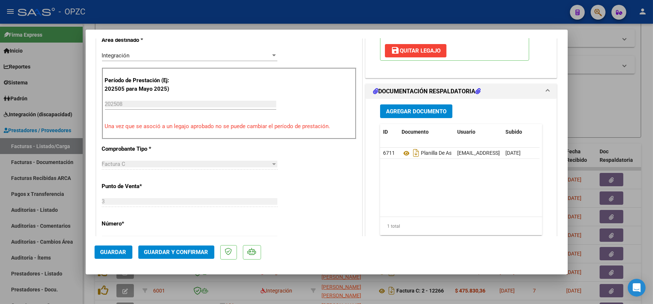
scroll to position [0, 0]
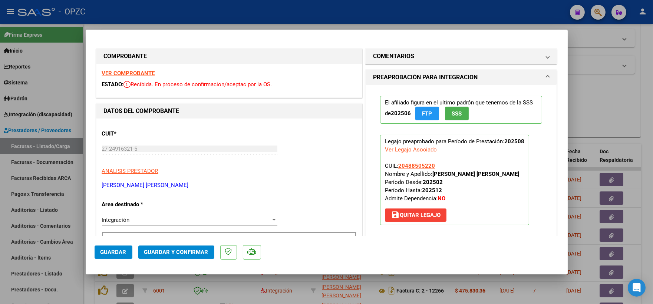
click at [130, 72] on strong "VER COMPROBANTE" at bounding box center [128, 73] width 53 height 7
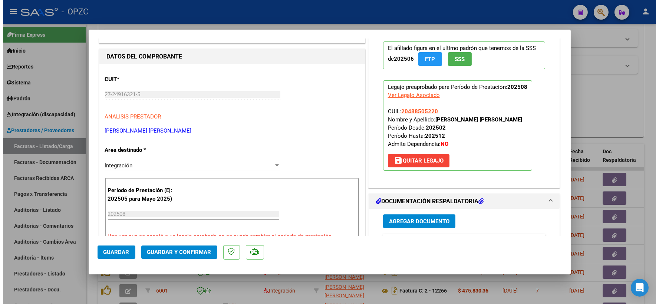
scroll to position [123, 0]
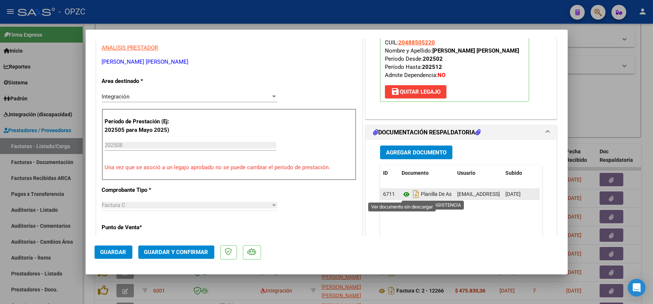
click at [402, 193] on icon at bounding box center [406, 194] width 10 height 9
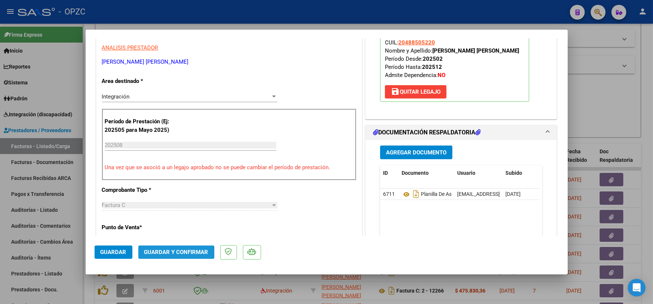
click at [188, 251] on span "Guardar y Confirmar" at bounding box center [176, 252] width 64 height 7
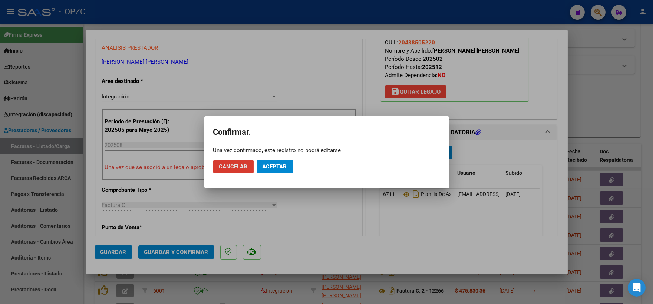
click at [283, 166] on span "Aceptar" at bounding box center [274, 166] width 24 height 7
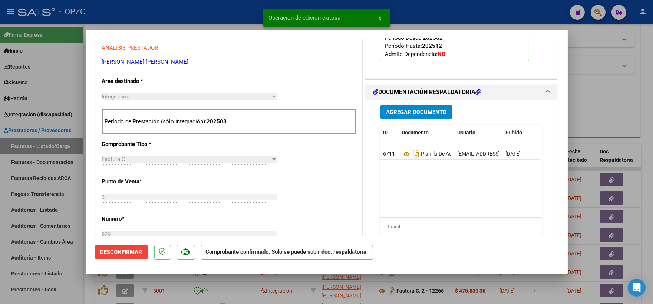
click at [600, 95] on div at bounding box center [326, 152] width 653 height 304
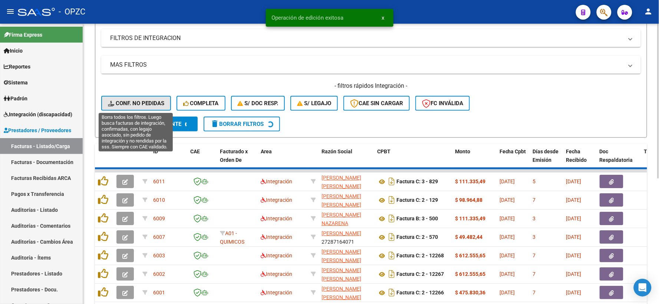
click at [146, 102] on span "Conf. no pedidas" at bounding box center [136, 103] width 56 height 7
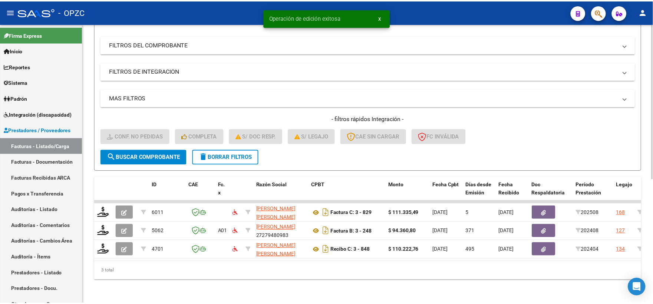
scroll to position [96, 0]
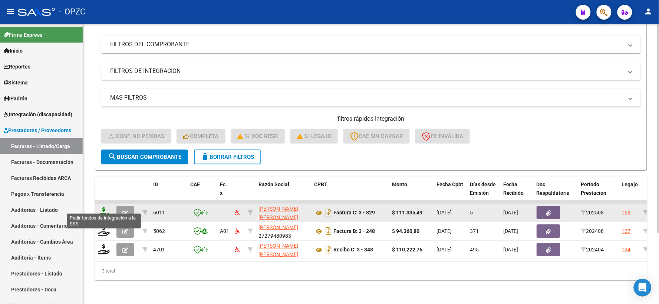
click at [99, 207] on icon at bounding box center [104, 212] width 12 height 10
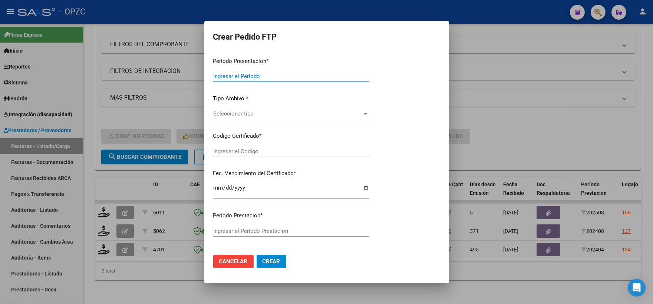
type input "202508"
type input "$ 111.335,49"
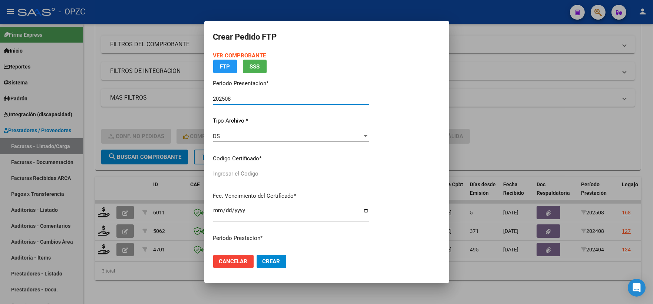
type input "ARG02000488505222017040320200403BS455"
type input "[DATE]"
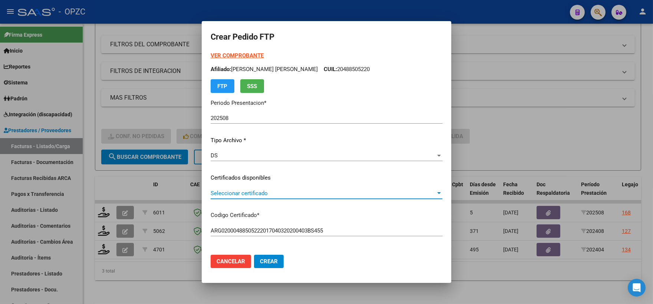
click at [437, 193] on div at bounding box center [439, 193] width 4 height 2
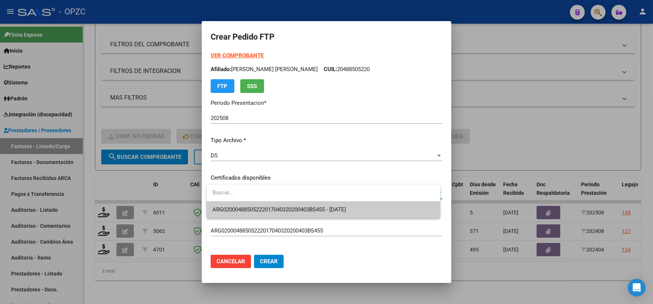
click at [362, 210] on span "ARG02000488505222017040320200403BS455 - 2027-03-22" at bounding box center [323, 210] width 222 height 17
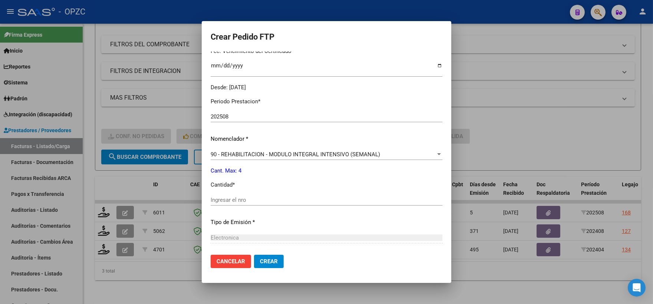
scroll to position [206, 0]
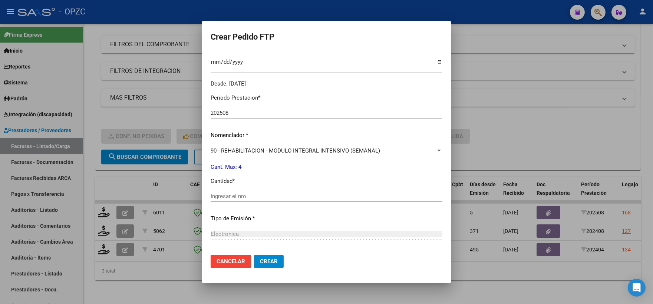
click at [250, 196] on input "Ingresar el nro" at bounding box center [326, 196] width 232 height 7
type input "4"
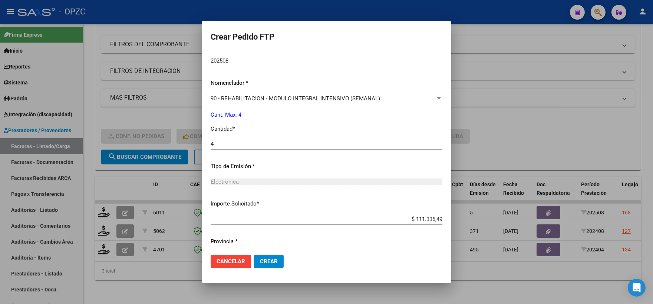
scroll to position [278, 0]
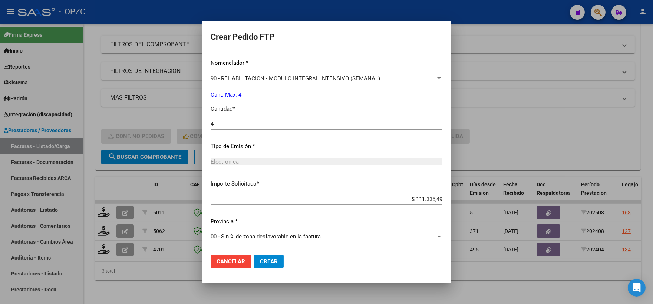
click at [272, 261] on span "Crear" at bounding box center [269, 261] width 18 height 7
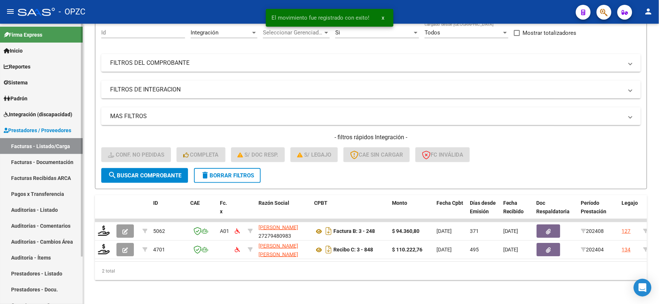
scroll to position [77, 0]
click at [39, 109] on link "Integración (discapacidad)" at bounding box center [41, 114] width 83 height 16
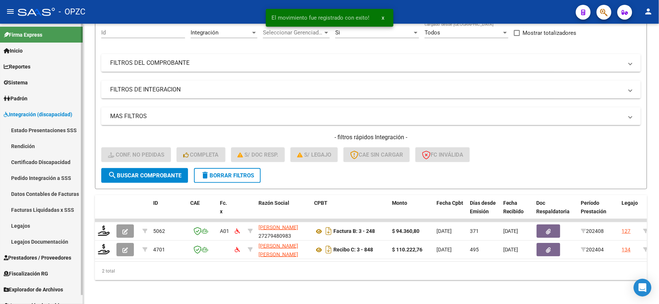
click at [49, 179] on link "Pedido Integración a SSS" at bounding box center [41, 178] width 83 height 16
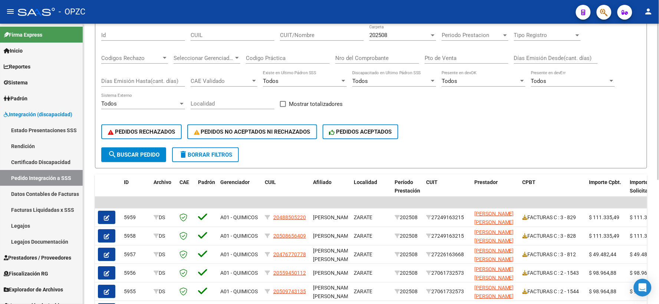
scroll to position [123, 0]
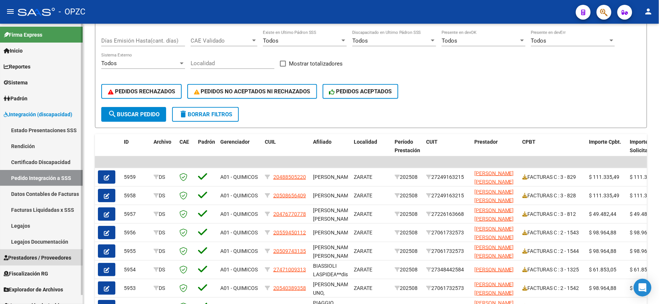
click at [36, 261] on span "Prestadores / Proveedores" at bounding box center [37, 258] width 67 height 8
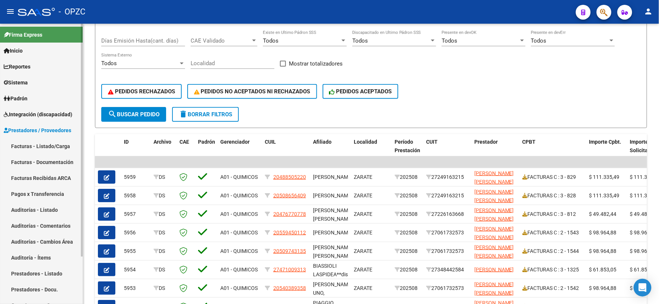
click at [47, 146] on link "Facturas - Listado/Carga" at bounding box center [41, 146] width 83 height 16
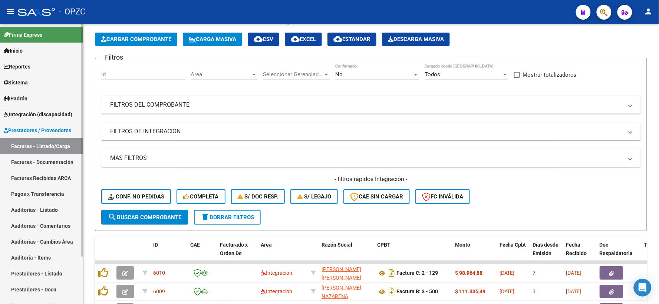
scroll to position [123, 0]
